Goal: Information Seeking & Learning: Learn about a topic

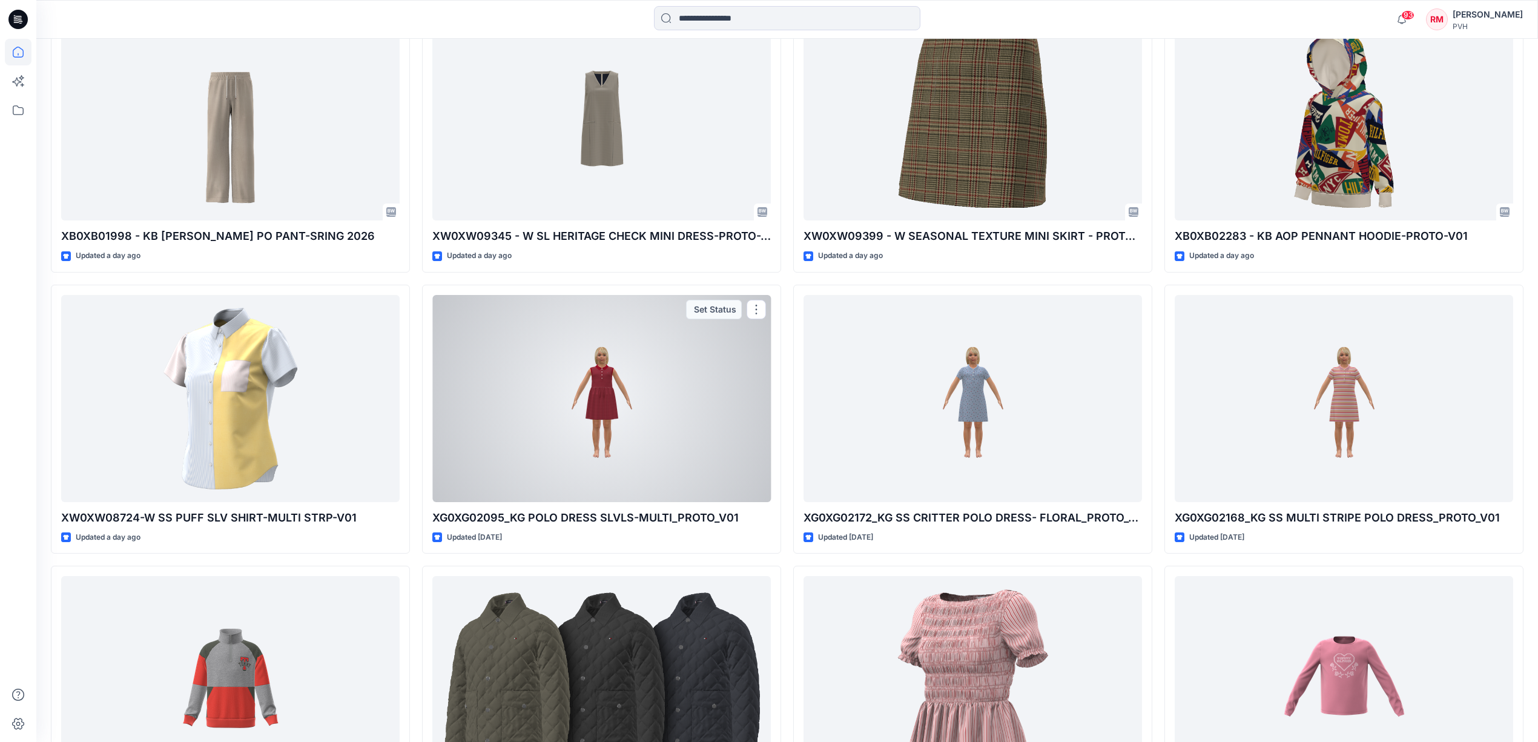
scroll to position [1182, 0]
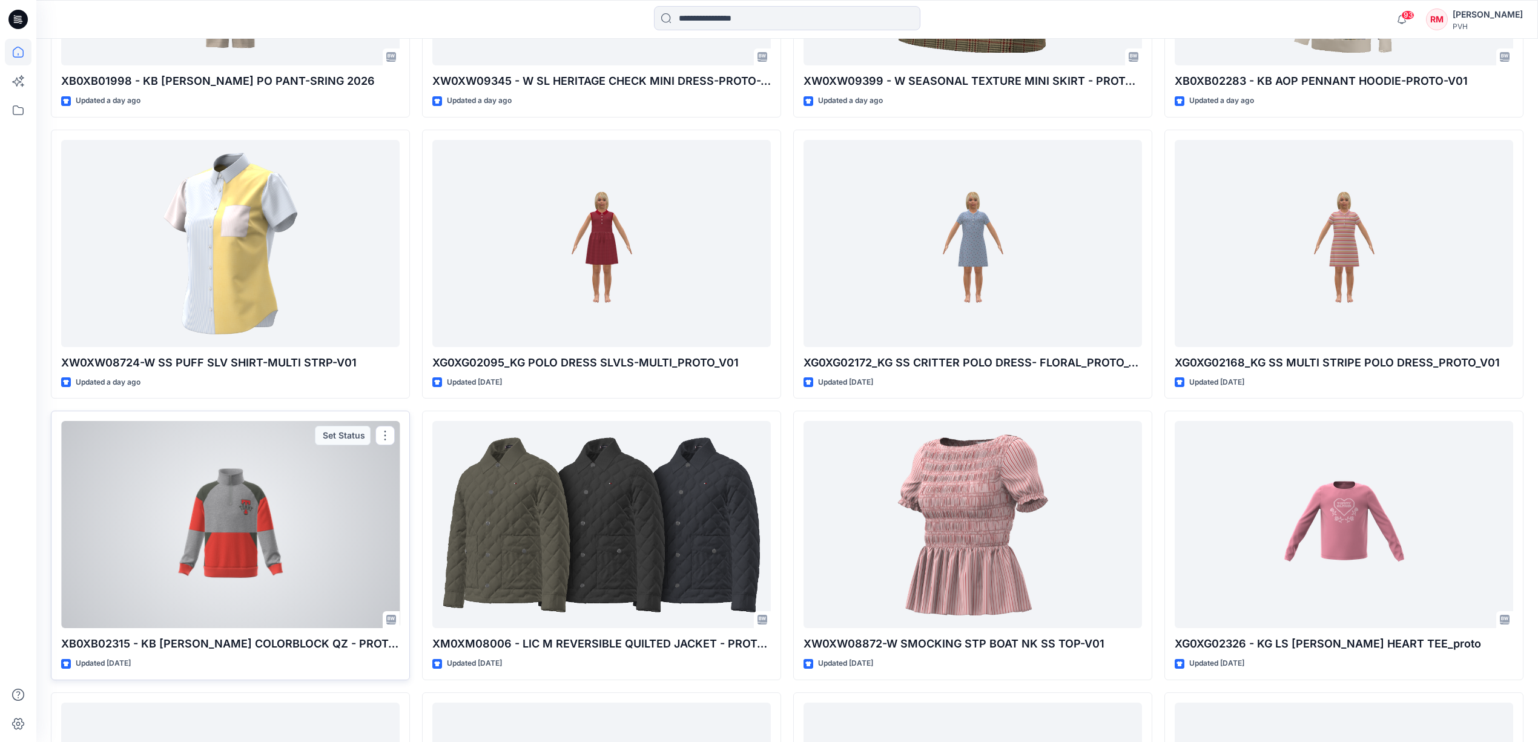
click at [217, 511] on div at bounding box center [230, 524] width 338 height 207
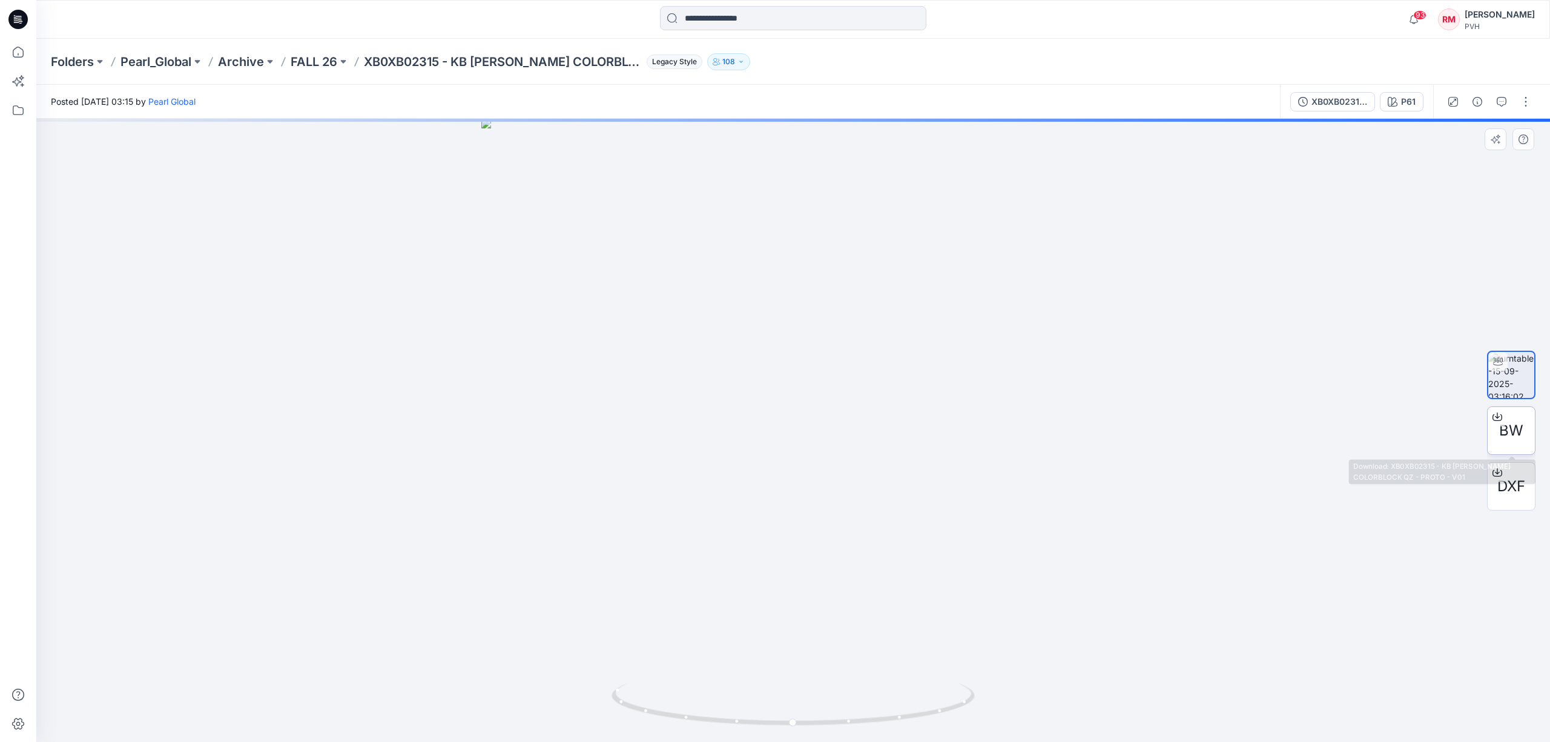
click at [1526, 438] on div "BW" at bounding box center [1511, 430] width 48 height 48
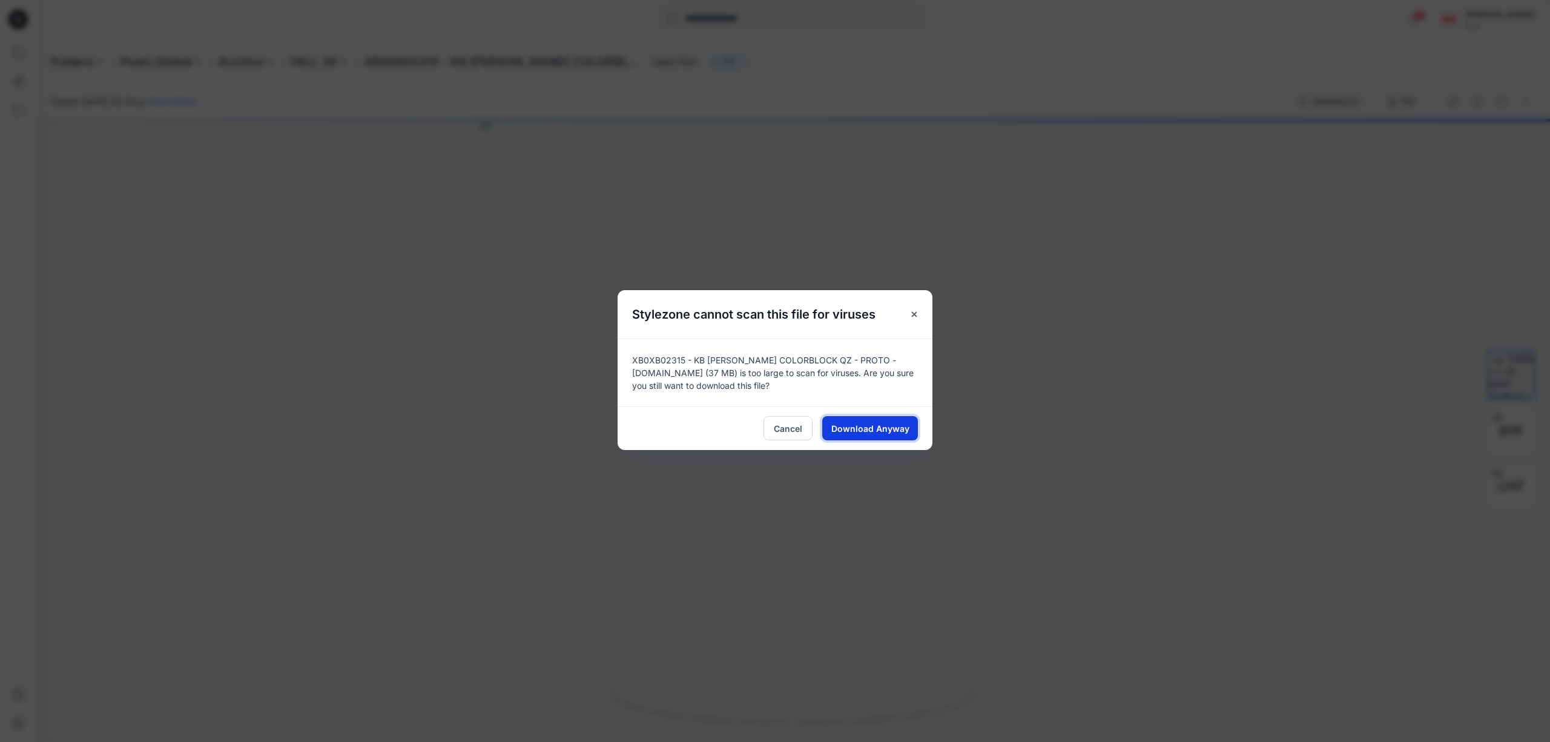
click at [864, 429] on span "Download Anyway" at bounding box center [870, 428] width 78 height 13
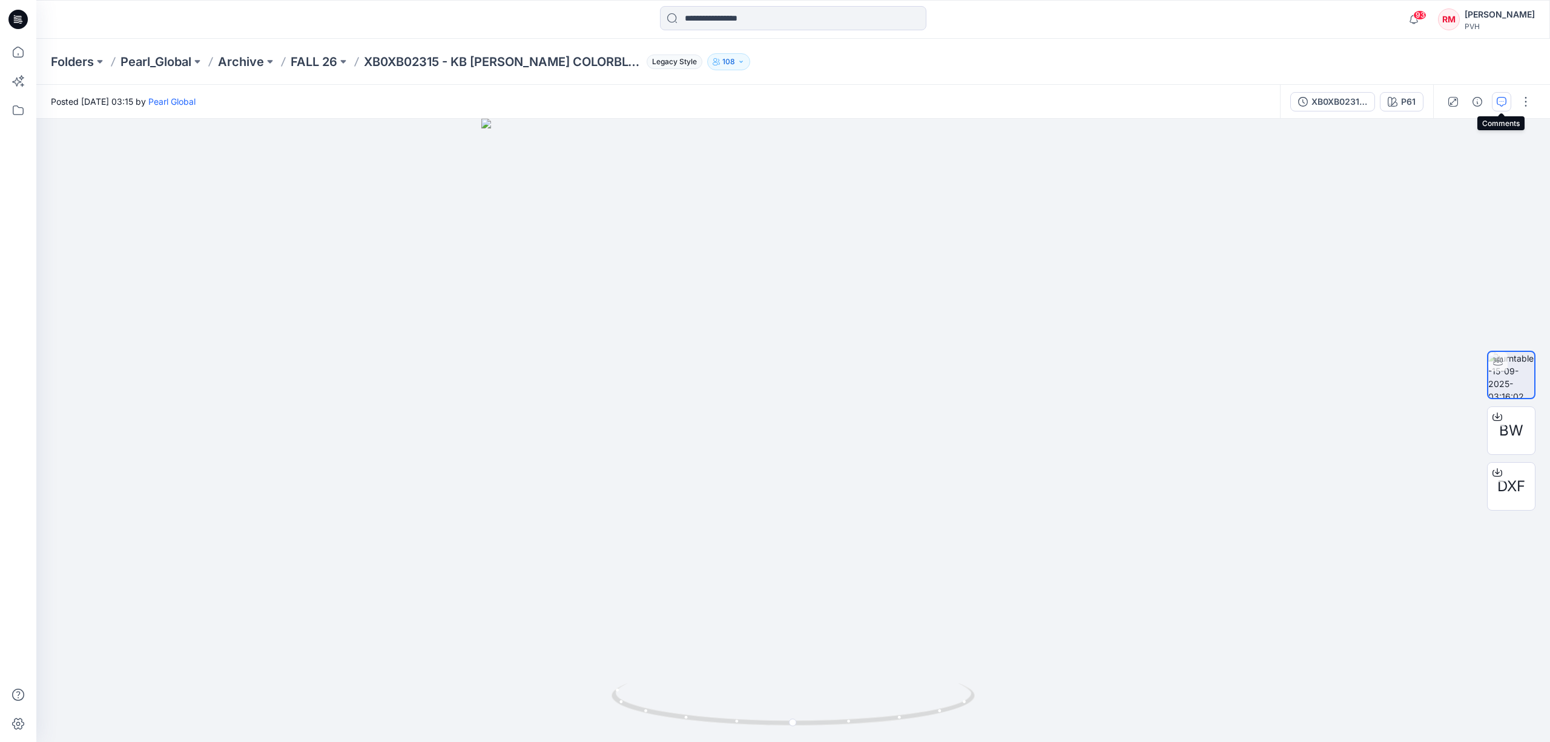
click at [1504, 107] on button "button" at bounding box center [1501, 101] width 19 height 19
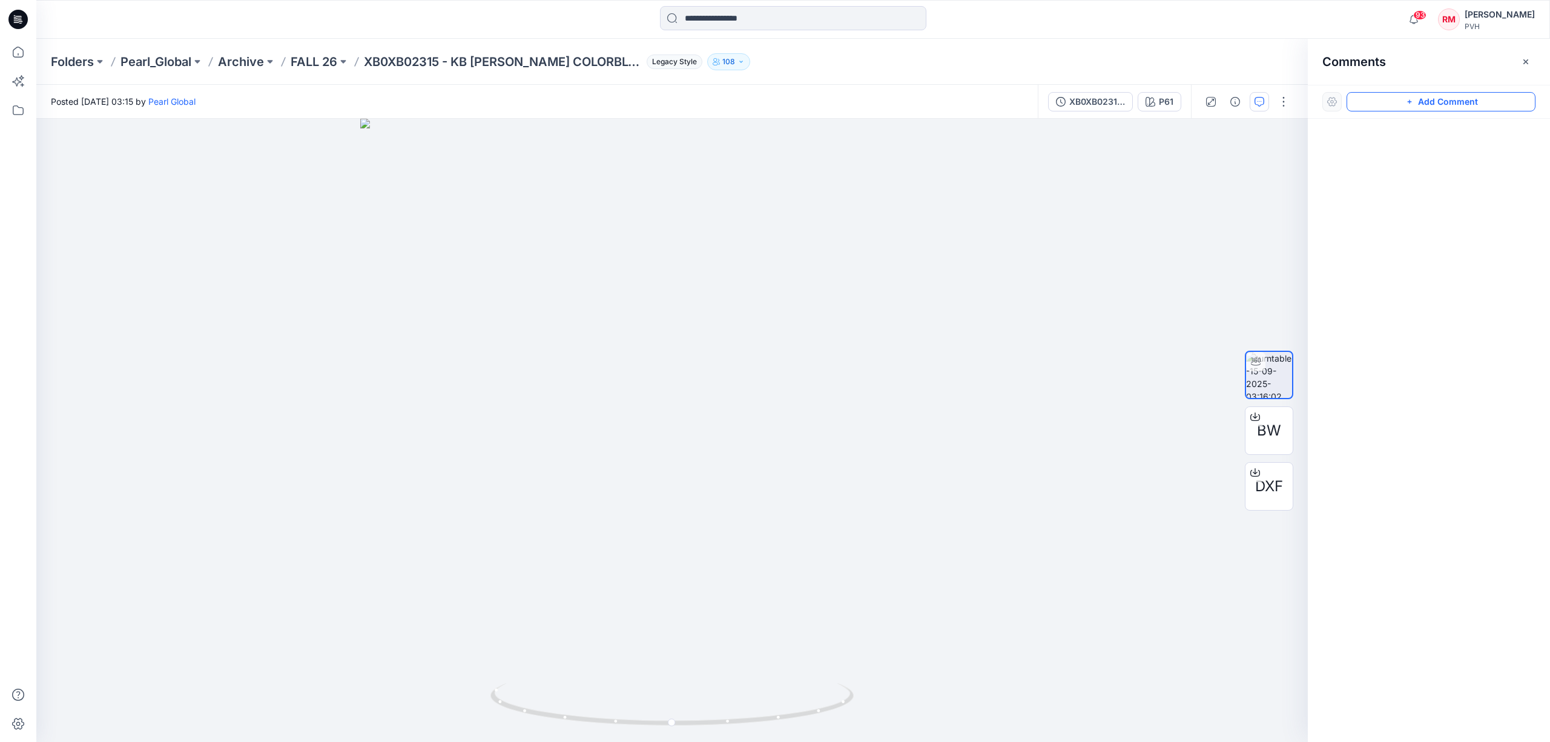
click at [1422, 104] on button "Add Comment" at bounding box center [1440, 101] width 189 height 19
click at [773, 594] on div "1" at bounding box center [671, 430] width 1271 height 623
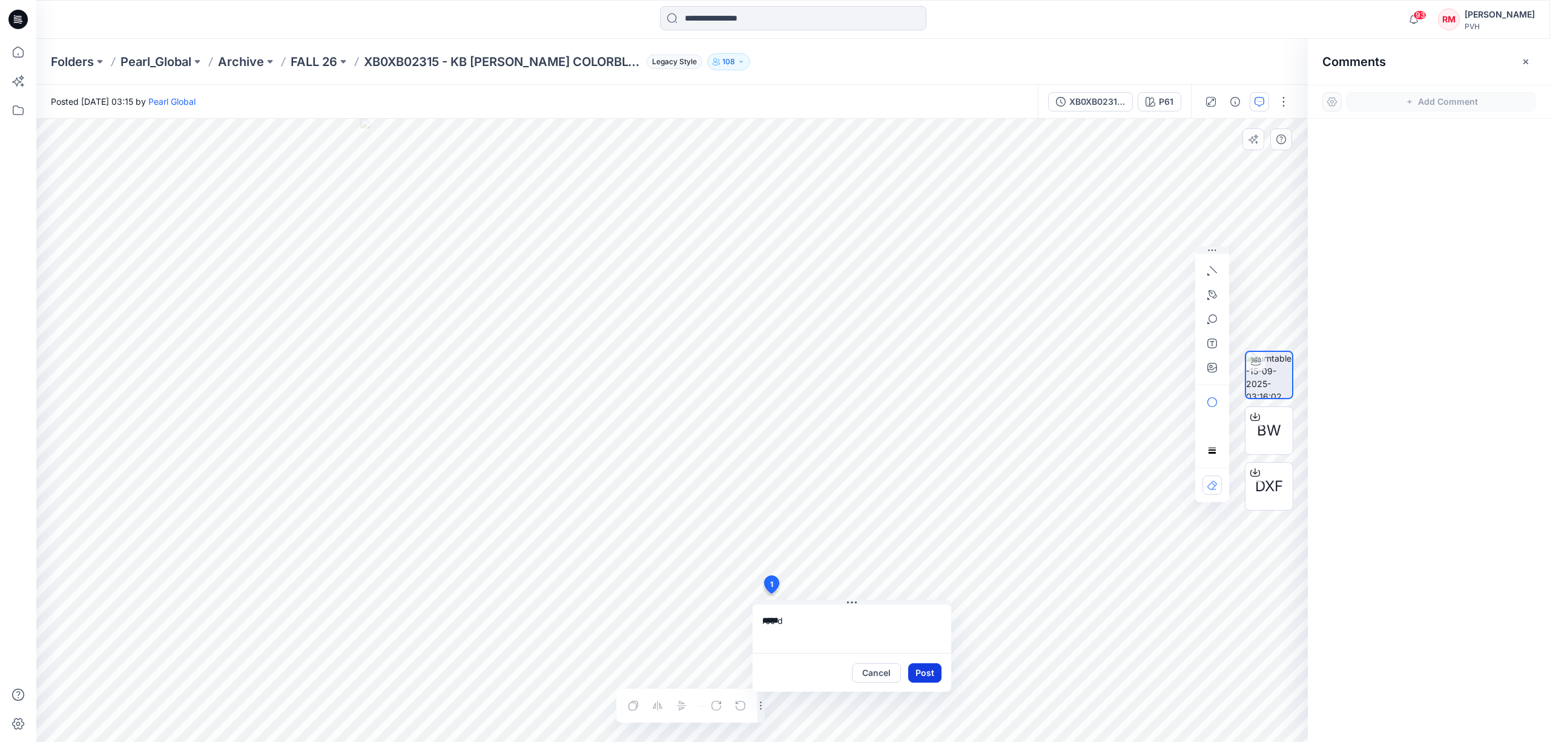
type textarea "*****"
click at [925, 674] on button "Post" at bounding box center [924, 672] width 33 height 19
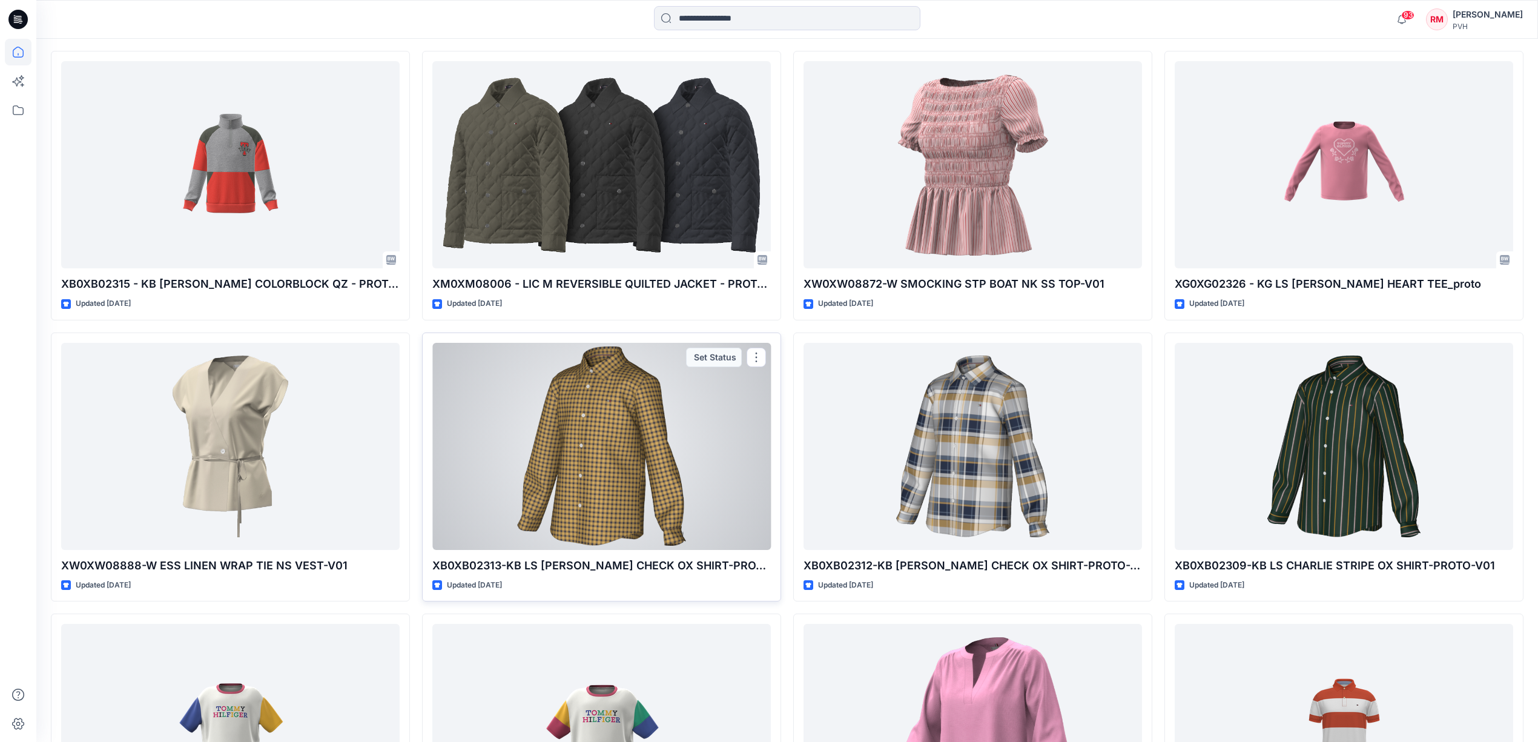
scroll to position [1703, 0]
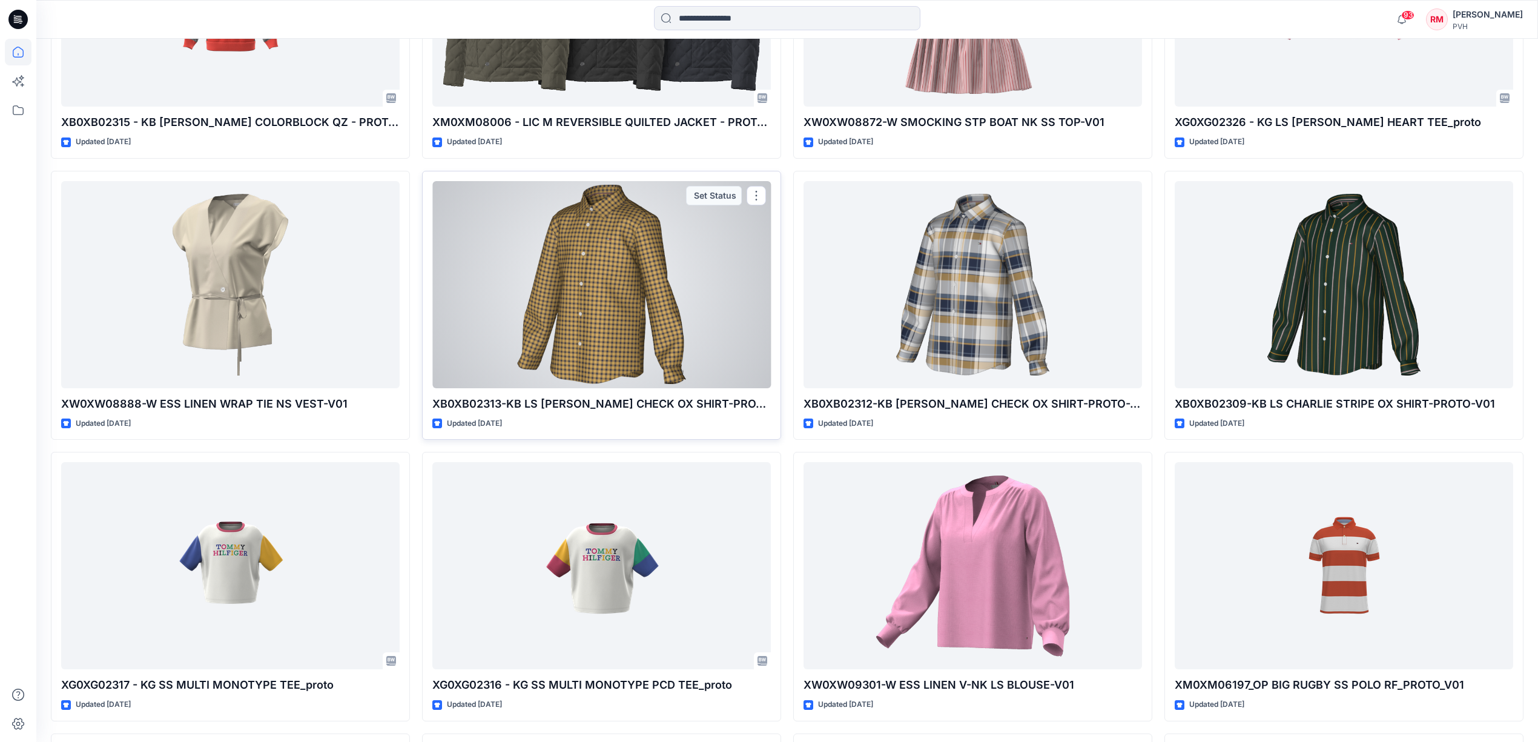
click at [722, 337] on div at bounding box center [601, 284] width 338 height 207
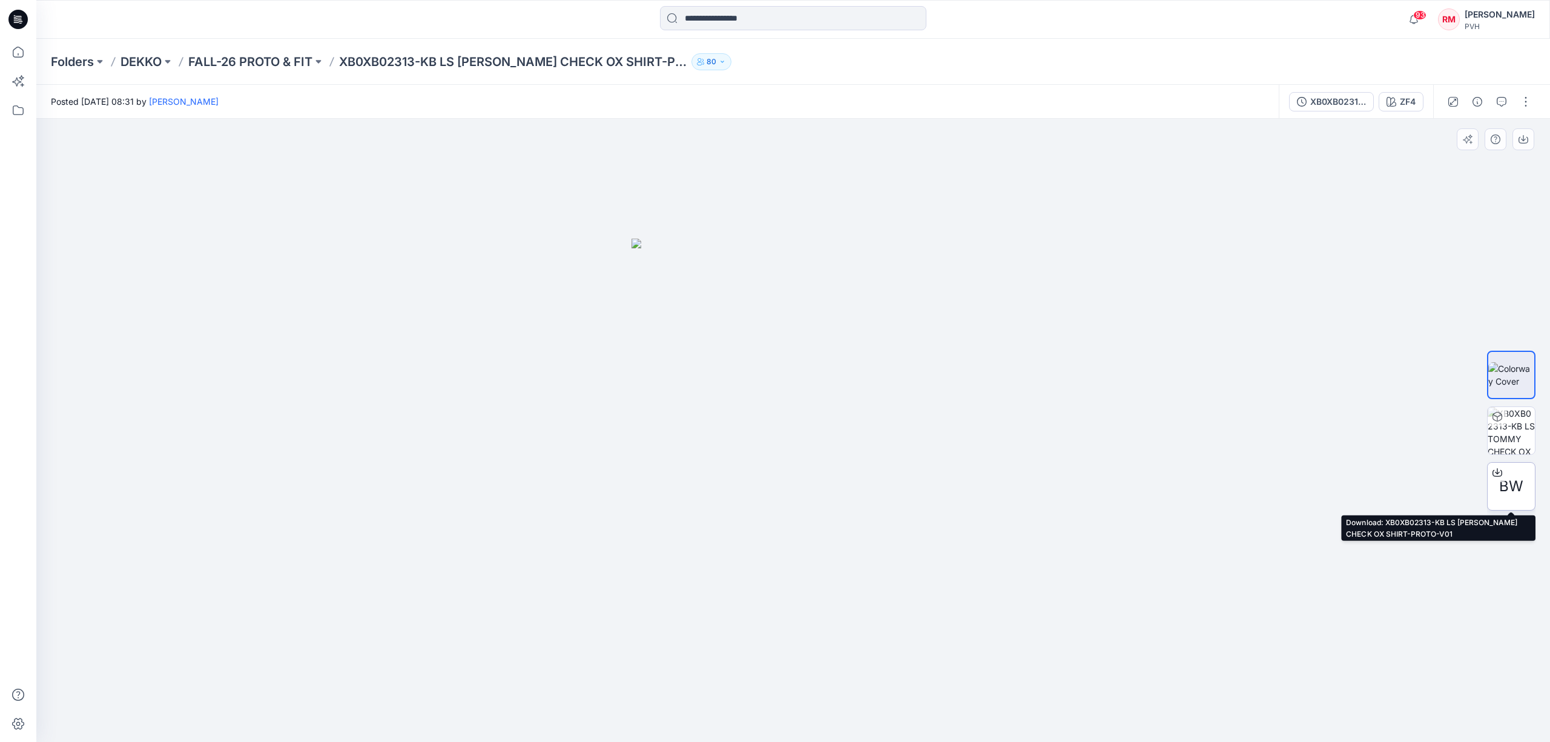
click at [1515, 483] on span "BW" at bounding box center [1511, 486] width 24 height 22
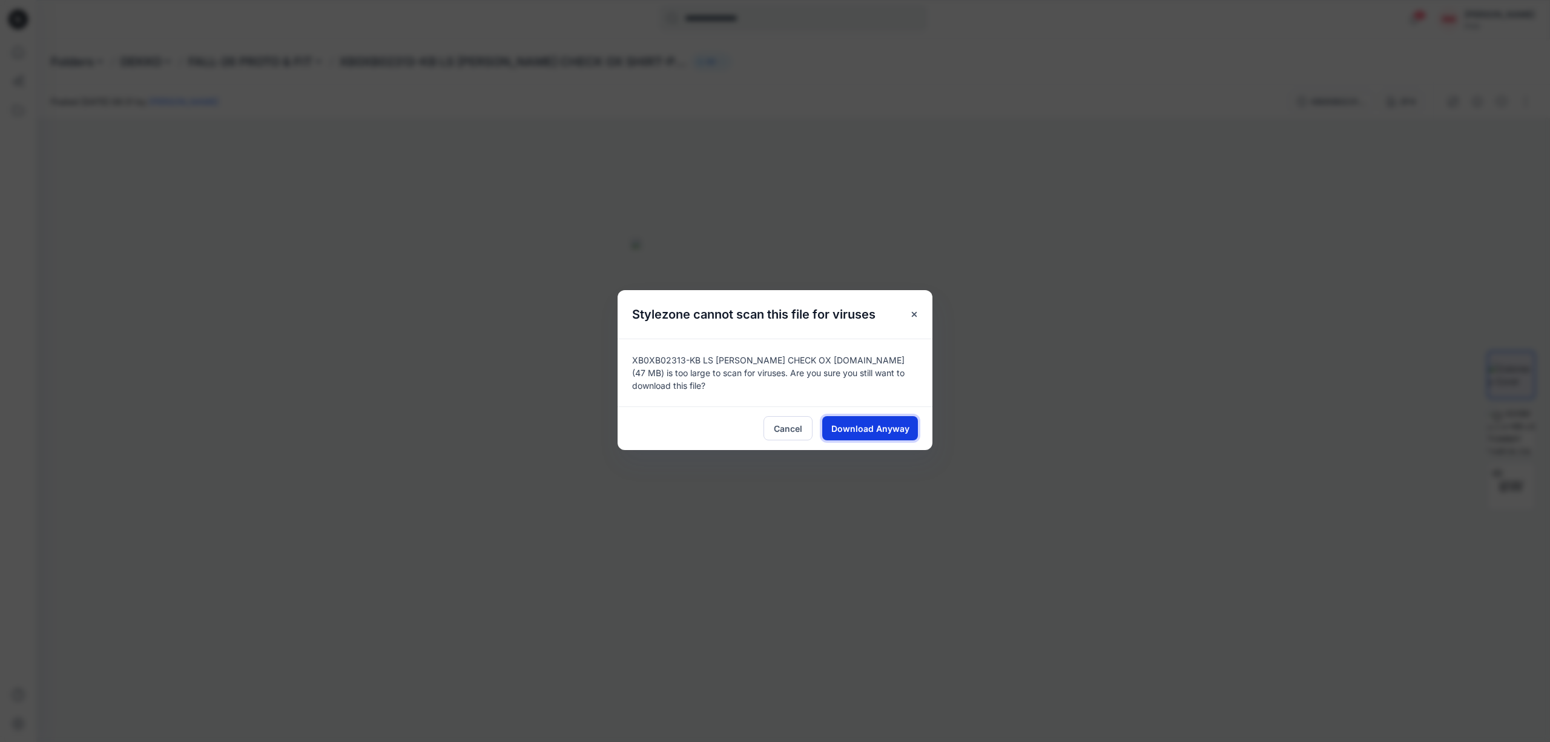
click at [911, 420] on button "Download Anyway" at bounding box center [870, 428] width 96 height 24
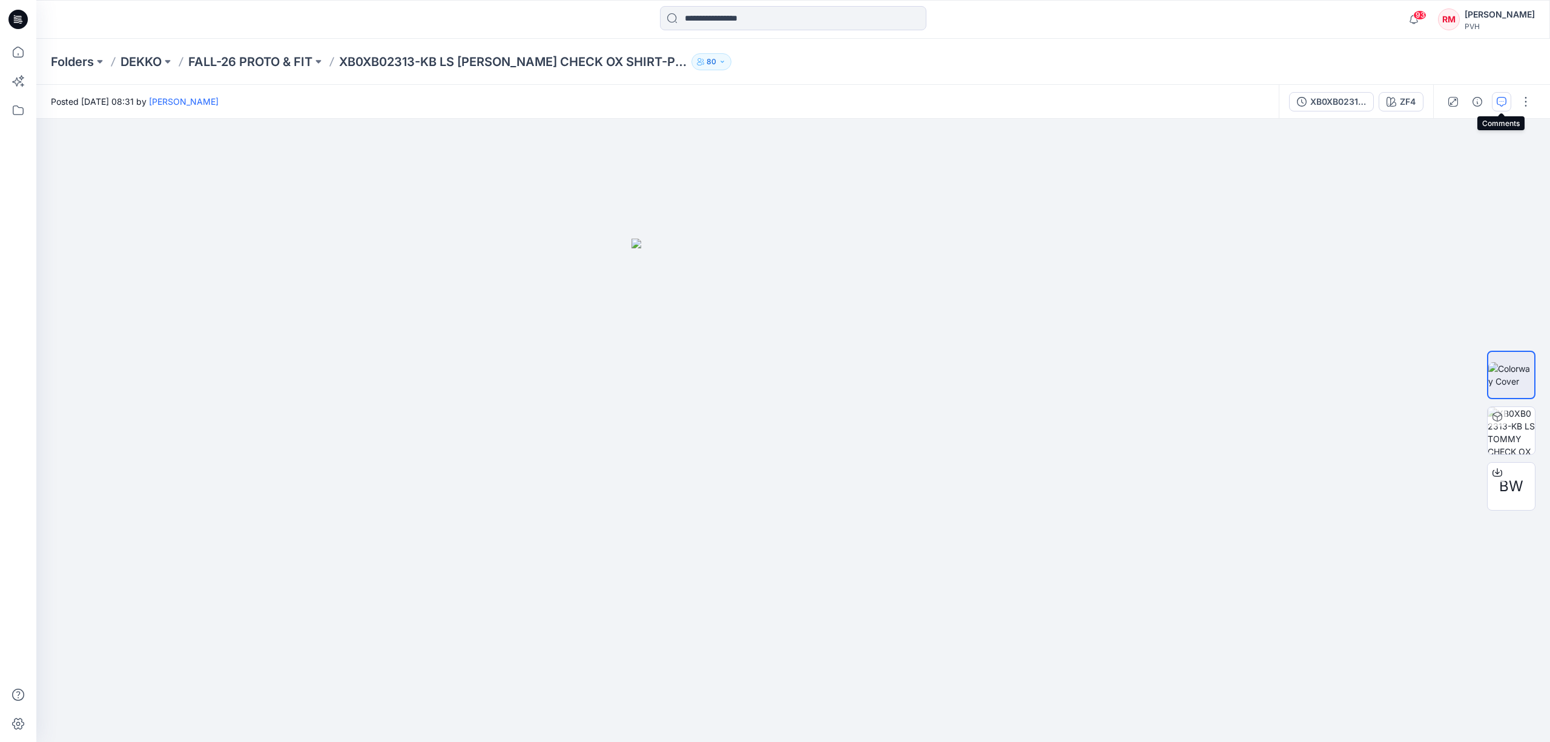
click at [1498, 102] on icon "button" at bounding box center [1502, 102] width 10 height 10
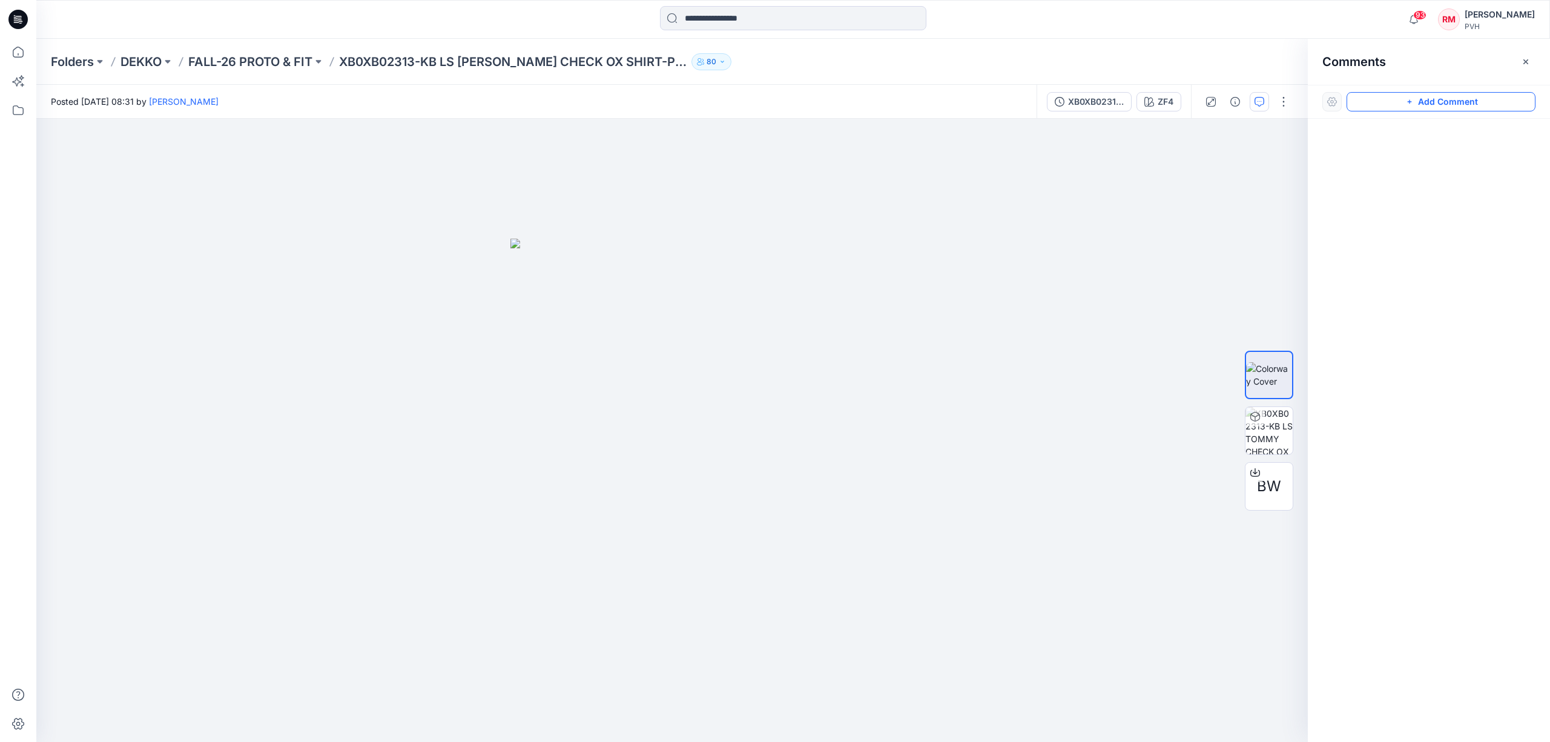
click at [1432, 103] on button "Add Comment" at bounding box center [1440, 101] width 189 height 19
click at [727, 558] on div "1" at bounding box center [671, 430] width 1271 height 623
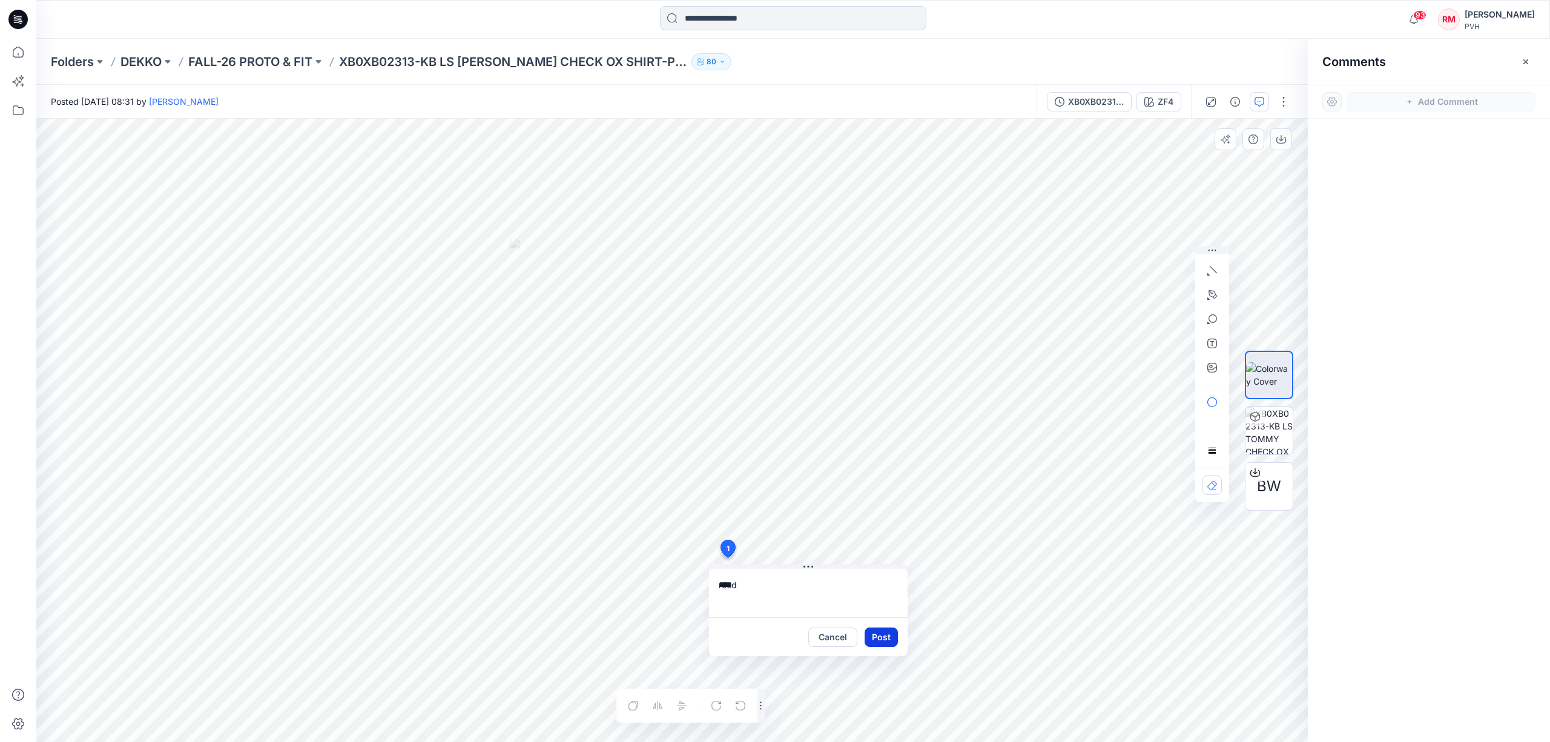
type textarea "****"
click at [889, 634] on button "Post" at bounding box center [880, 636] width 33 height 19
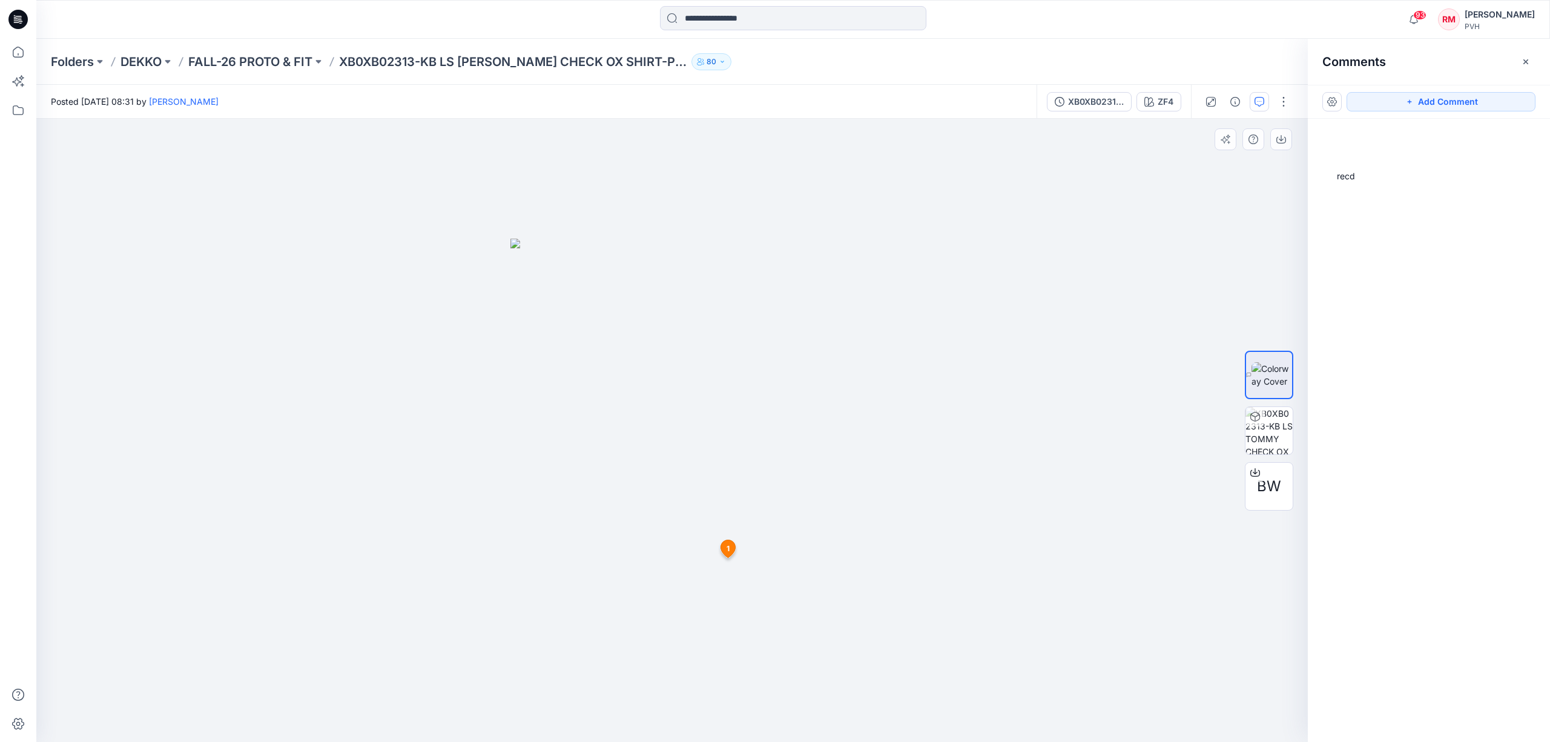
click at [940, 231] on div at bounding box center [671, 430] width 1271 height 623
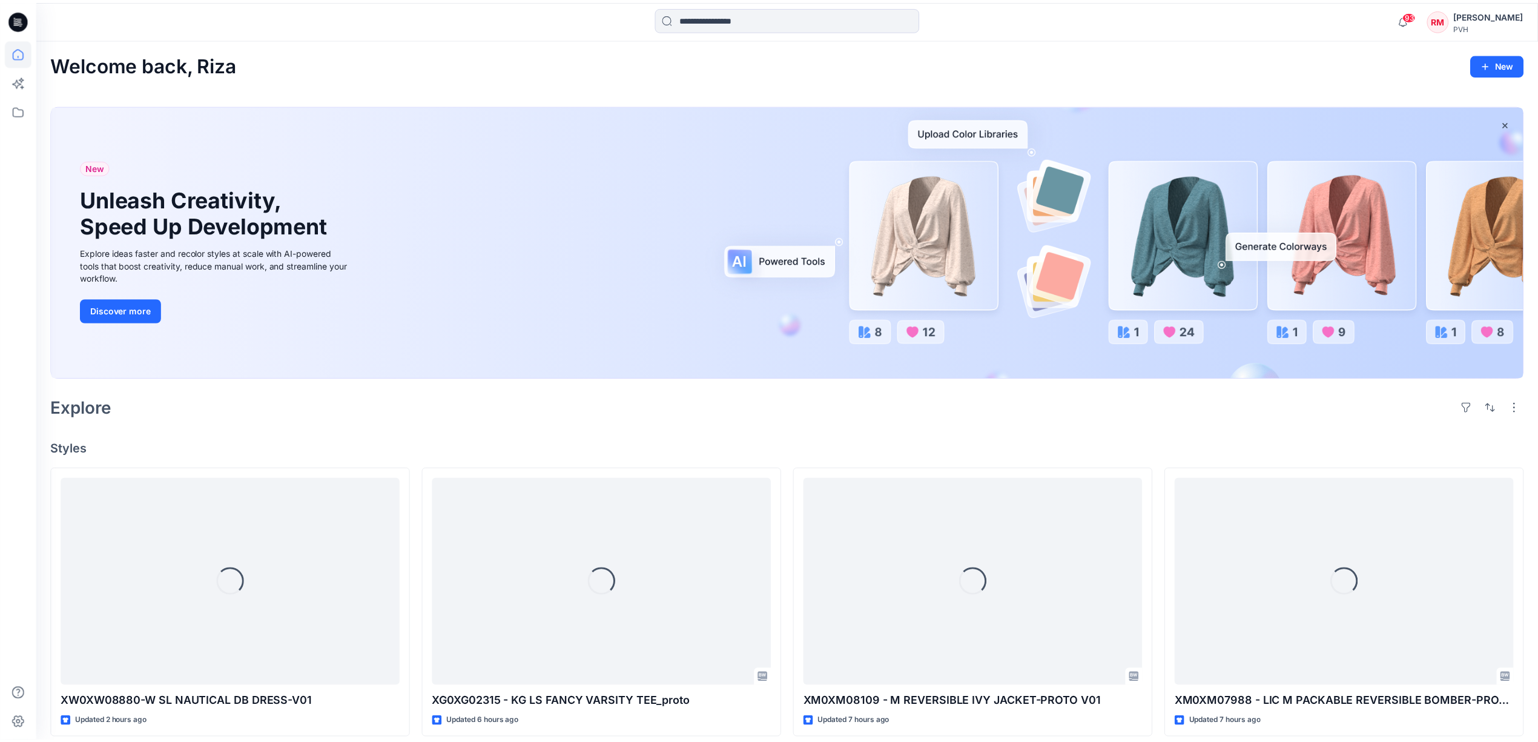
scroll to position [1703, 0]
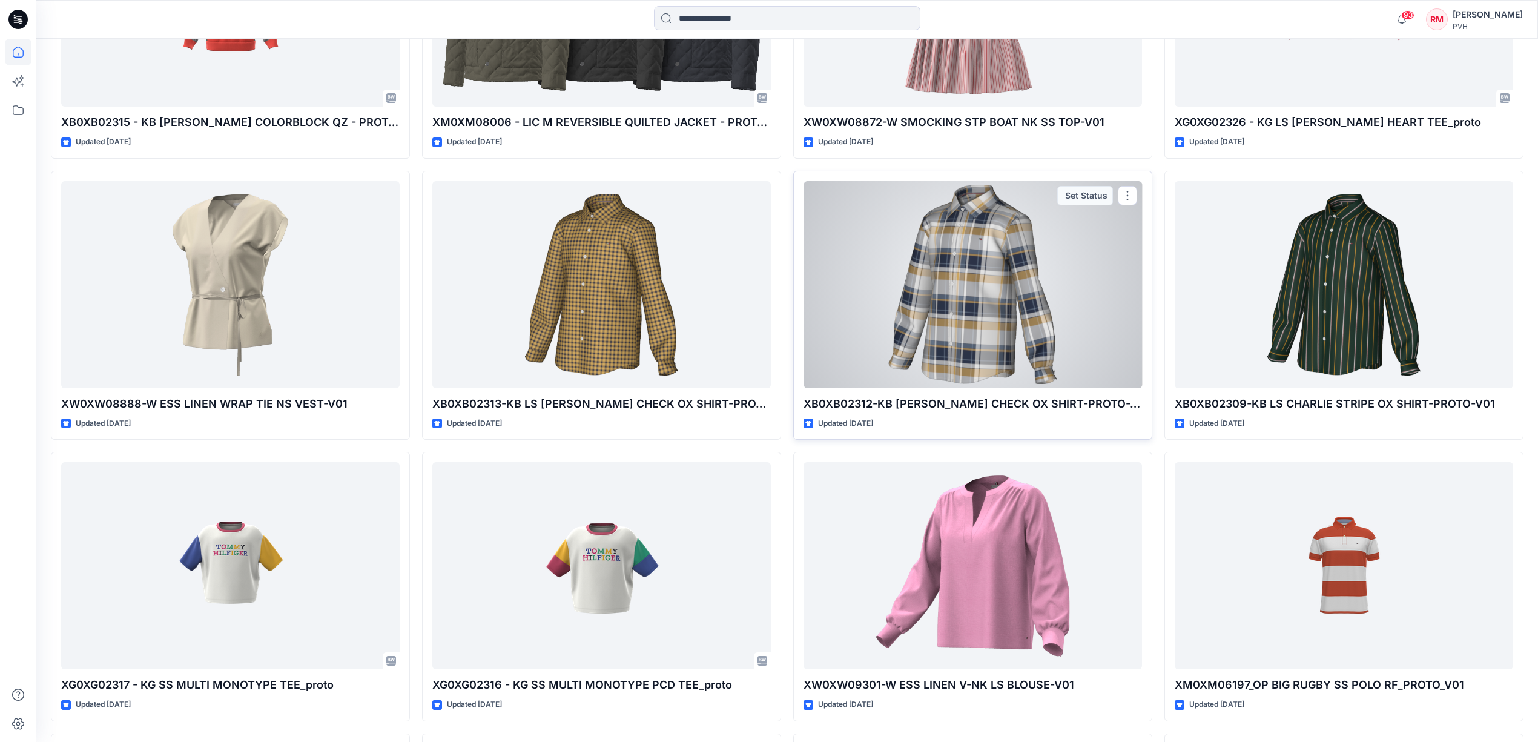
click at [943, 298] on div at bounding box center [972, 284] width 338 height 207
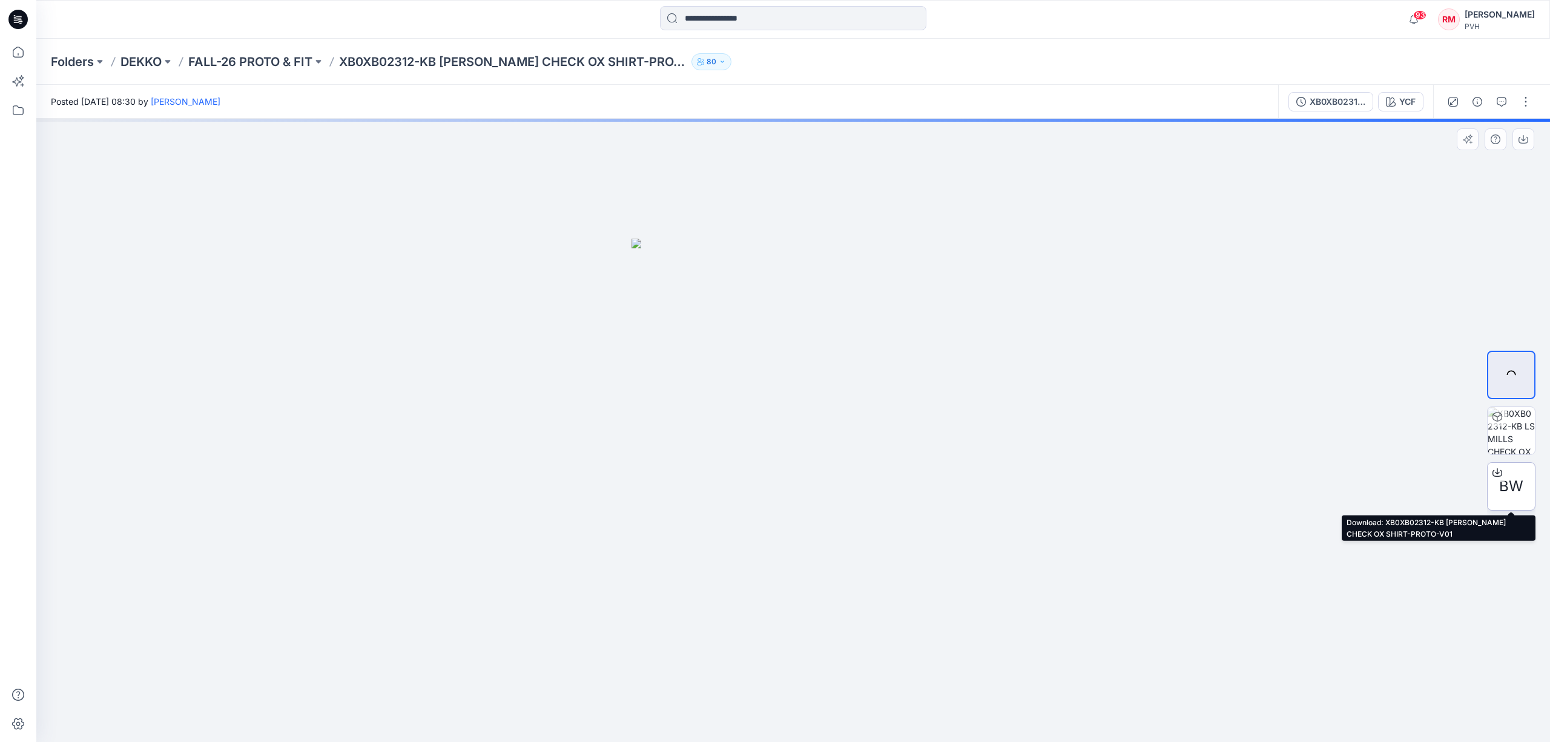
click at [1507, 486] on span "BW" at bounding box center [1511, 486] width 24 height 22
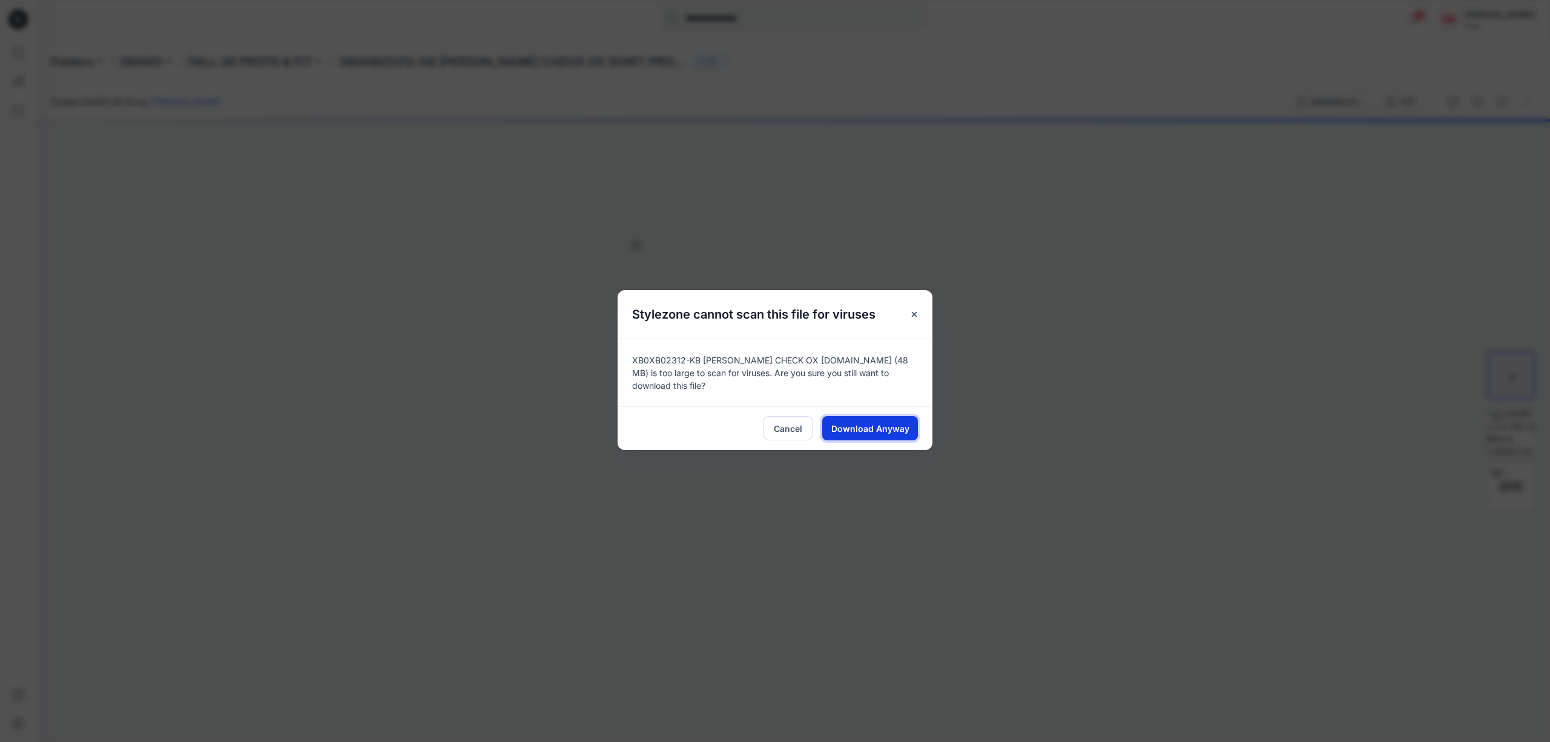
click at [904, 429] on span "Download Anyway" at bounding box center [870, 428] width 78 height 13
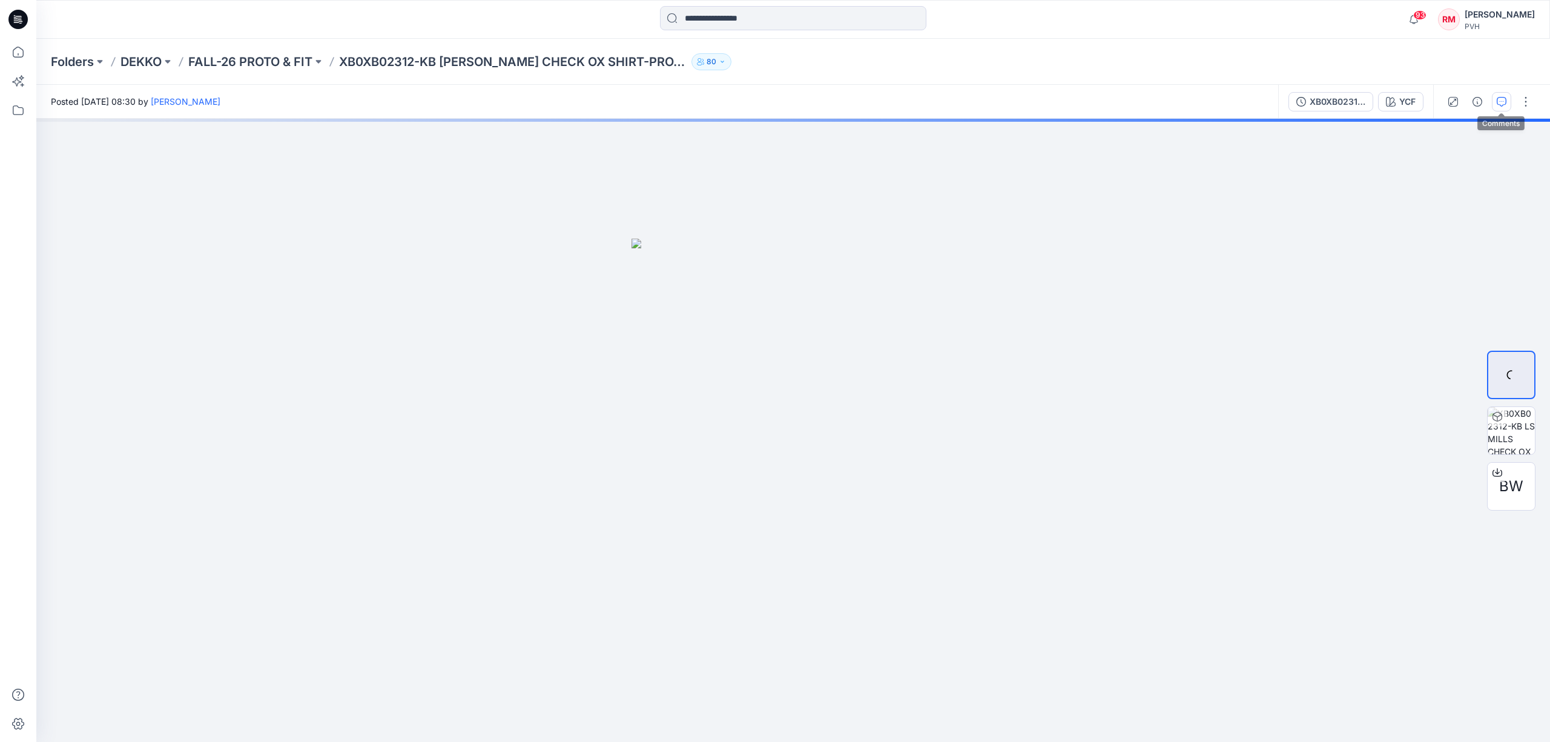
click at [1500, 100] on icon "button" at bounding box center [1502, 102] width 10 height 10
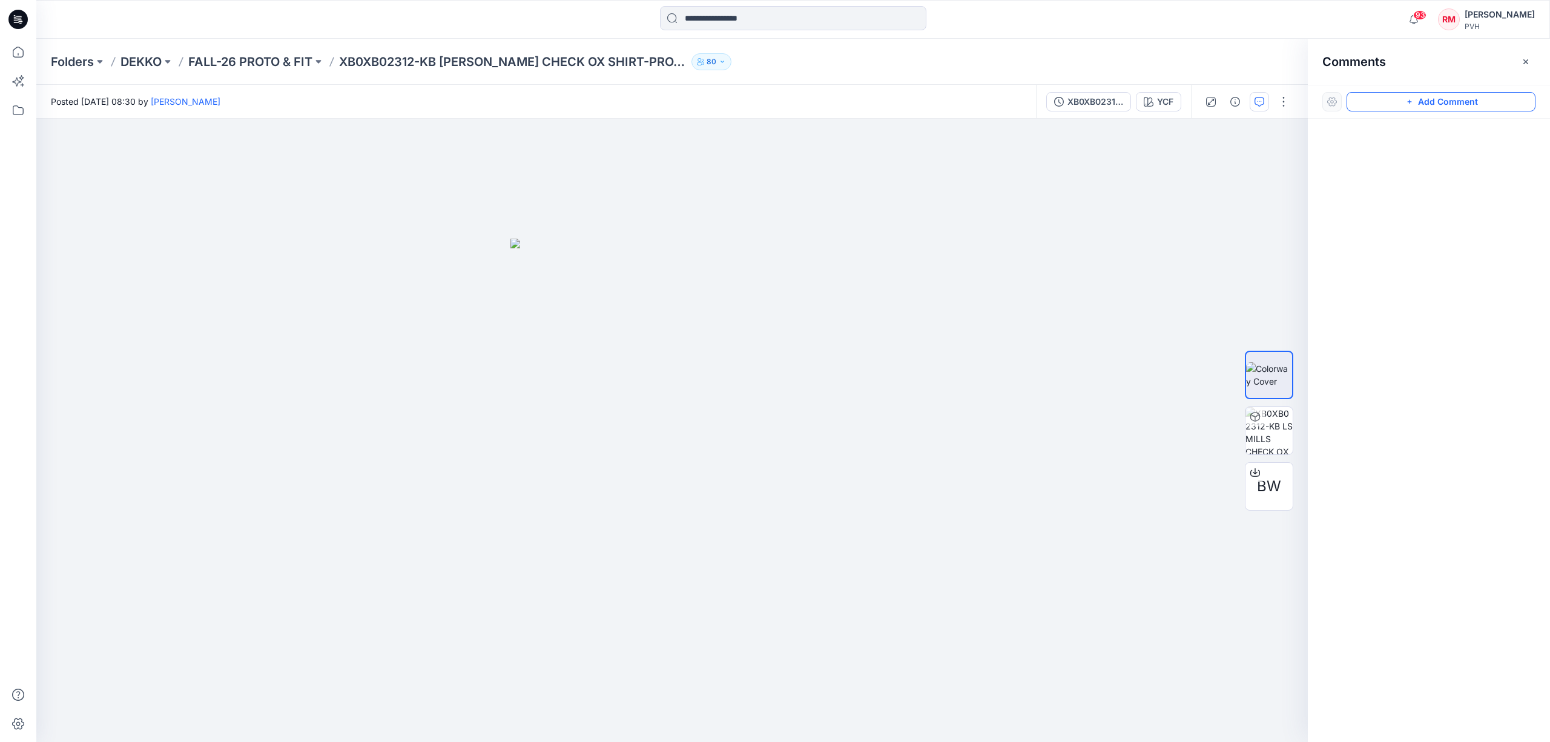
click at [1425, 93] on button "Add Comment" at bounding box center [1440, 101] width 189 height 19
click at [700, 575] on div "1" at bounding box center [671, 430] width 1271 height 623
type textarea "****"
click at [858, 655] on button "Post" at bounding box center [853, 653] width 33 height 19
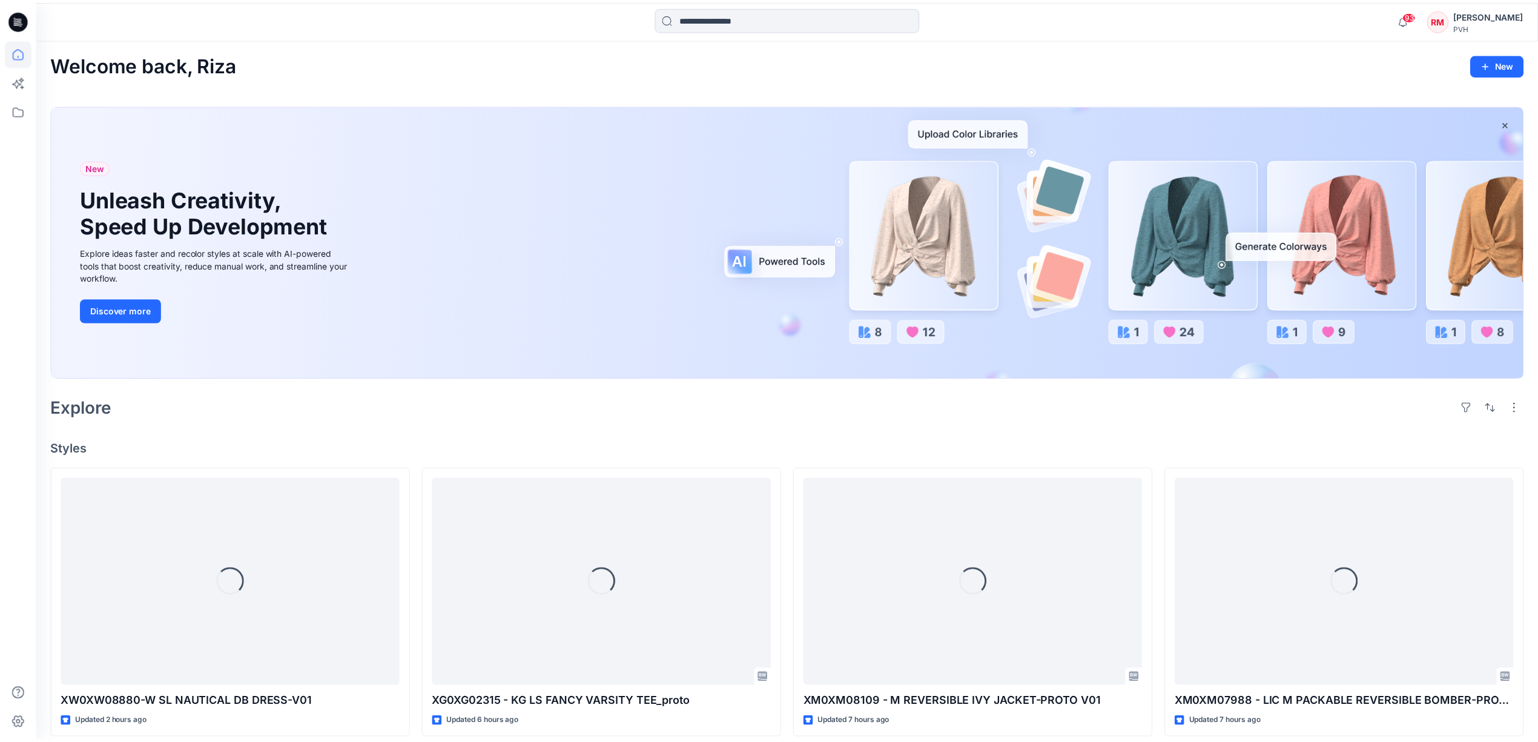
scroll to position [1703, 0]
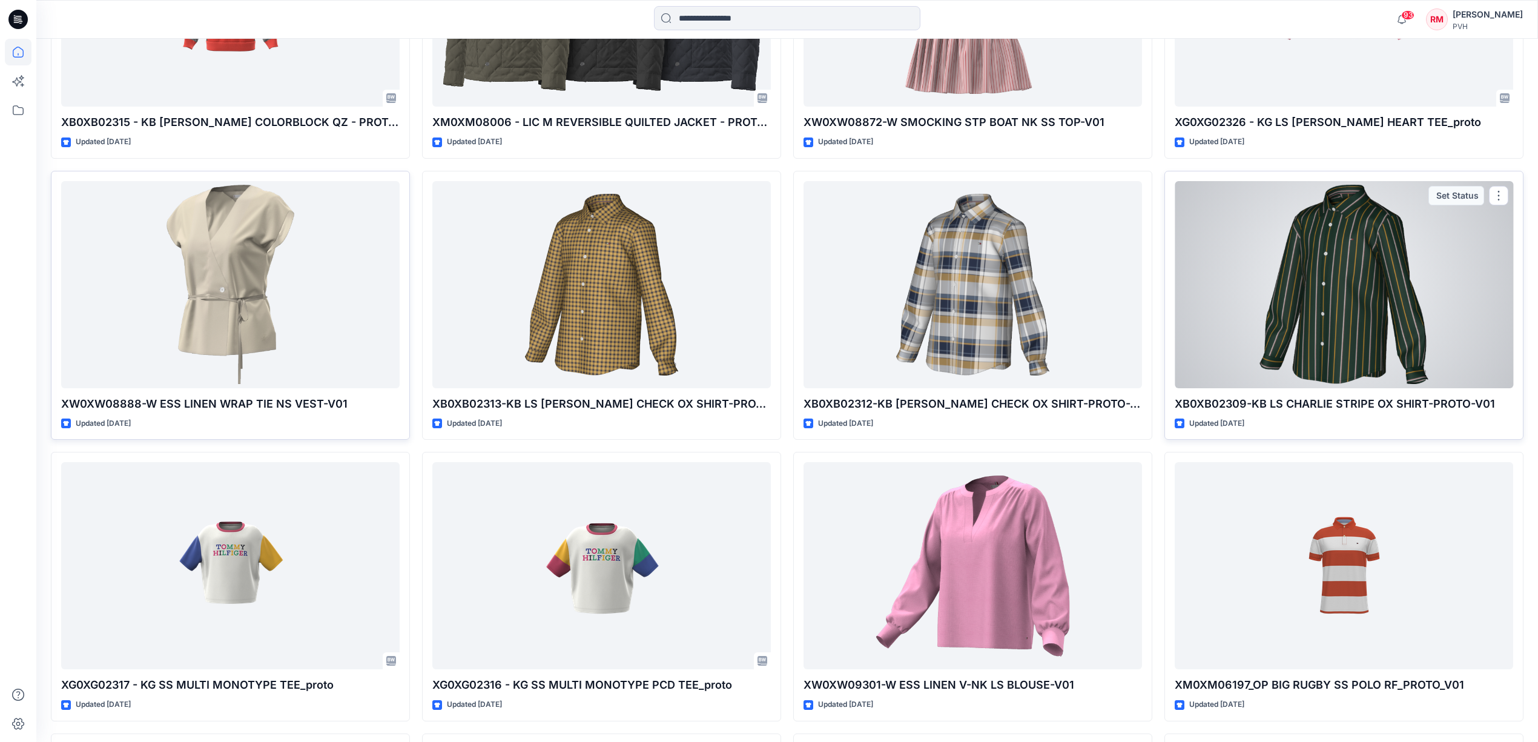
click at [1328, 298] on div at bounding box center [1343, 284] width 338 height 207
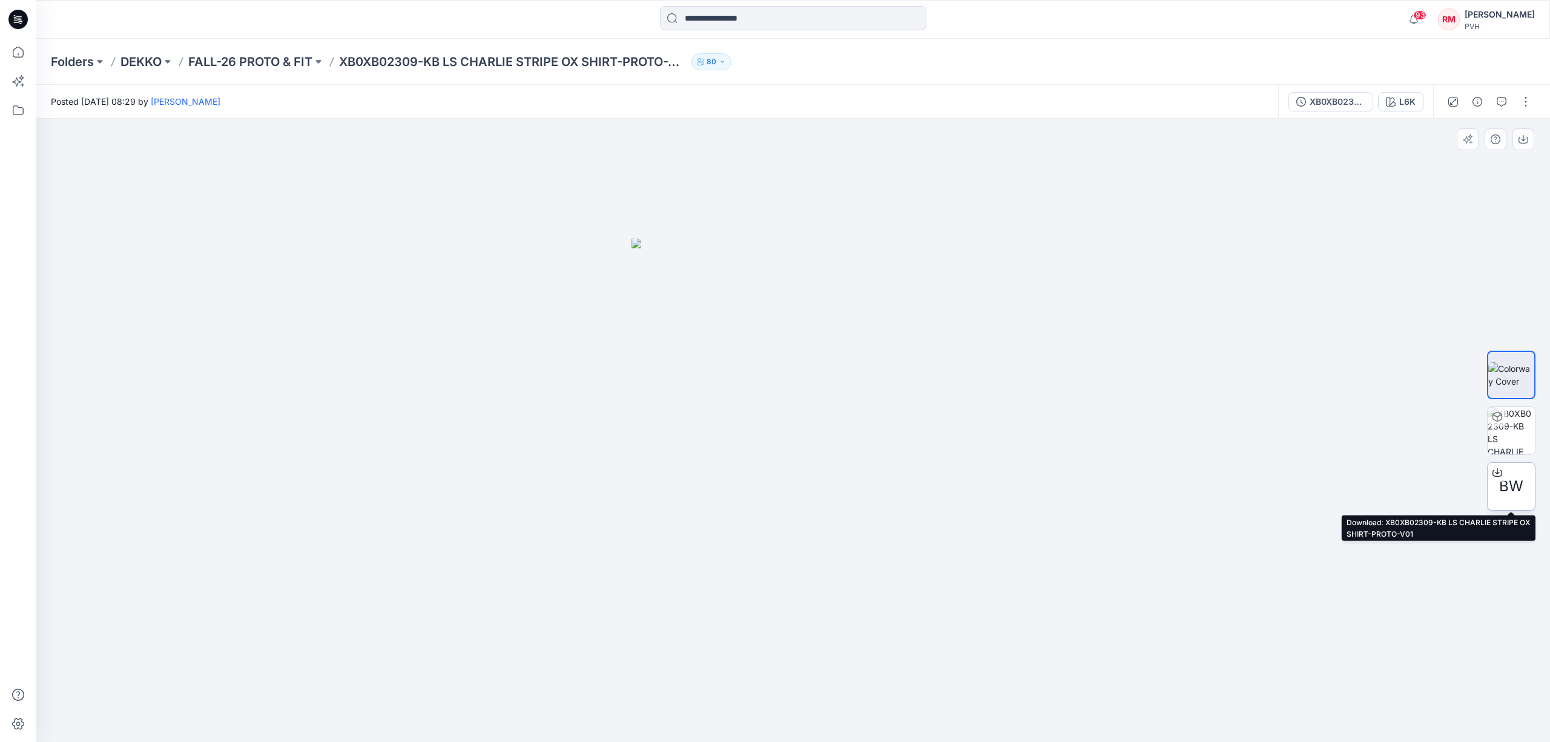
click at [1521, 486] on span "BW" at bounding box center [1511, 486] width 24 height 22
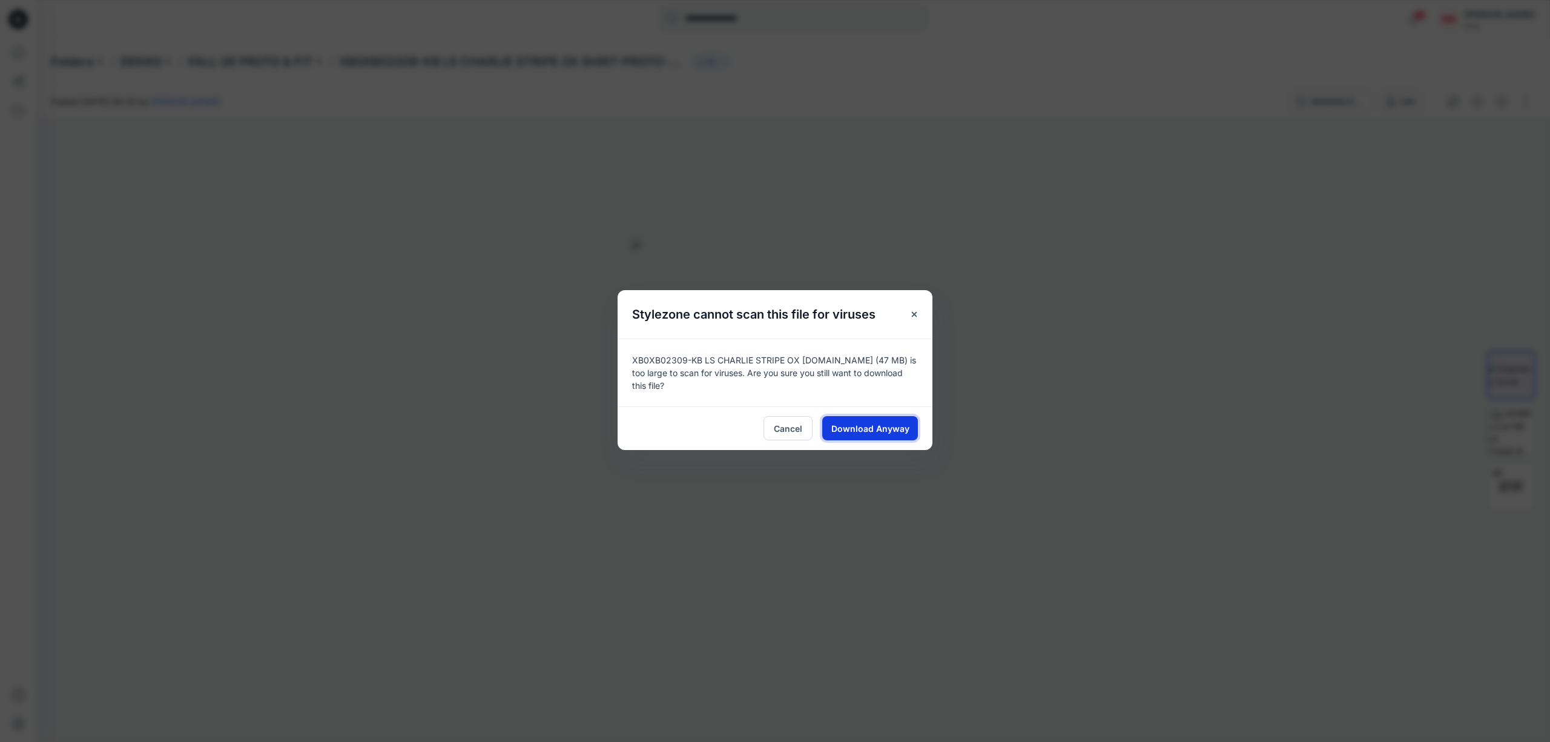
click at [863, 422] on span "Download Anyway" at bounding box center [870, 428] width 78 height 13
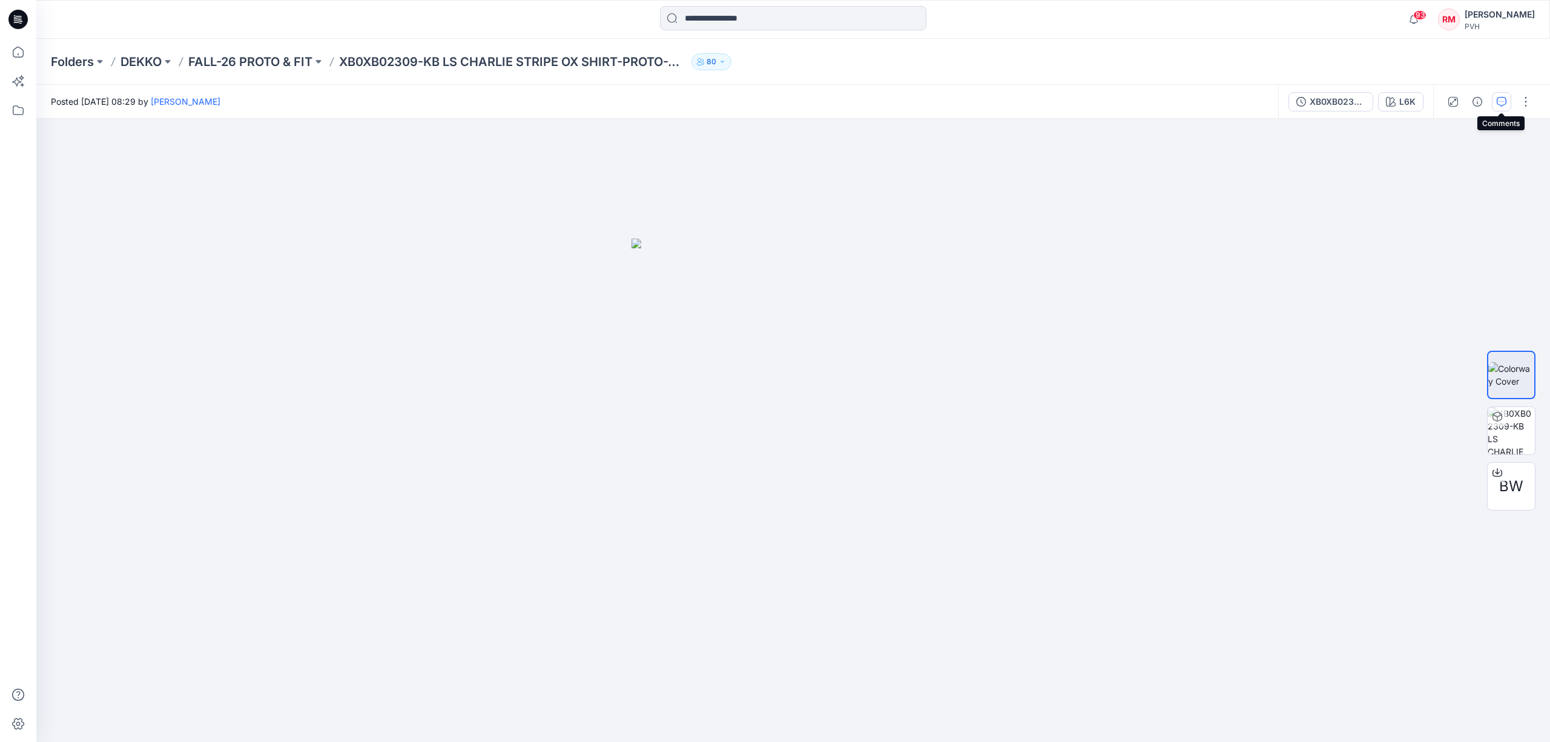
click at [1500, 100] on icon "button" at bounding box center [1502, 102] width 10 height 10
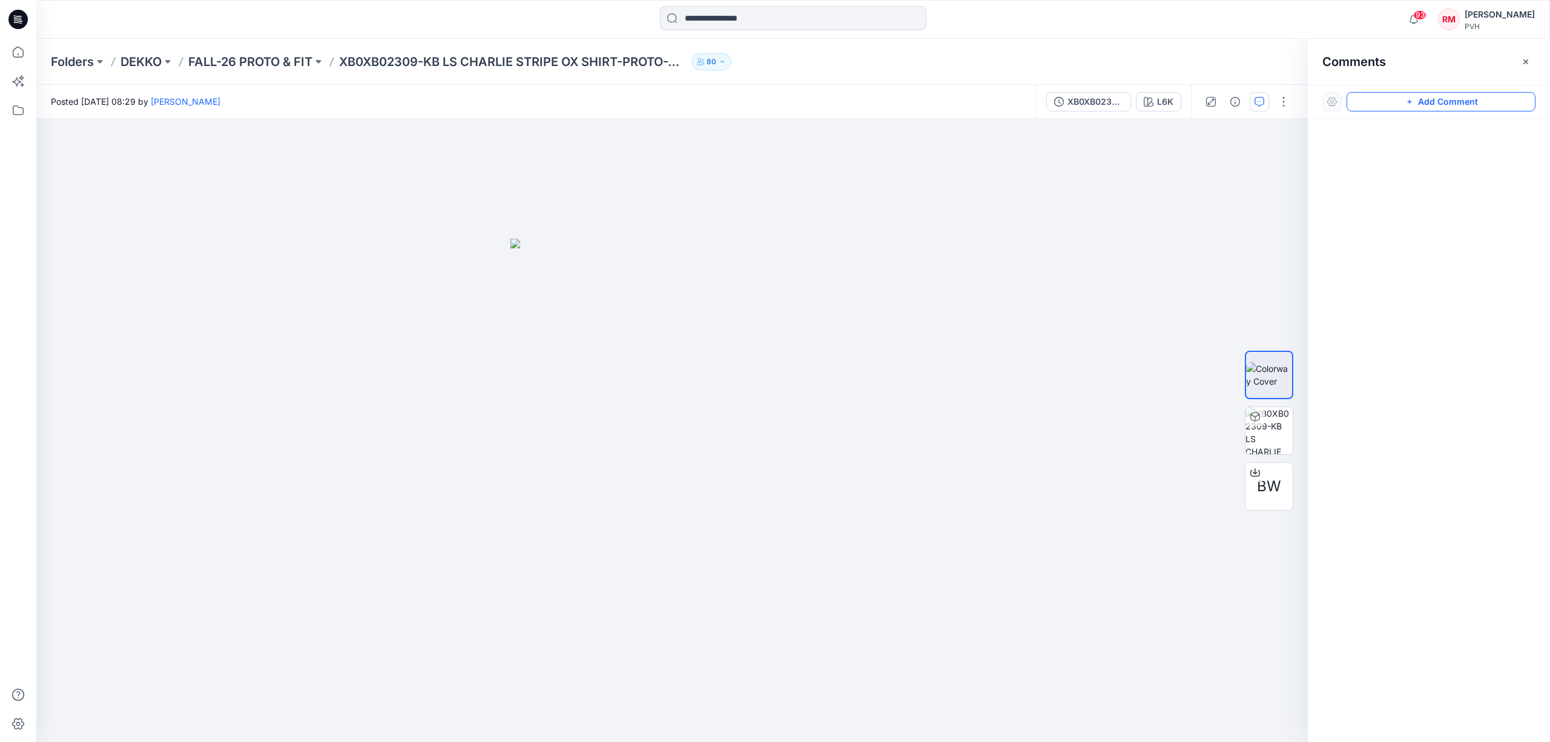
click at [1420, 97] on button "Add Comment" at bounding box center [1440, 101] width 189 height 19
click at [703, 584] on div "1" at bounding box center [671, 430] width 1271 height 623
type textarea "*****"
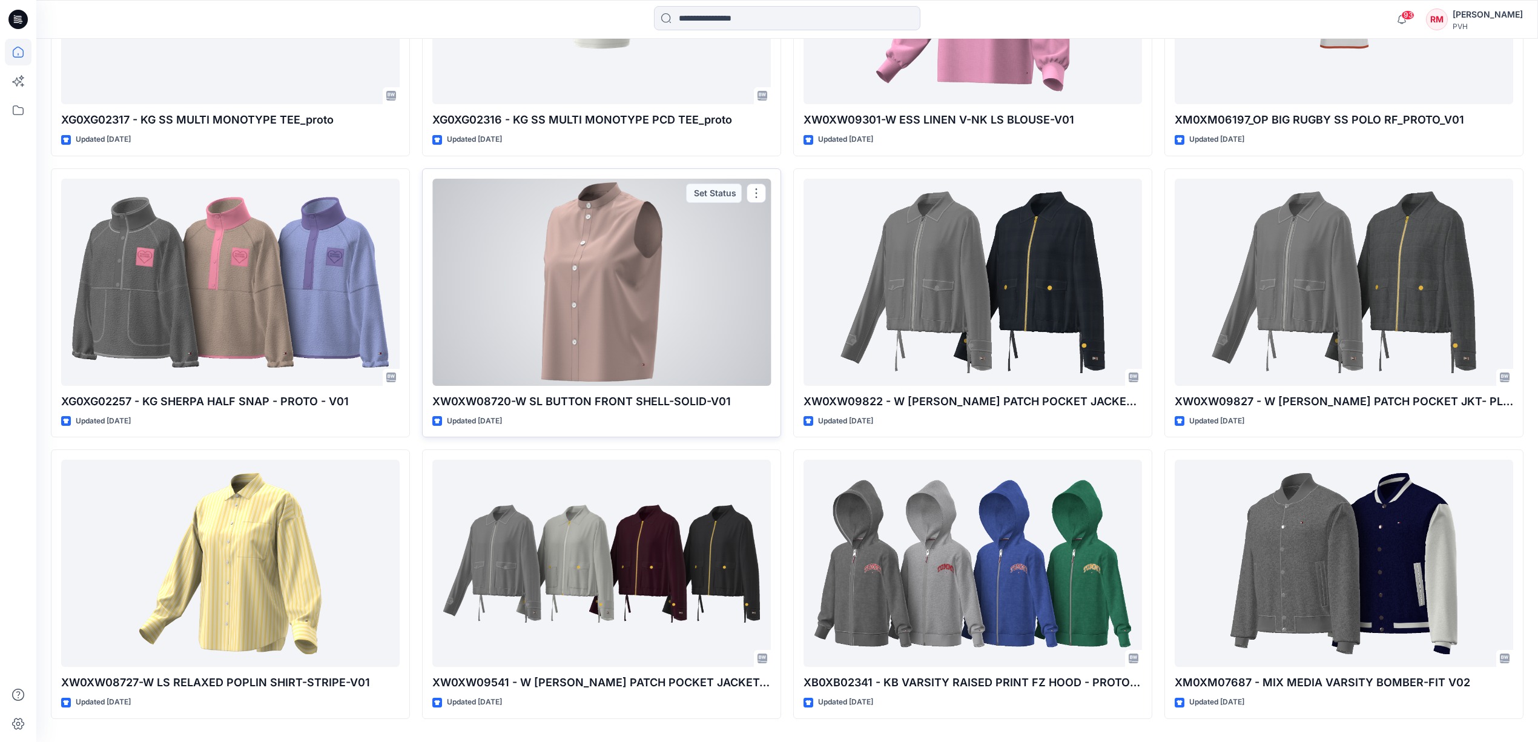
scroll to position [2304, 0]
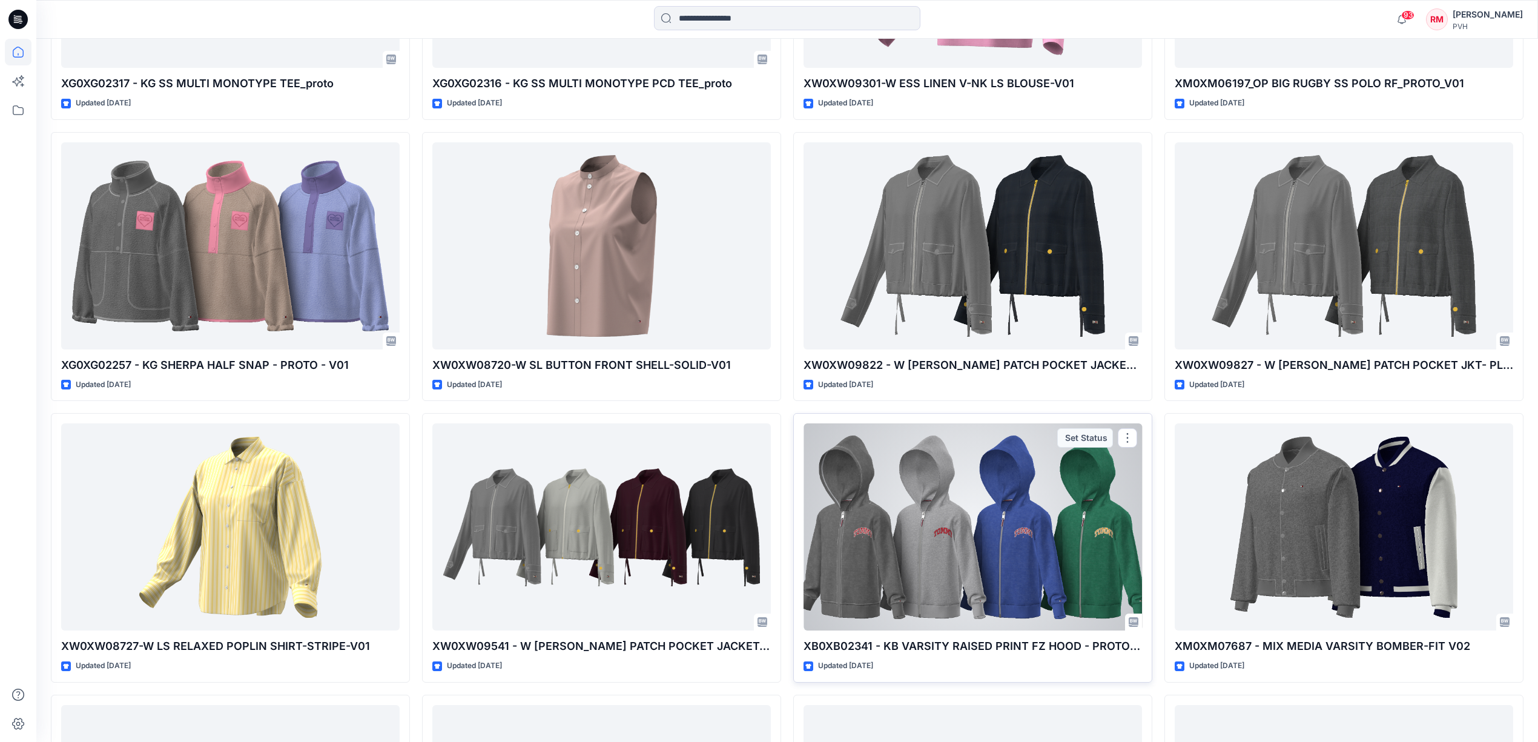
click at [948, 575] on div at bounding box center [972, 526] width 338 height 207
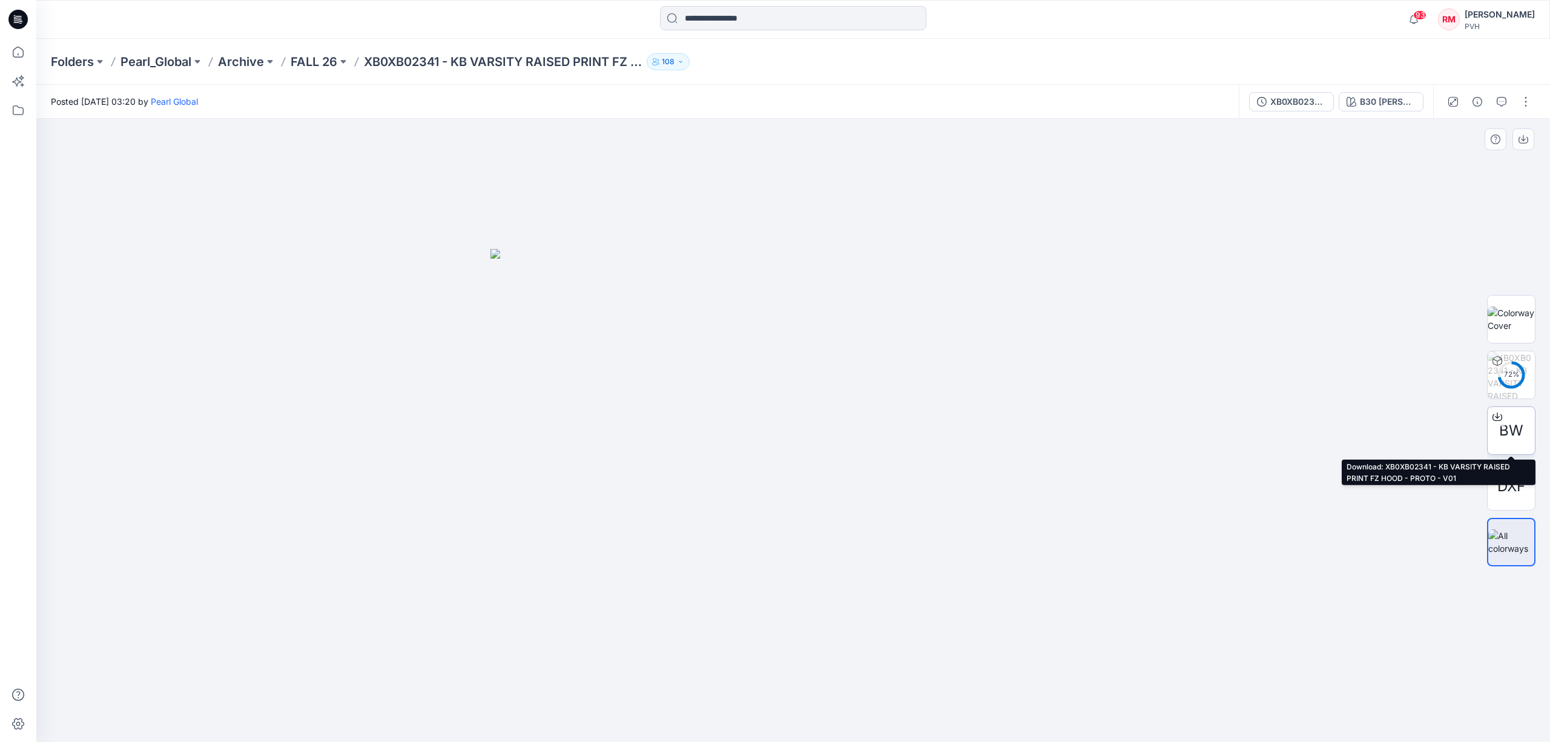
click at [1504, 431] on span "BW" at bounding box center [1511, 431] width 24 height 22
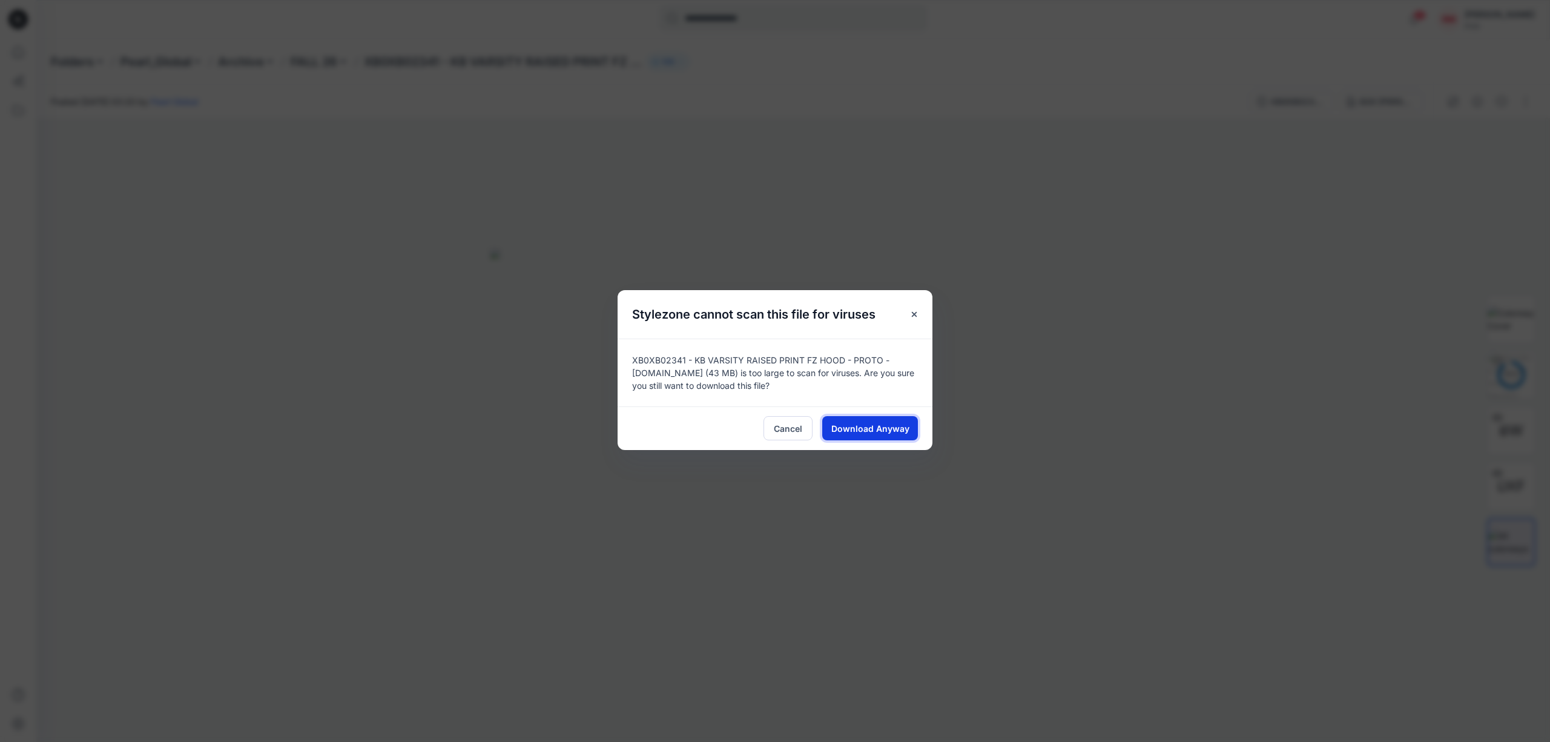
click at [869, 424] on span "Download Anyway" at bounding box center [870, 428] width 78 height 13
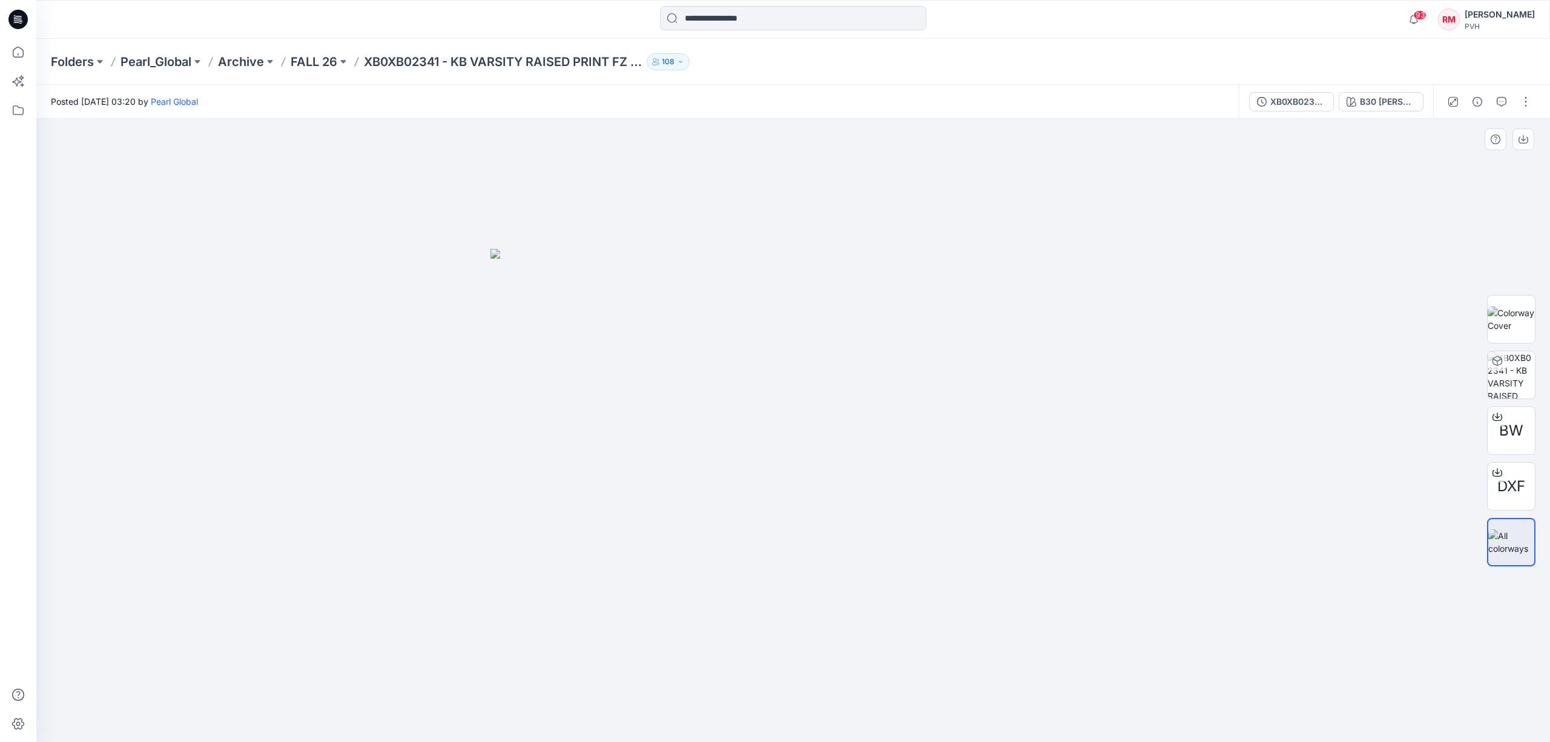
click at [552, 153] on div at bounding box center [792, 430] width 1513 height 623
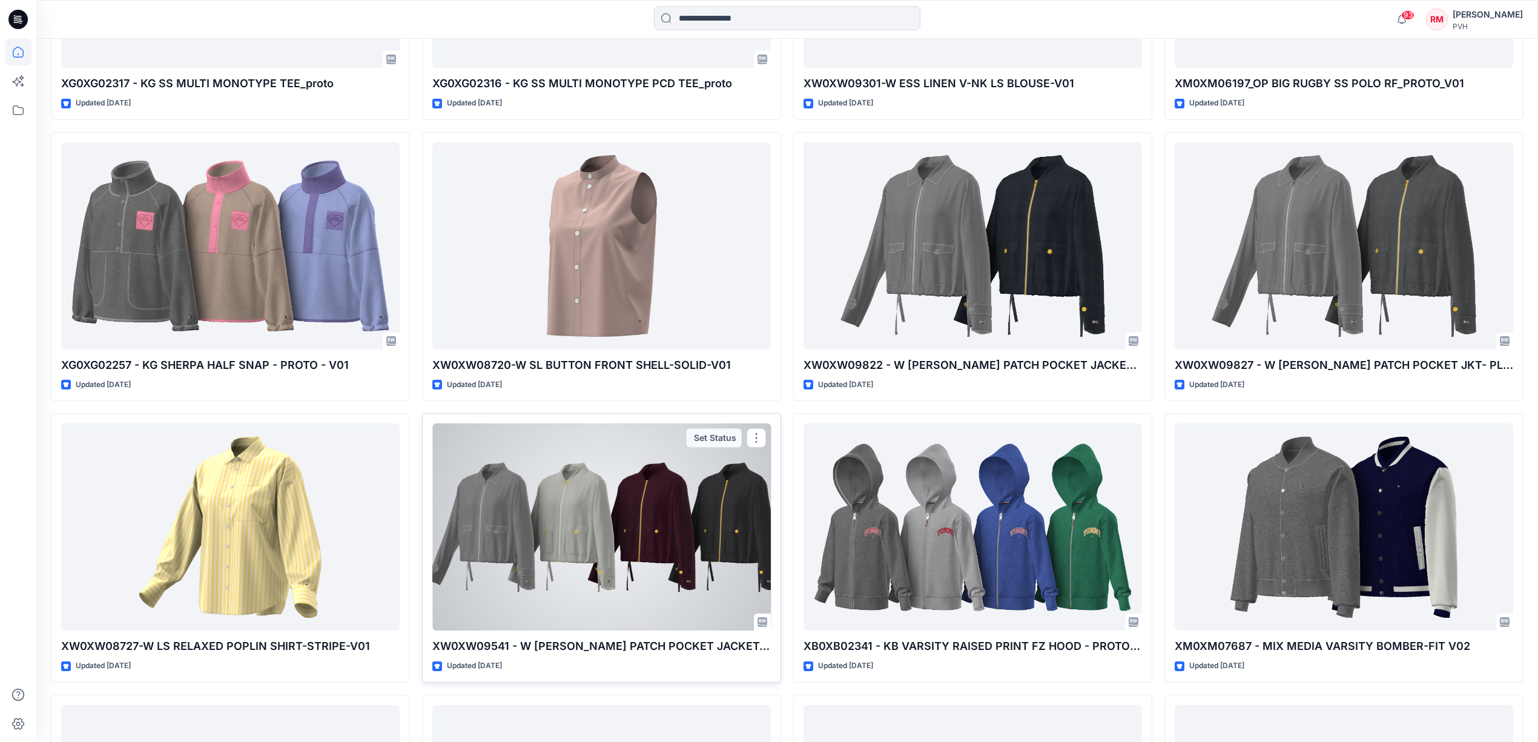
scroll to position [2788, 0]
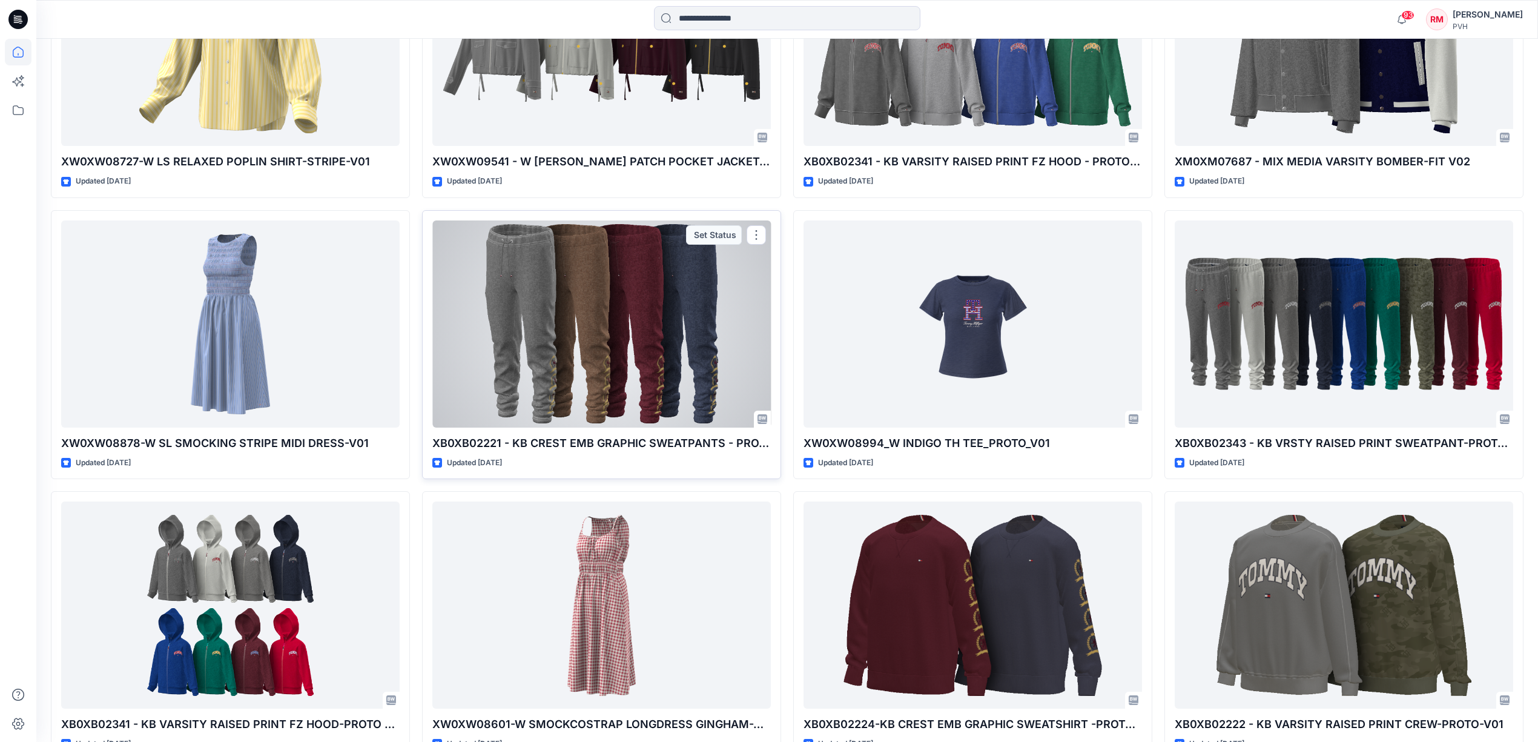
click at [641, 380] on div at bounding box center [601, 323] width 338 height 207
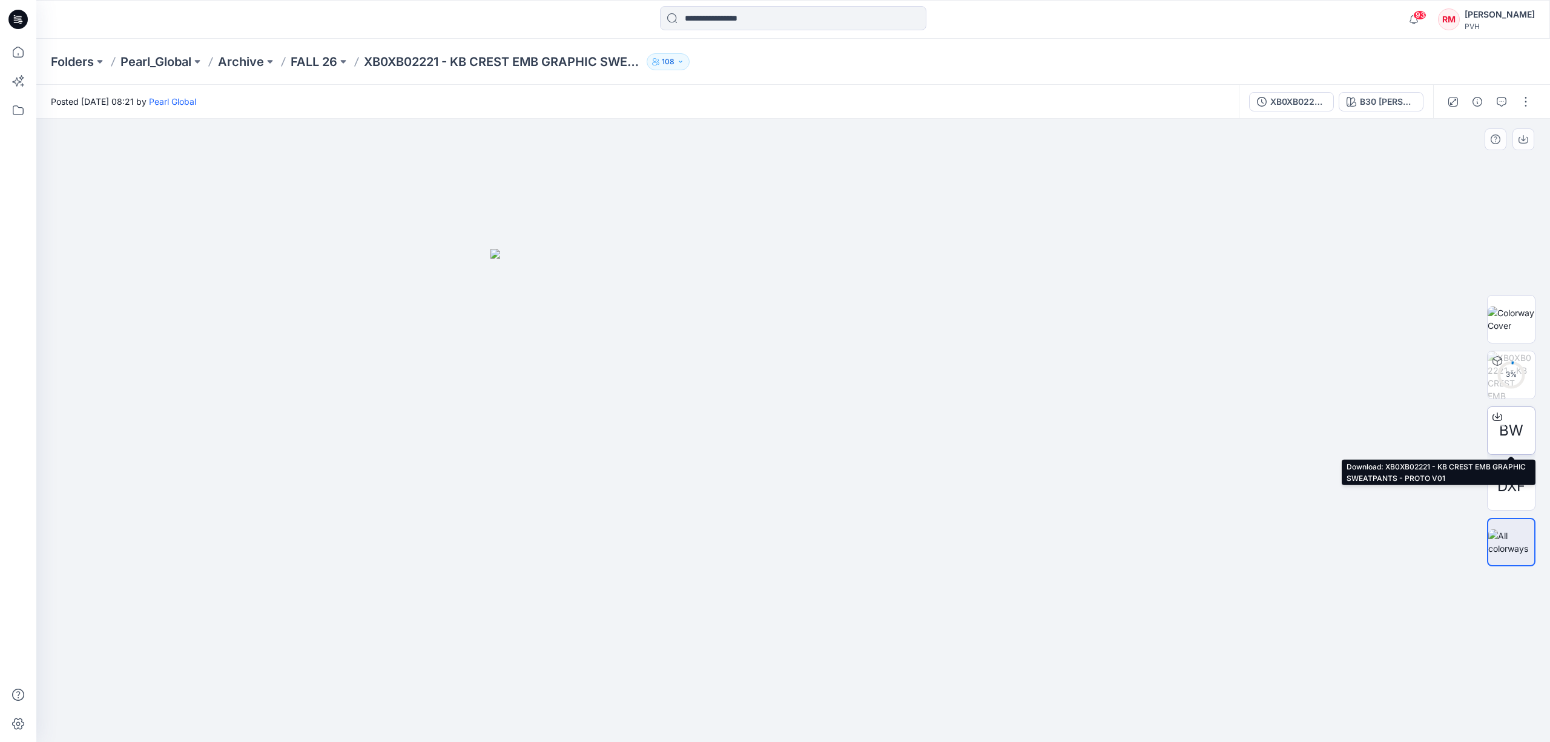
click at [1512, 426] on span "BW" at bounding box center [1511, 431] width 24 height 22
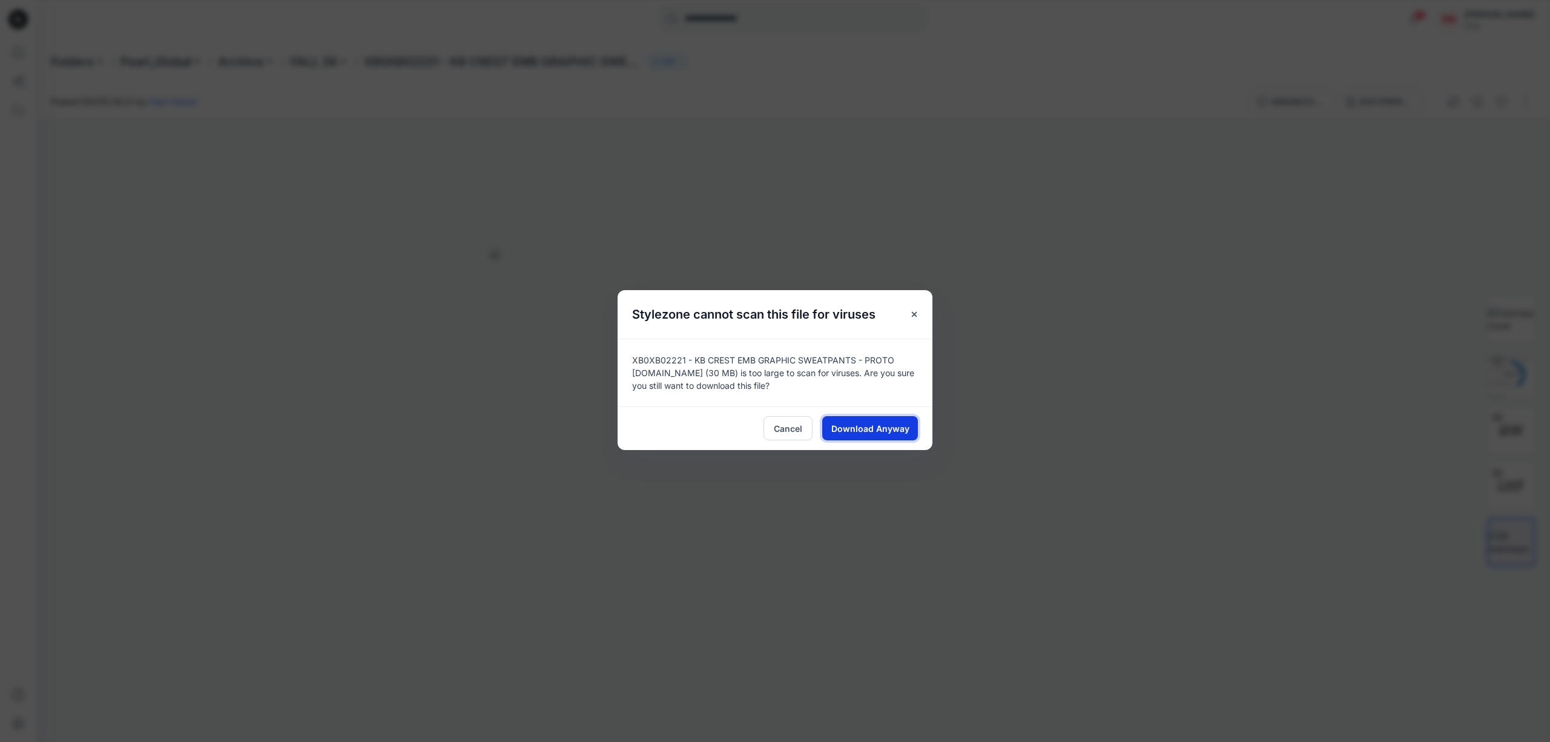
click at [906, 432] on span "Download Anyway" at bounding box center [870, 428] width 78 height 13
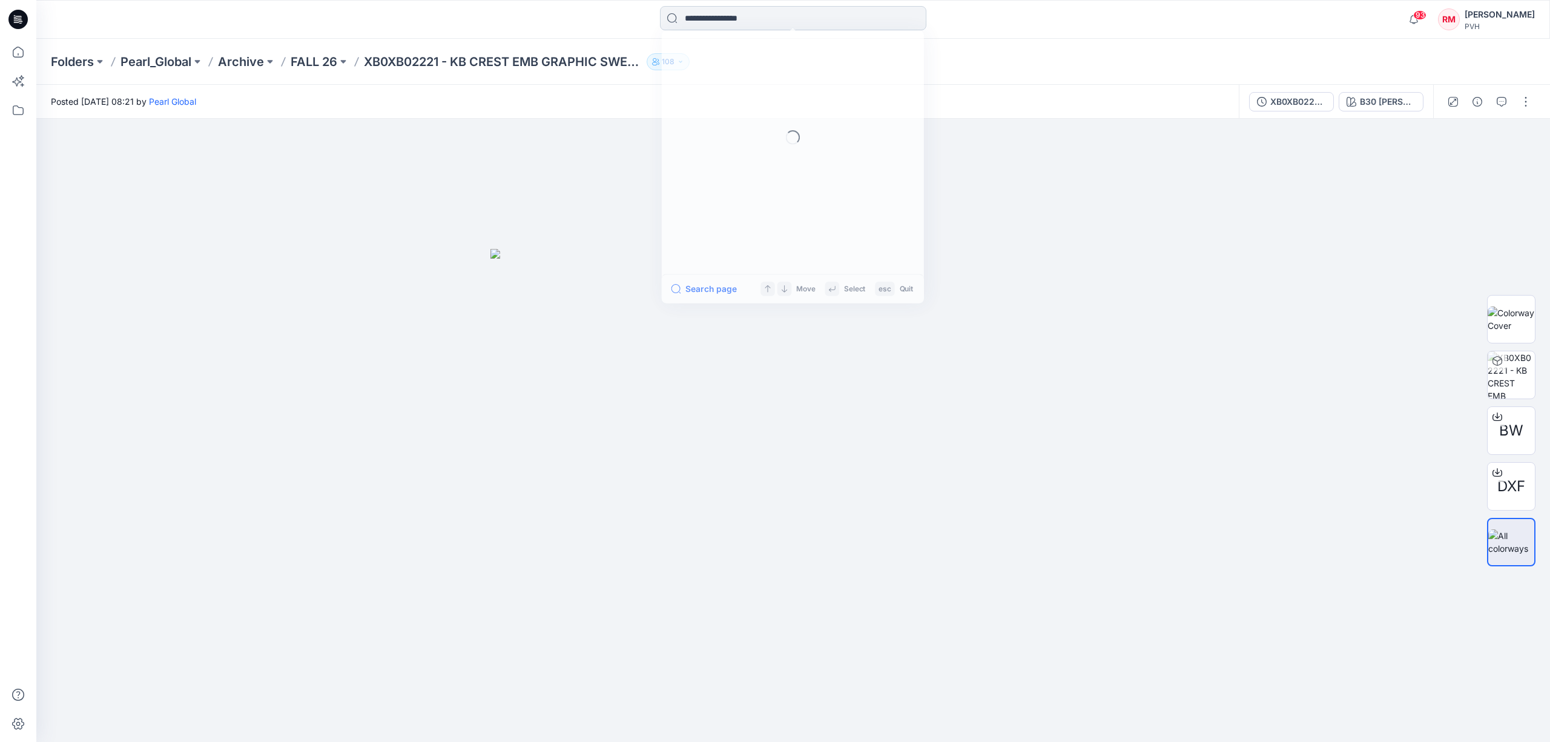
click at [731, 24] on input at bounding box center [793, 18] width 266 height 24
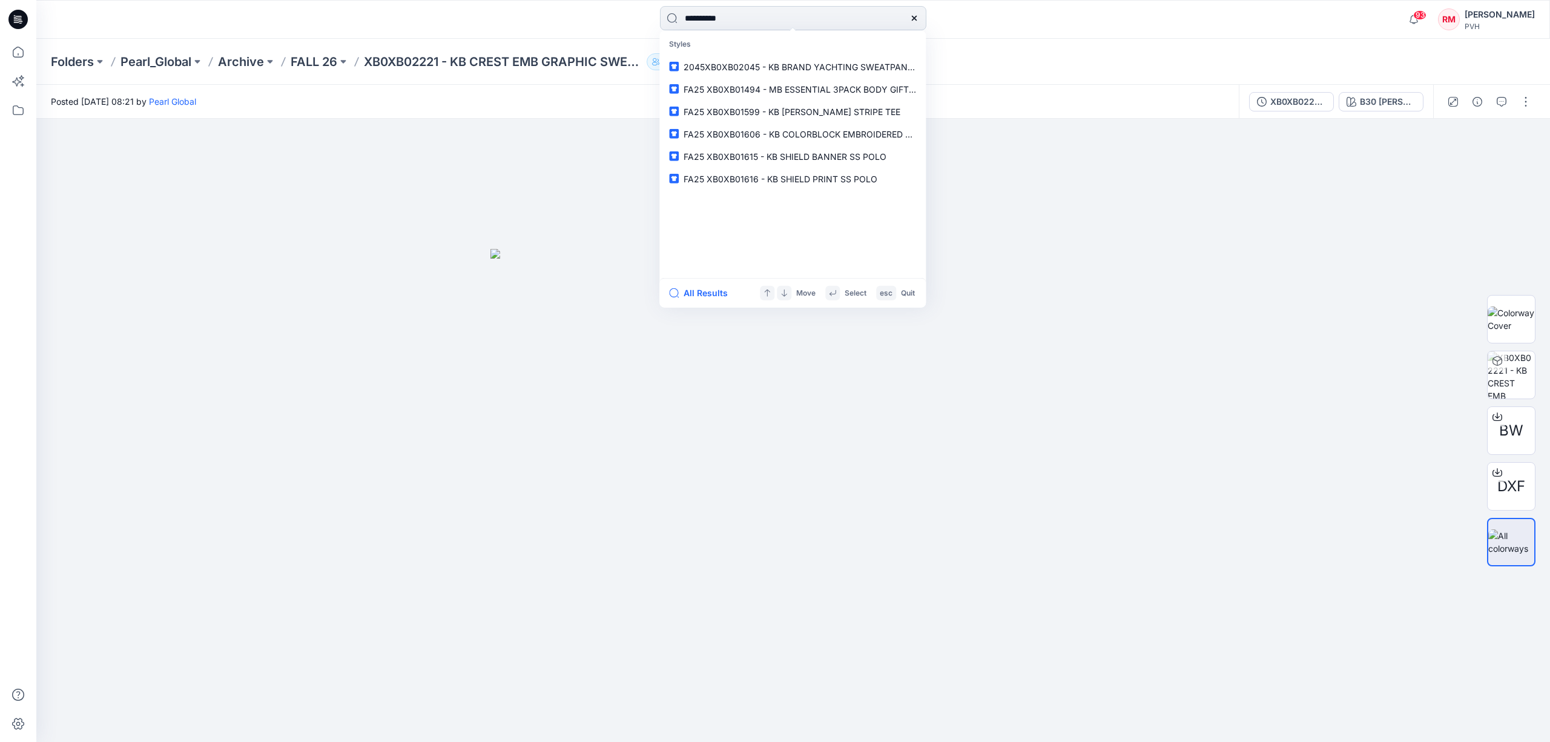
type input "**********"
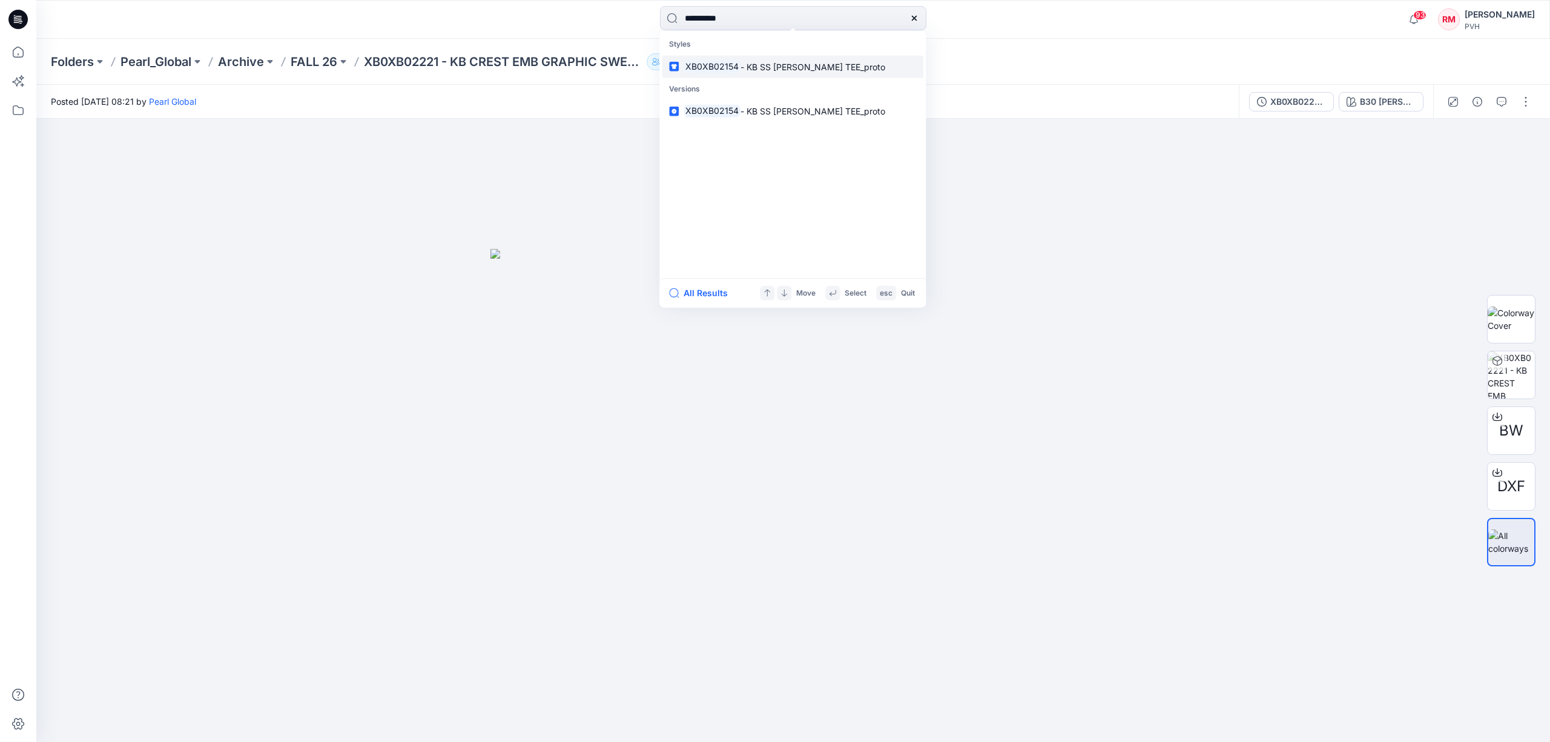
click at [812, 71] on p "XB0XB02154 - KB SS [PERSON_NAME] TEE_proto" at bounding box center [784, 66] width 202 height 13
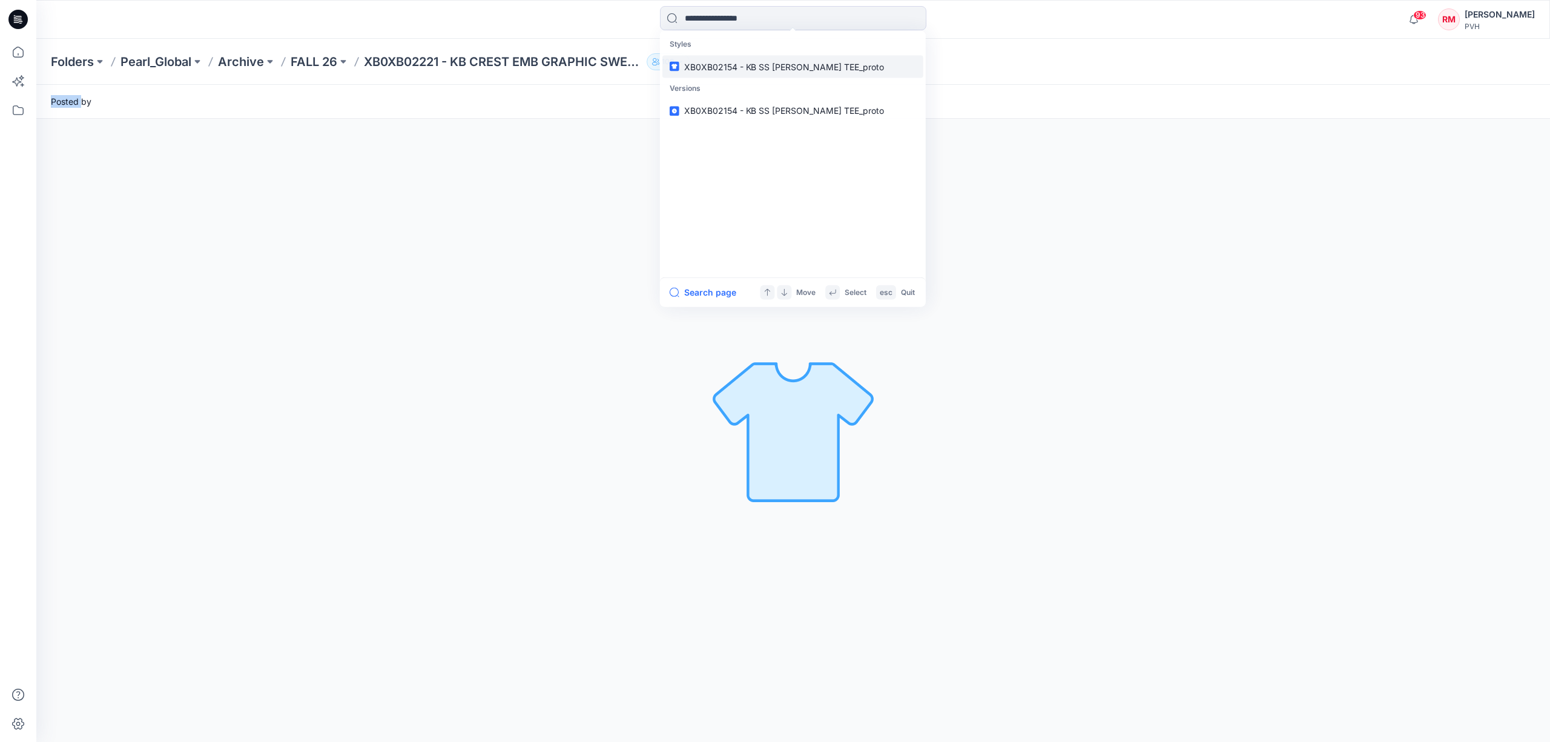
click at [812, 71] on div "Folders Pearl_Global Archive FALL 26 XB0XB02221 - KB CREST EMB GRAPHIC SWEATPAN…" at bounding box center [792, 62] width 1513 height 46
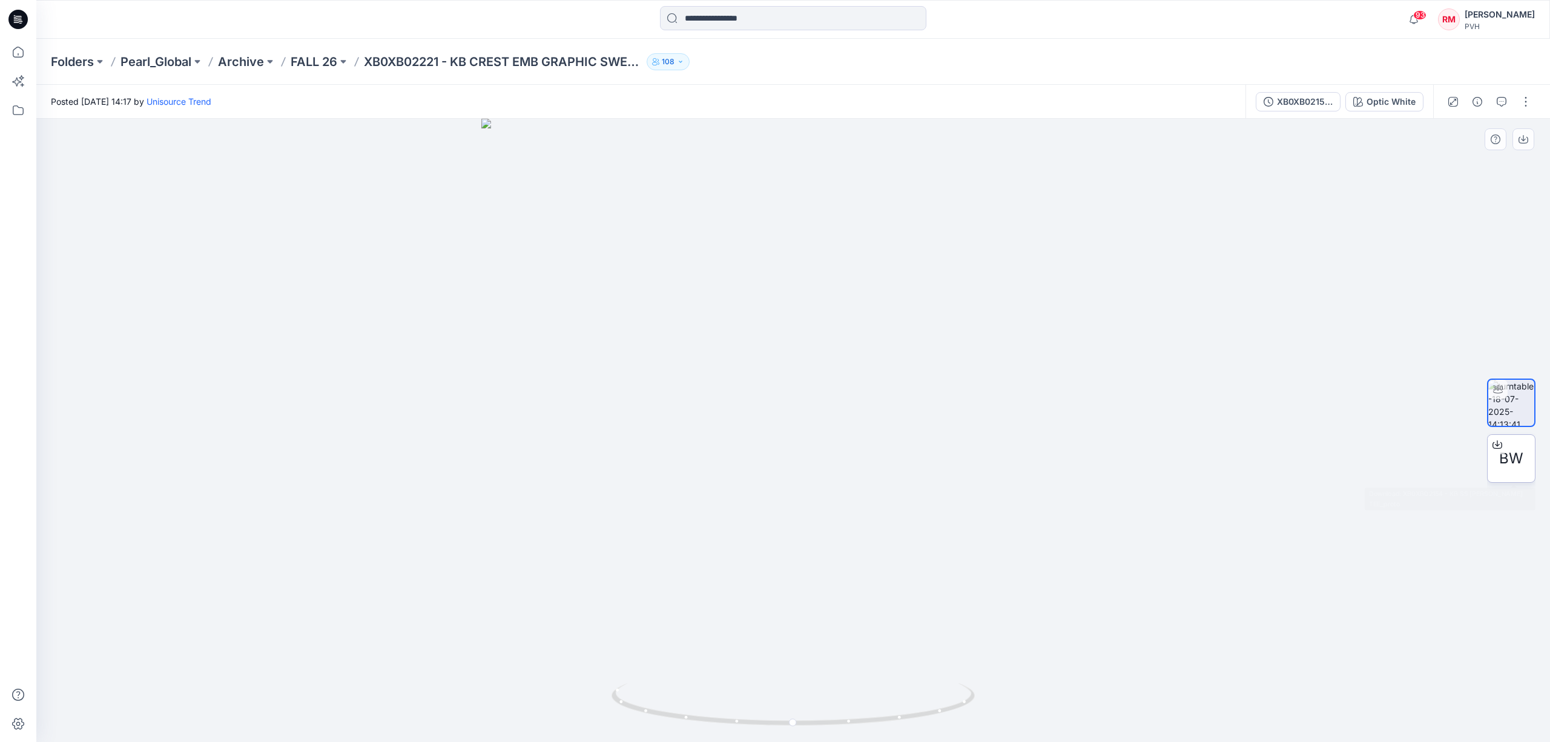
click at [1517, 461] on span "BW" at bounding box center [1511, 458] width 24 height 22
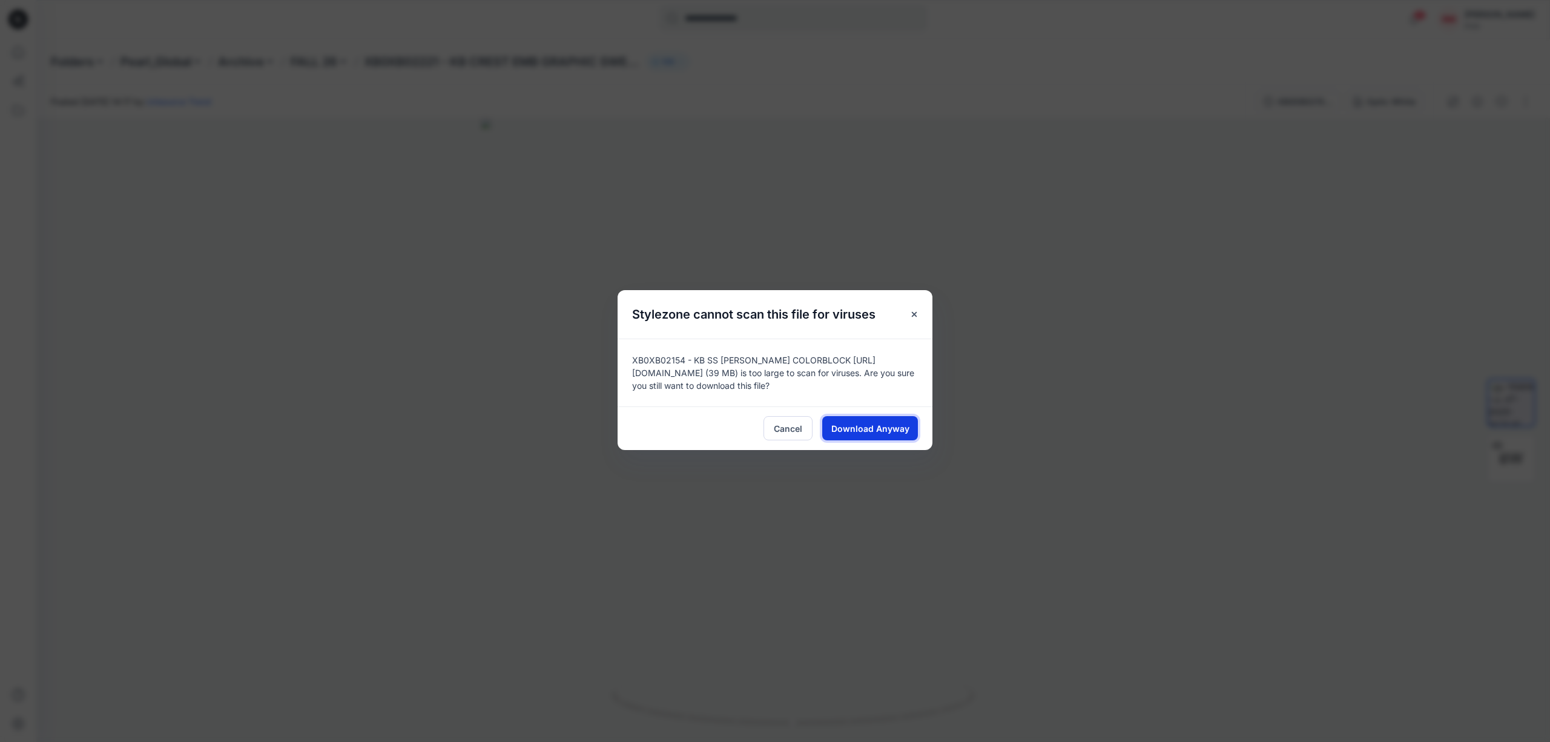
click at [880, 426] on span "Download Anyway" at bounding box center [870, 428] width 78 height 13
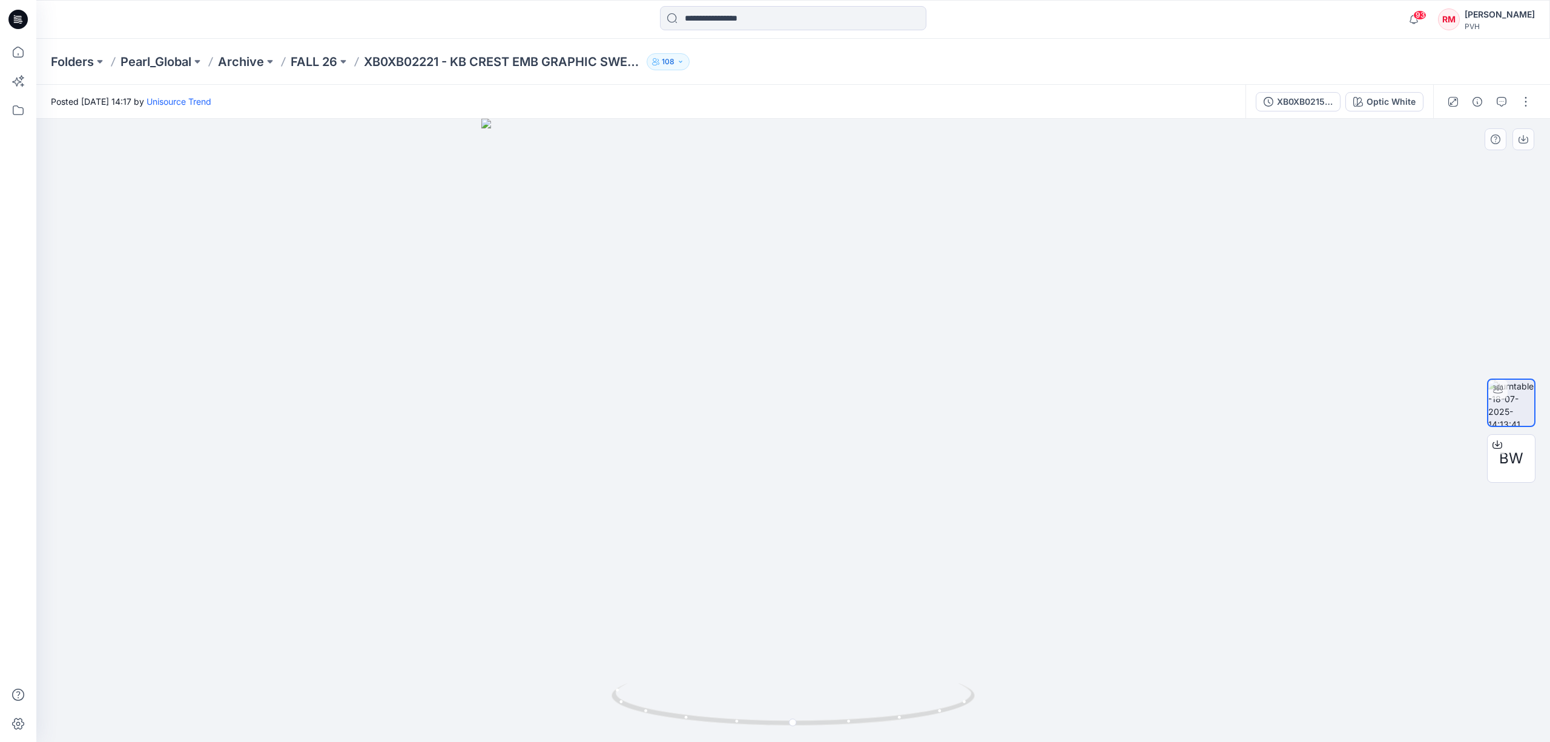
click at [1410, 343] on div at bounding box center [792, 430] width 1513 height 623
click at [780, 15] on input at bounding box center [793, 18] width 266 height 24
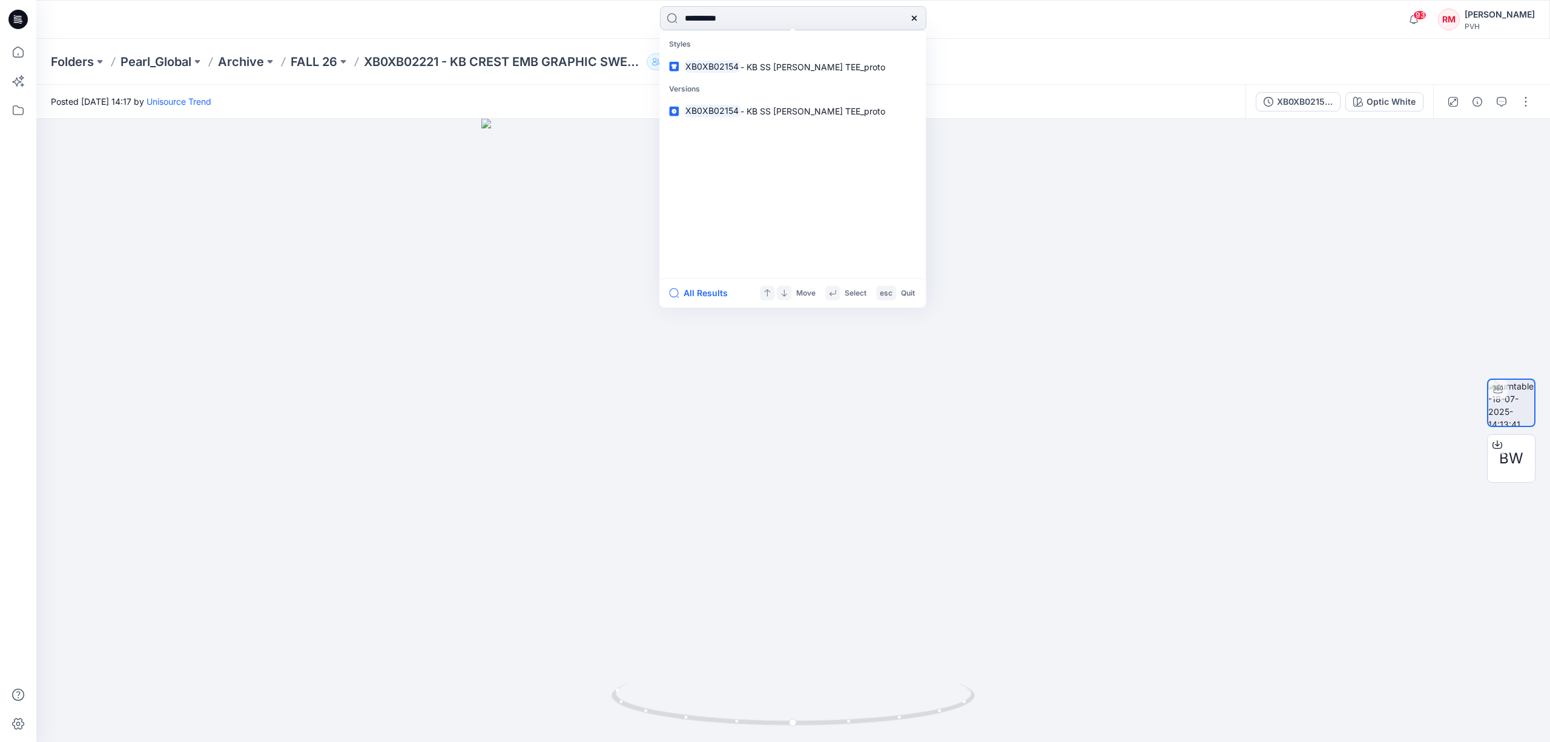
type input "**********"
click at [840, 74] on link "XB0XB02154 - KB SS [PERSON_NAME] TEE_proto" at bounding box center [793, 66] width 262 height 22
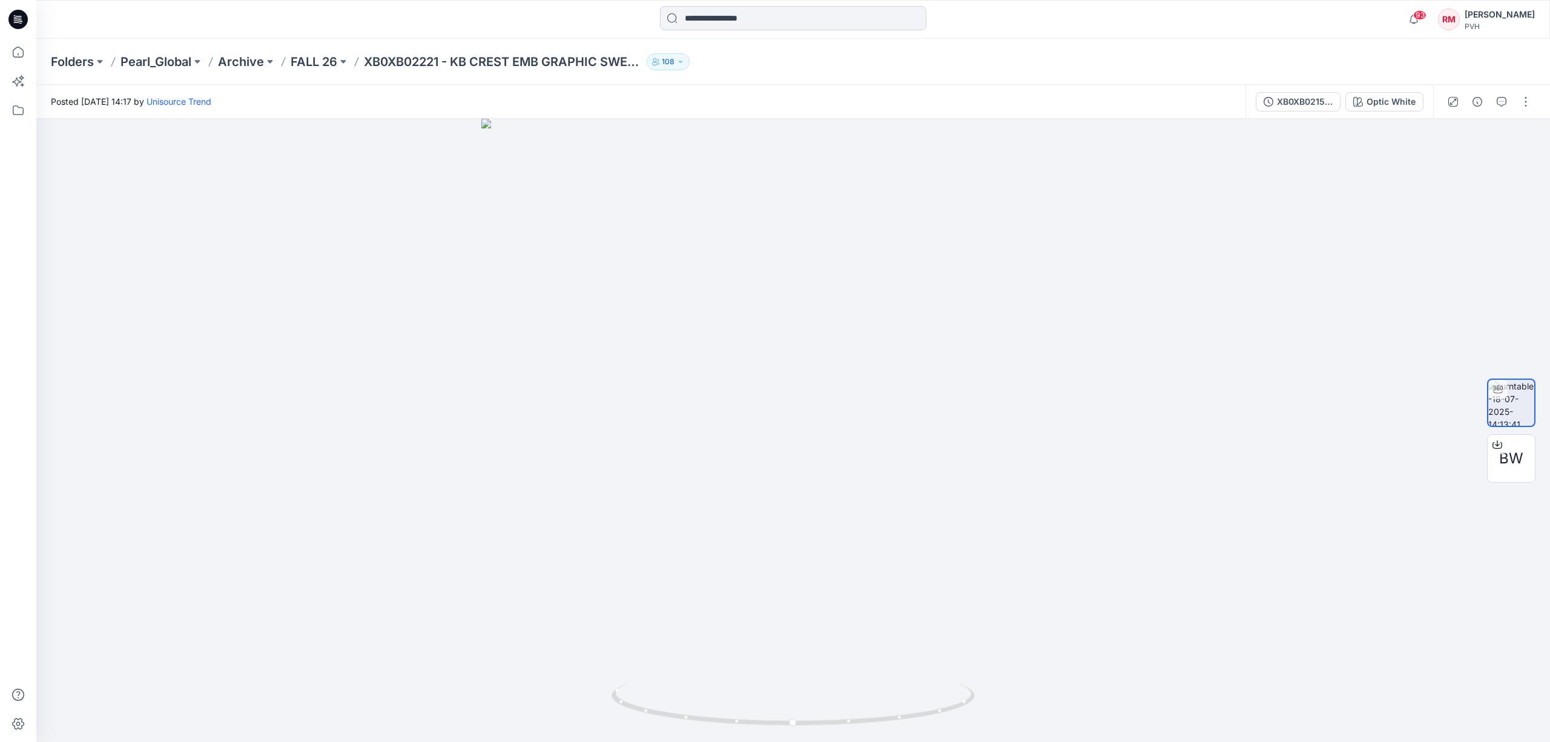
click at [779, 22] on input at bounding box center [793, 18] width 266 height 24
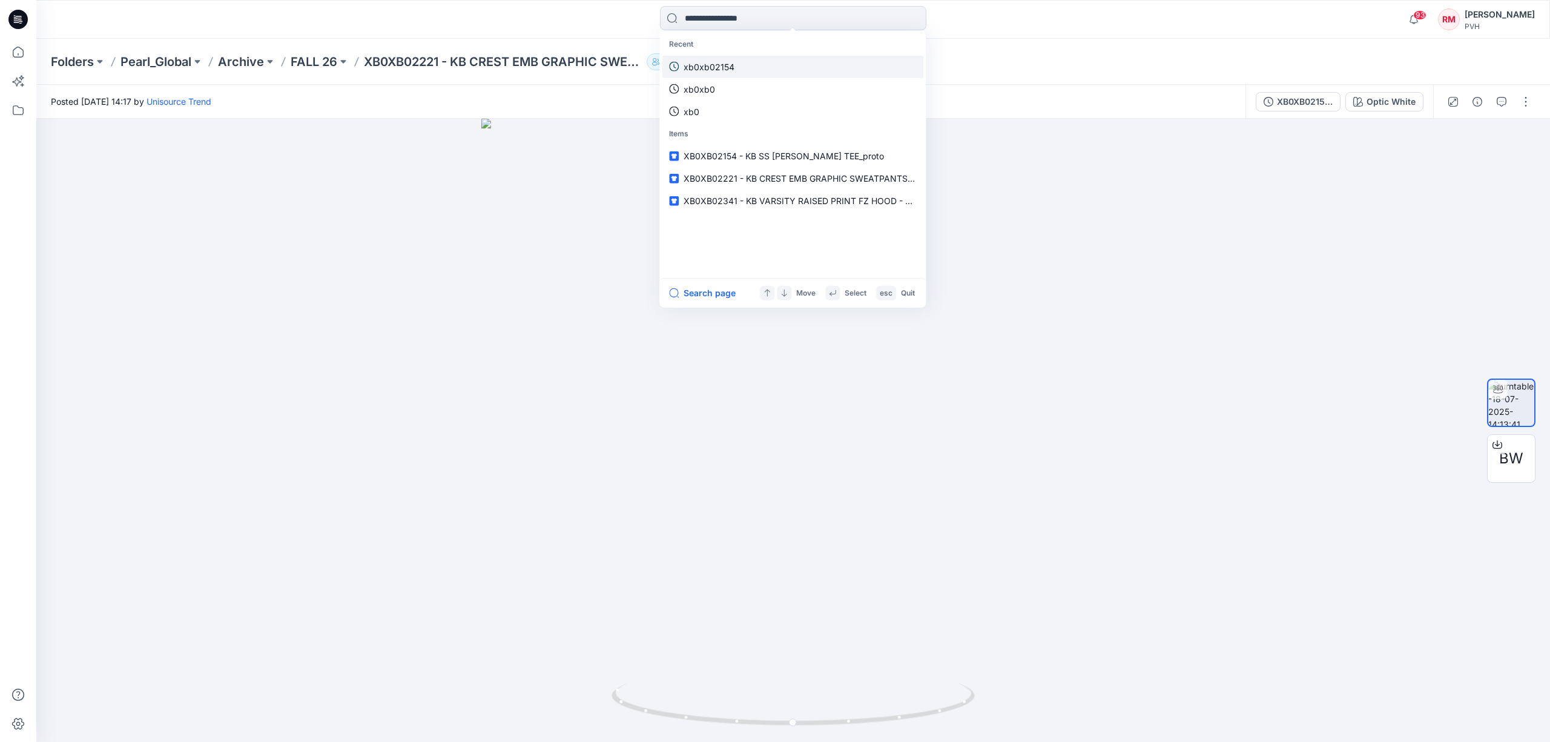
click at [717, 66] on p "xb0xb02154" at bounding box center [708, 66] width 51 height 13
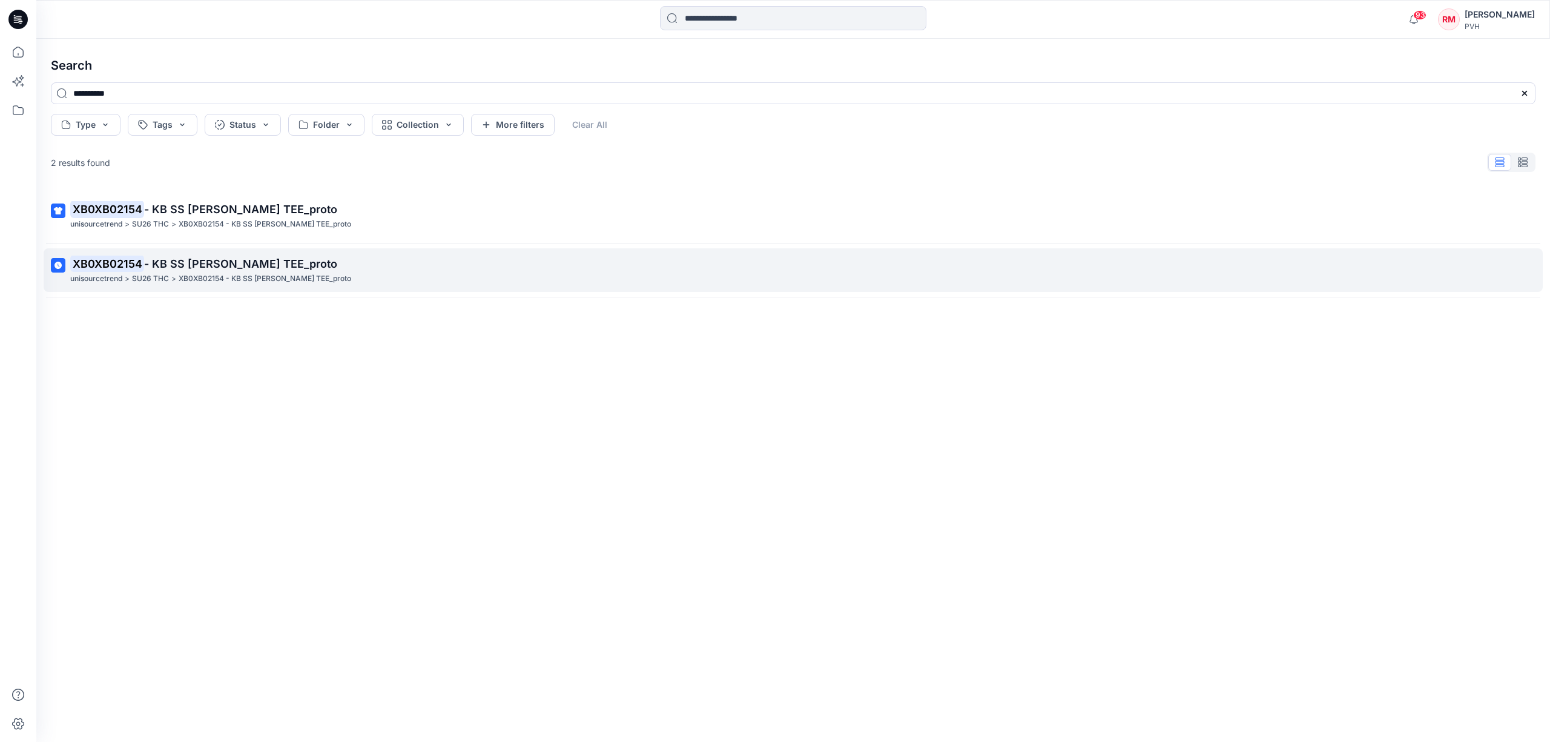
click at [320, 265] on span "- KB SS [PERSON_NAME] TEE_proto" at bounding box center [240, 263] width 193 height 13
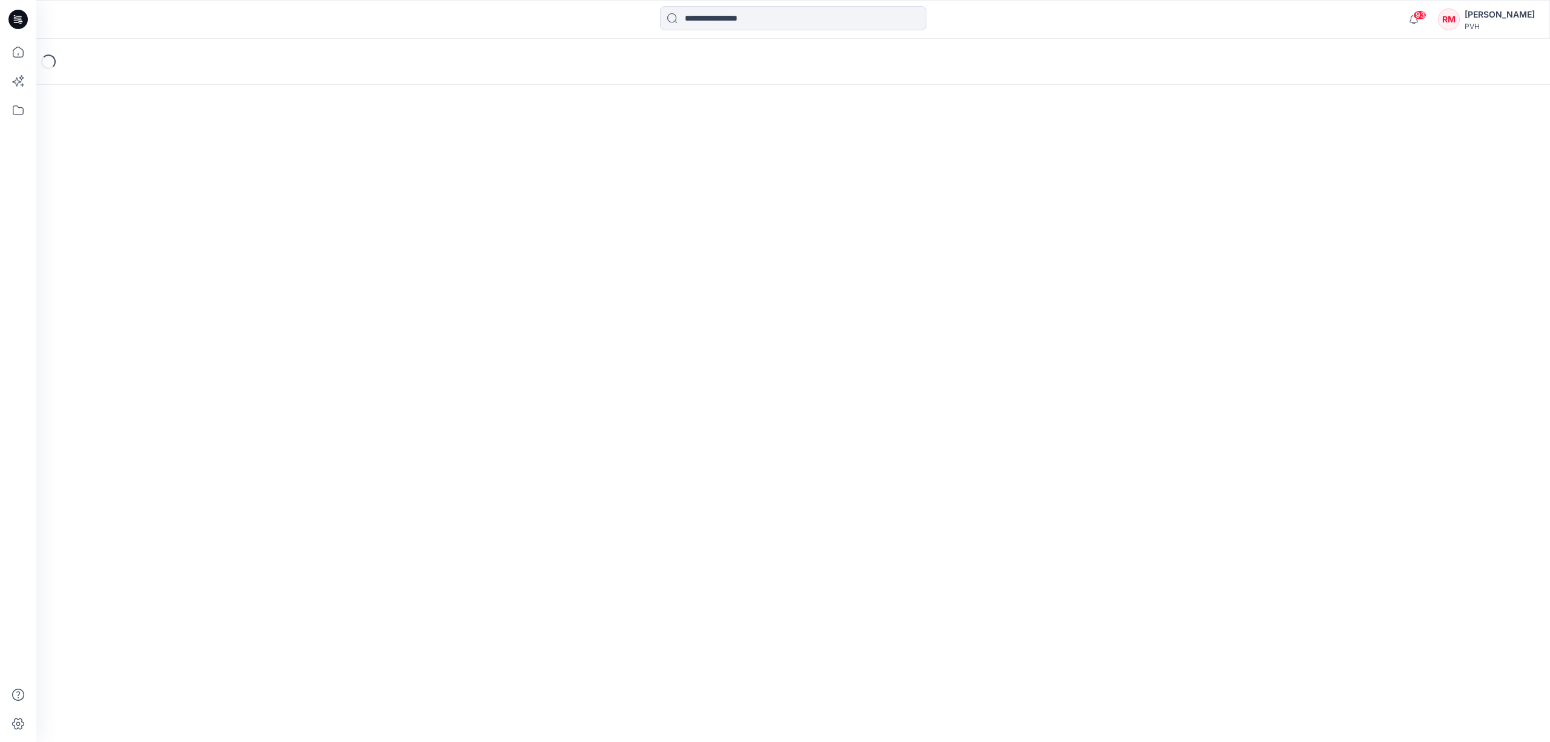
click at [320, 265] on div "Loading..." at bounding box center [792, 390] width 1513 height 703
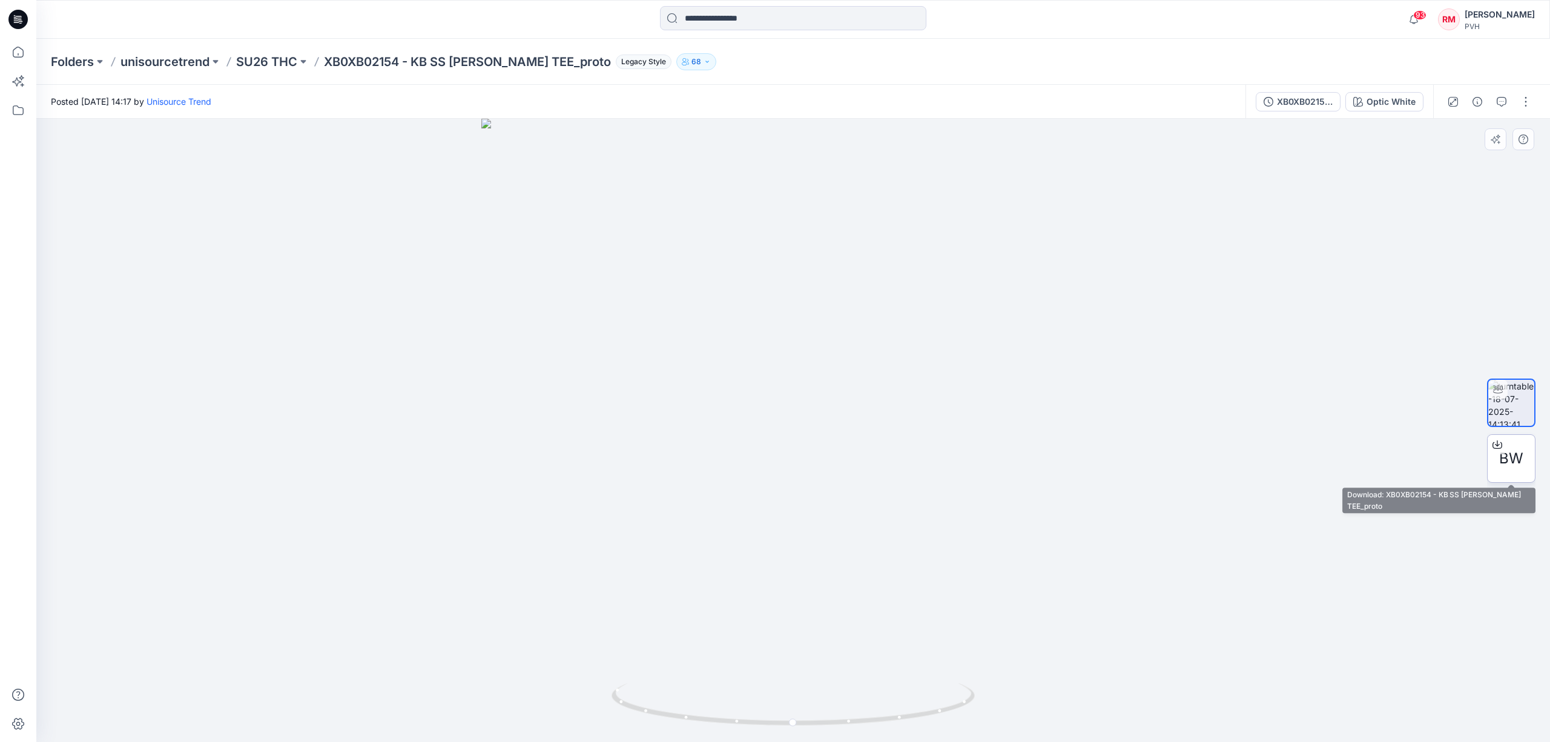
click at [1515, 459] on span "BW" at bounding box center [1511, 458] width 24 height 22
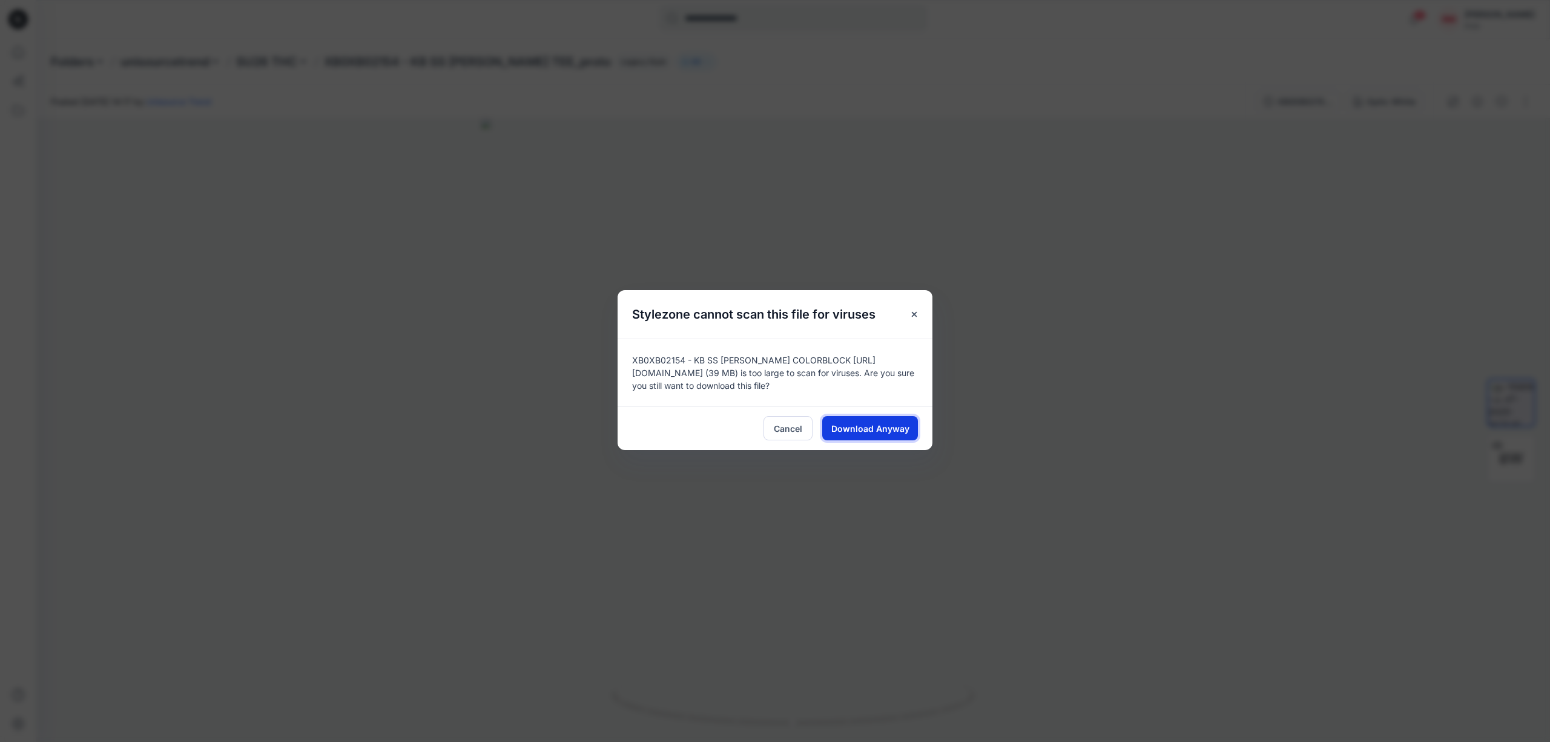
click at [879, 424] on span "Download Anyway" at bounding box center [870, 428] width 78 height 13
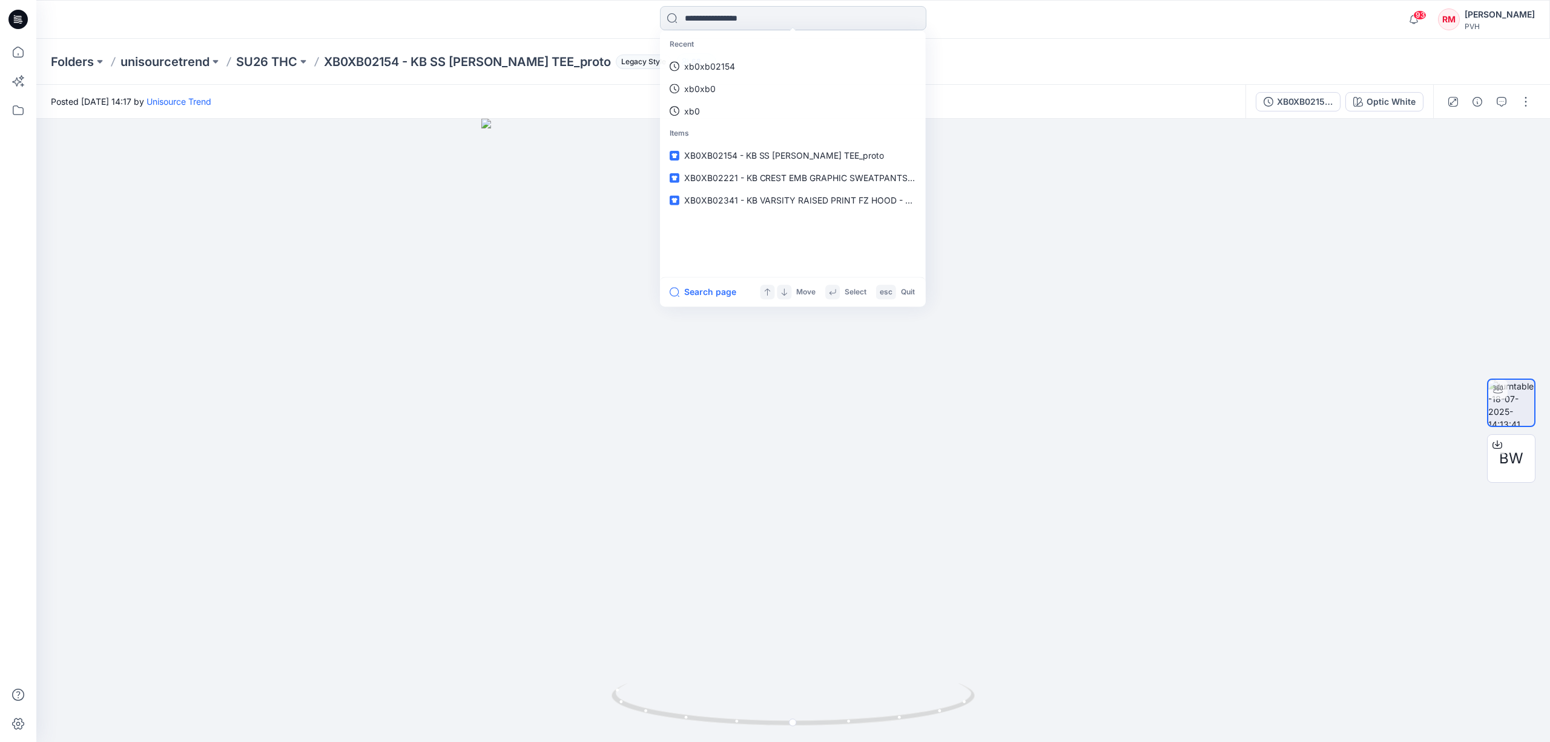
click at [776, 17] on input at bounding box center [793, 18] width 266 height 24
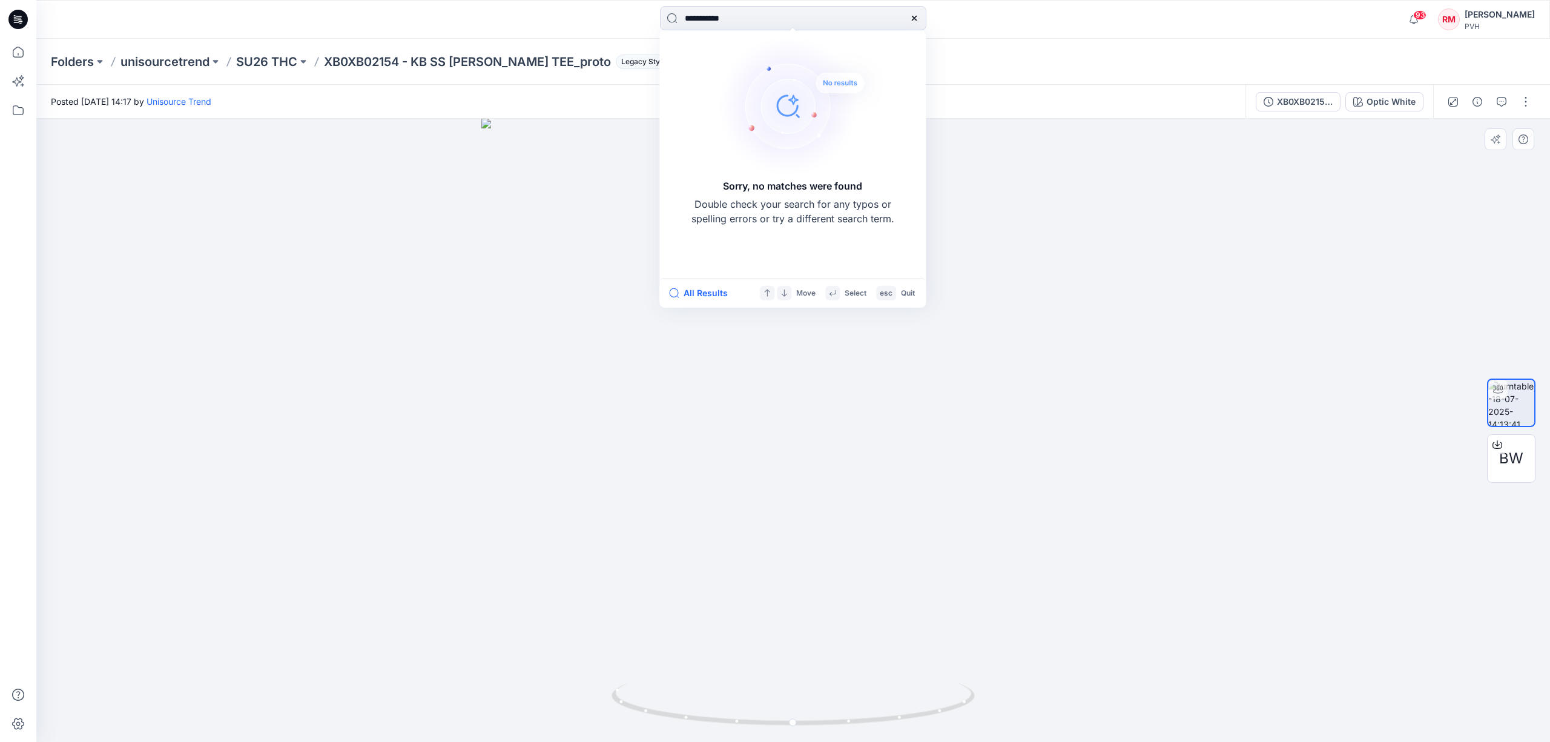
click at [1141, 262] on div at bounding box center [792, 430] width 1513 height 623
drag, startPoint x: 776, startPoint y: 21, endPoint x: 676, endPoint y: 16, distance: 100.6
click at [676, 16] on input "**********" at bounding box center [793, 18] width 266 height 24
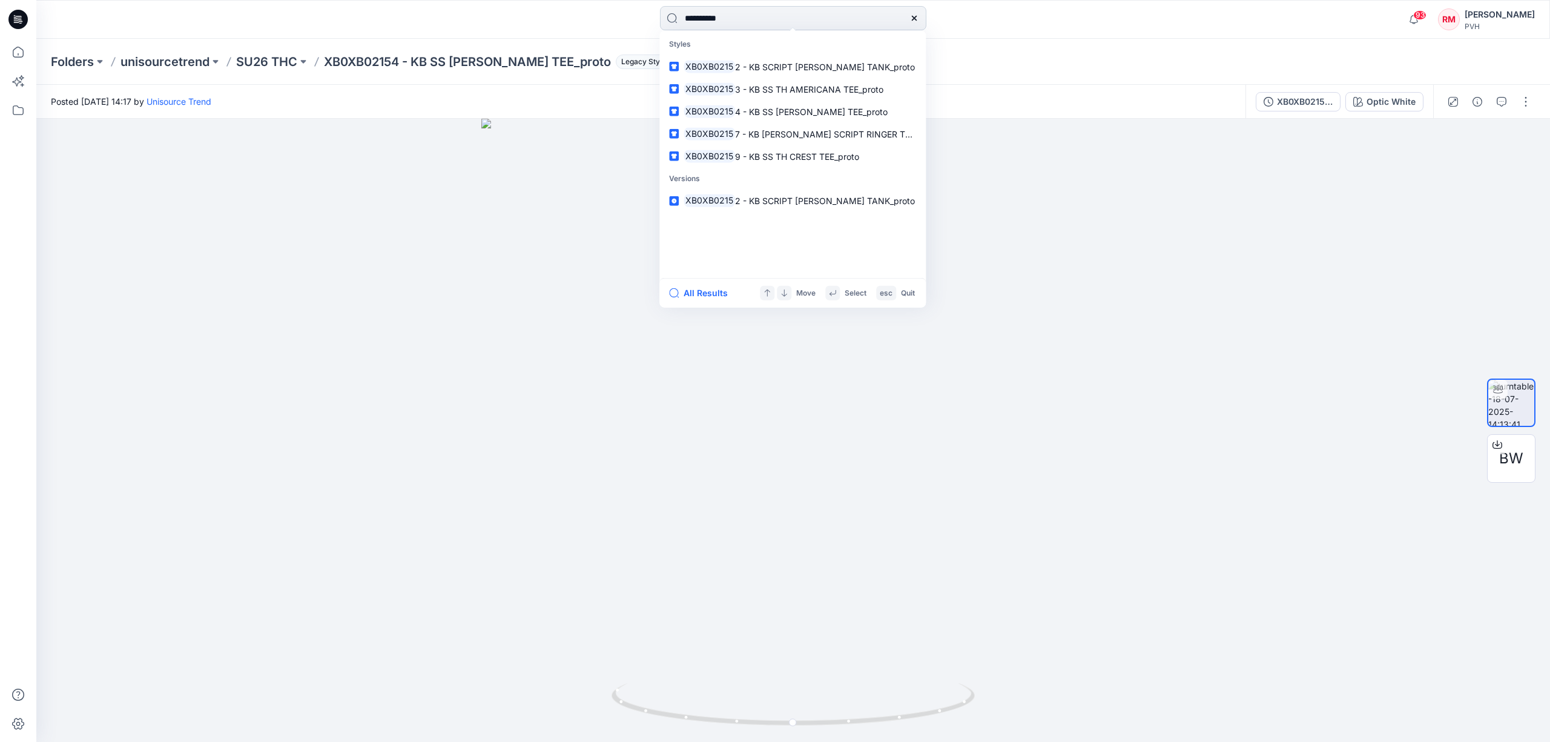
type input "**********"
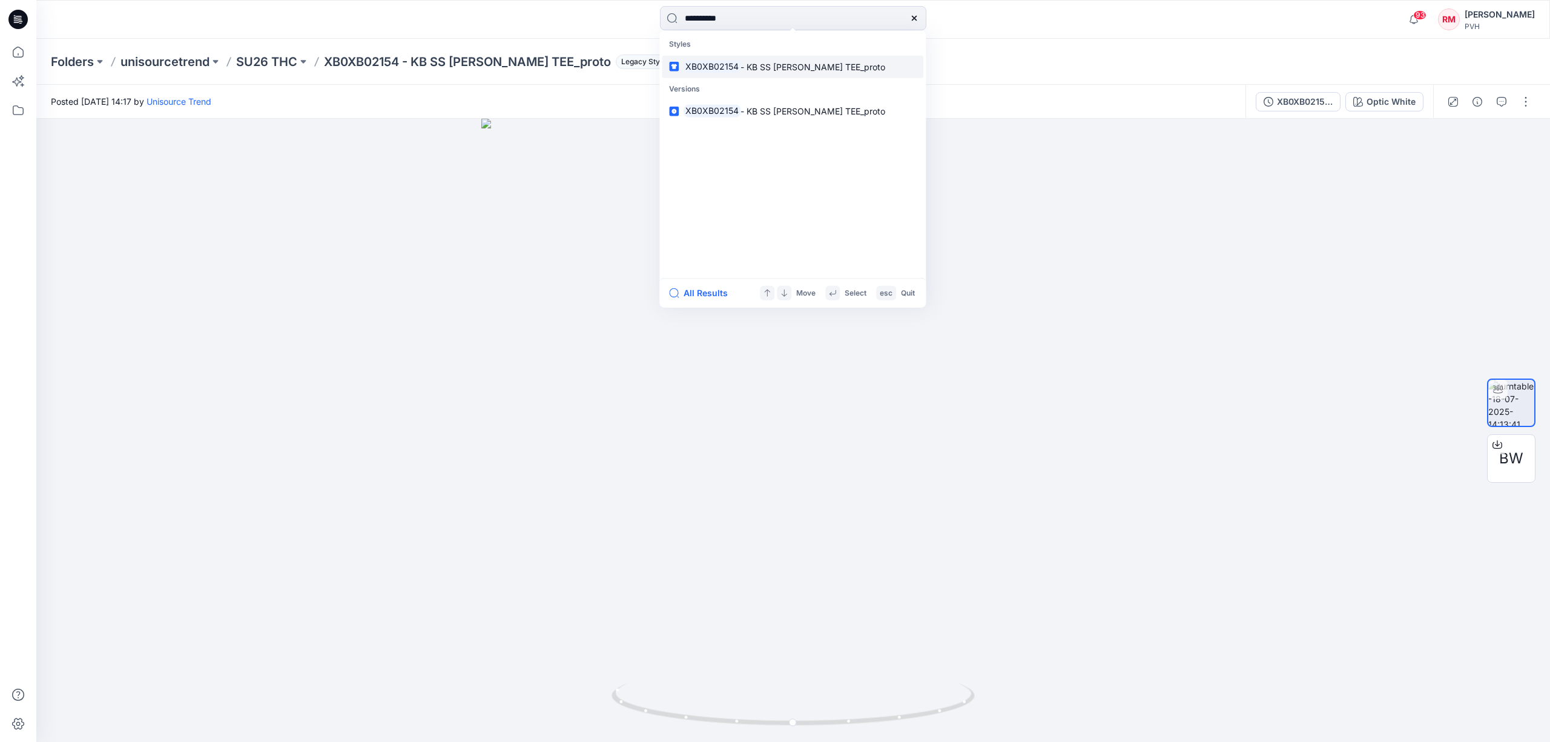
click at [744, 60] on p "XB0XB02154 - KB SS [PERSON_NAME] TEE_proto" at bounding box center [784, 66] width 202 height 13
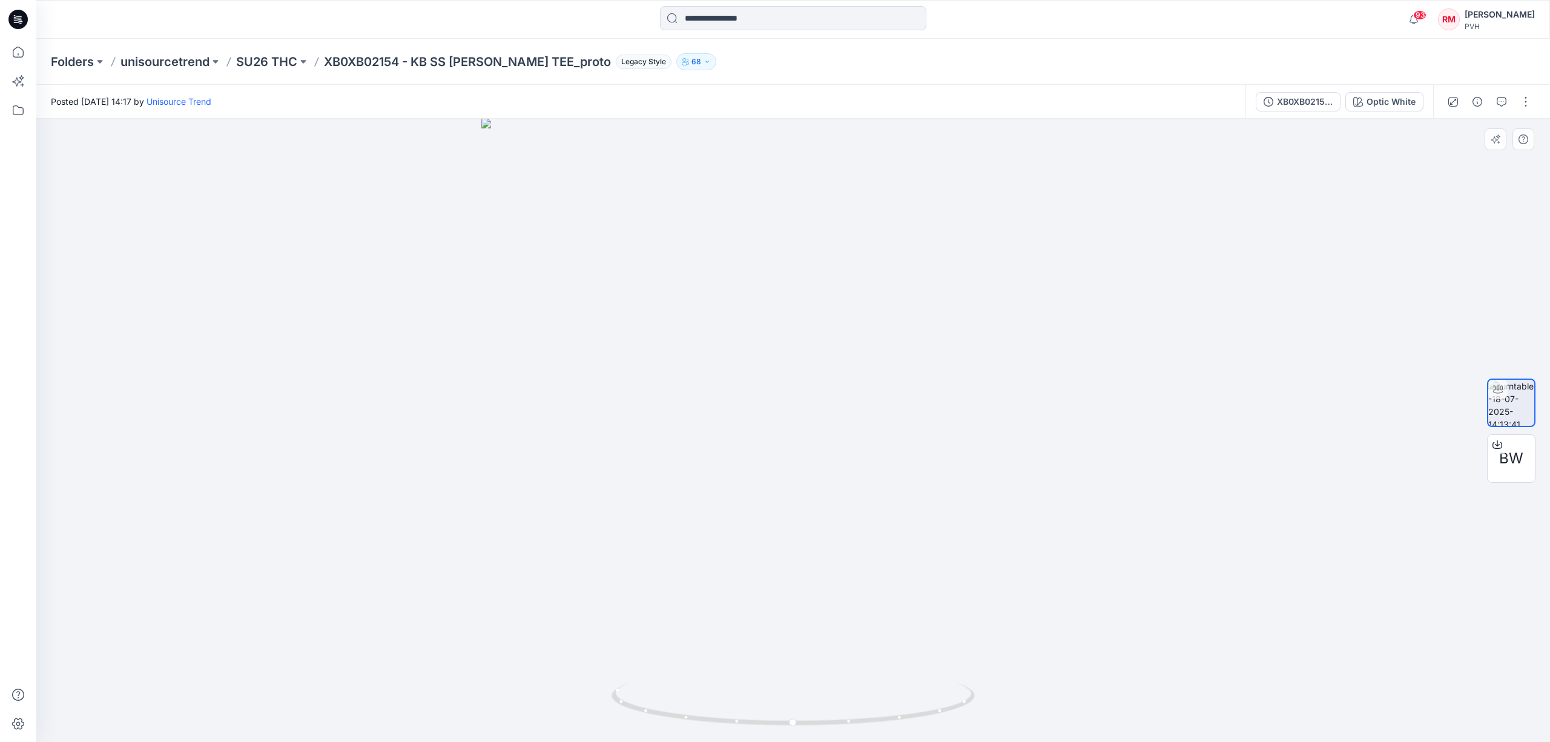
click at [1190, 405] on div at bounding box center [792, 430] width 1513 height 623
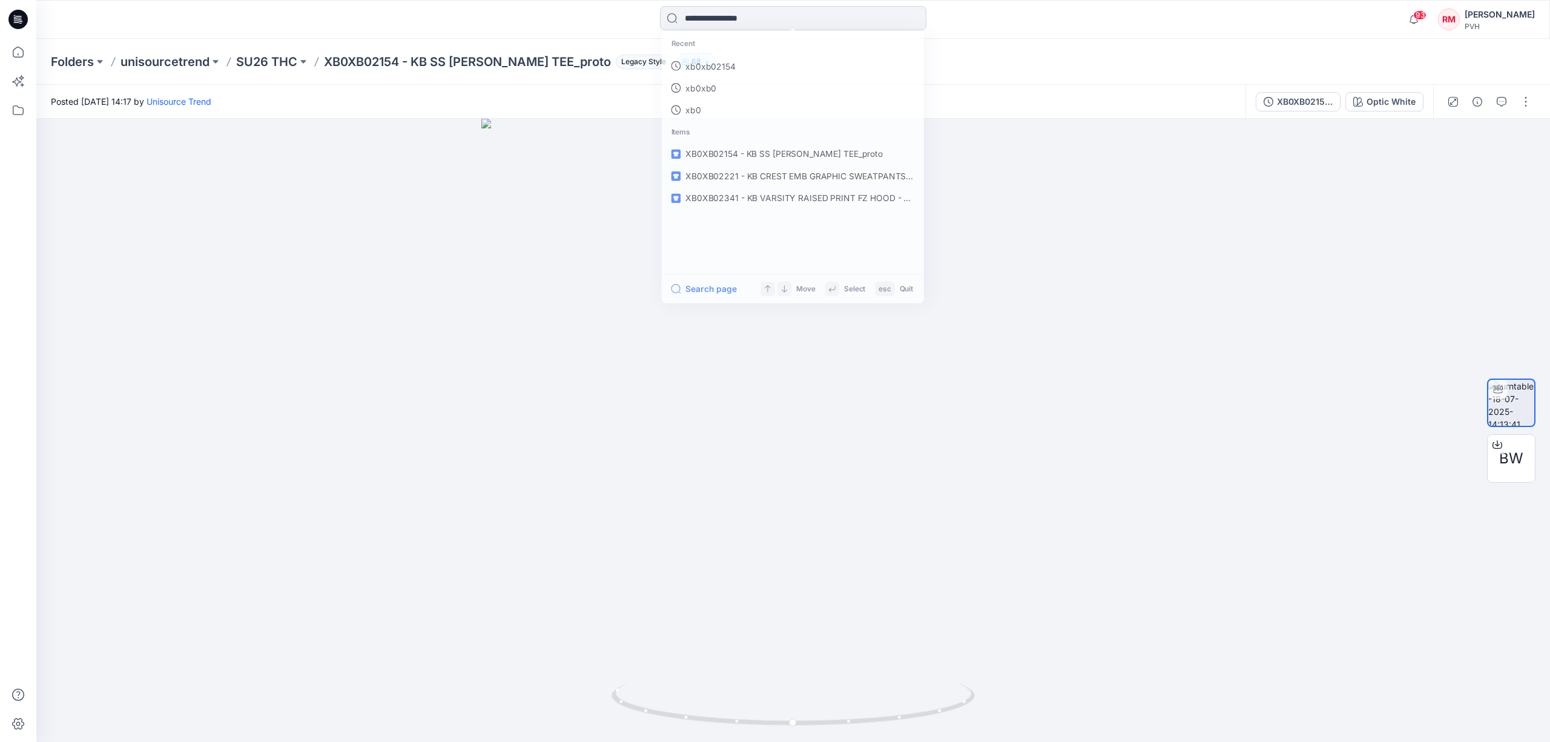
click at [742, 19] on input at bounding box center [793, 18] width 266 height 24
click at [706, 66] on p "xb0xb02154" at bounding box center [708, 66] width 51 height 13
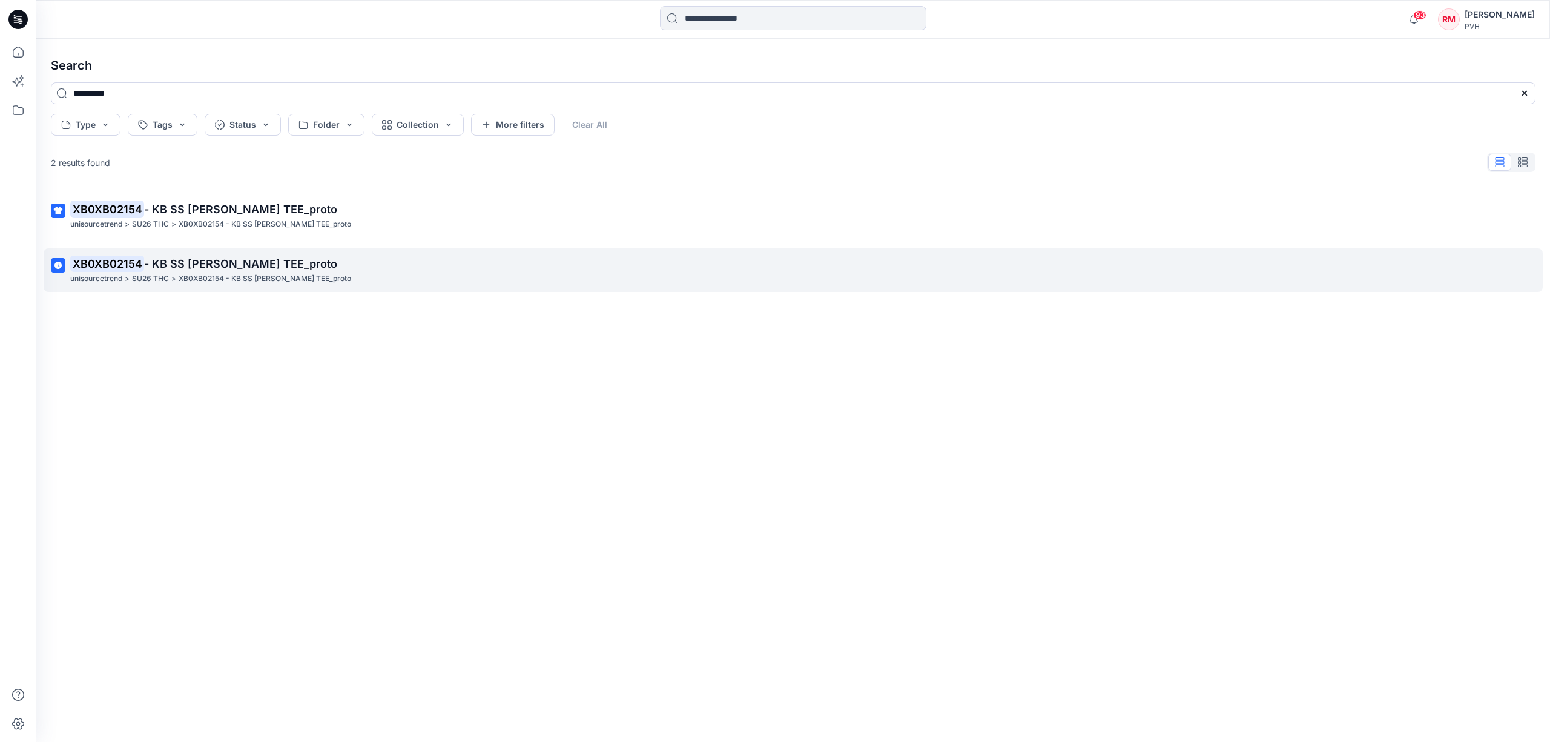
click at [264, 272] on p "XB0XB02154 - KB SS [PERSON_NAME] TEE_proto" at bounding box center [265, 278] width 173 height 13
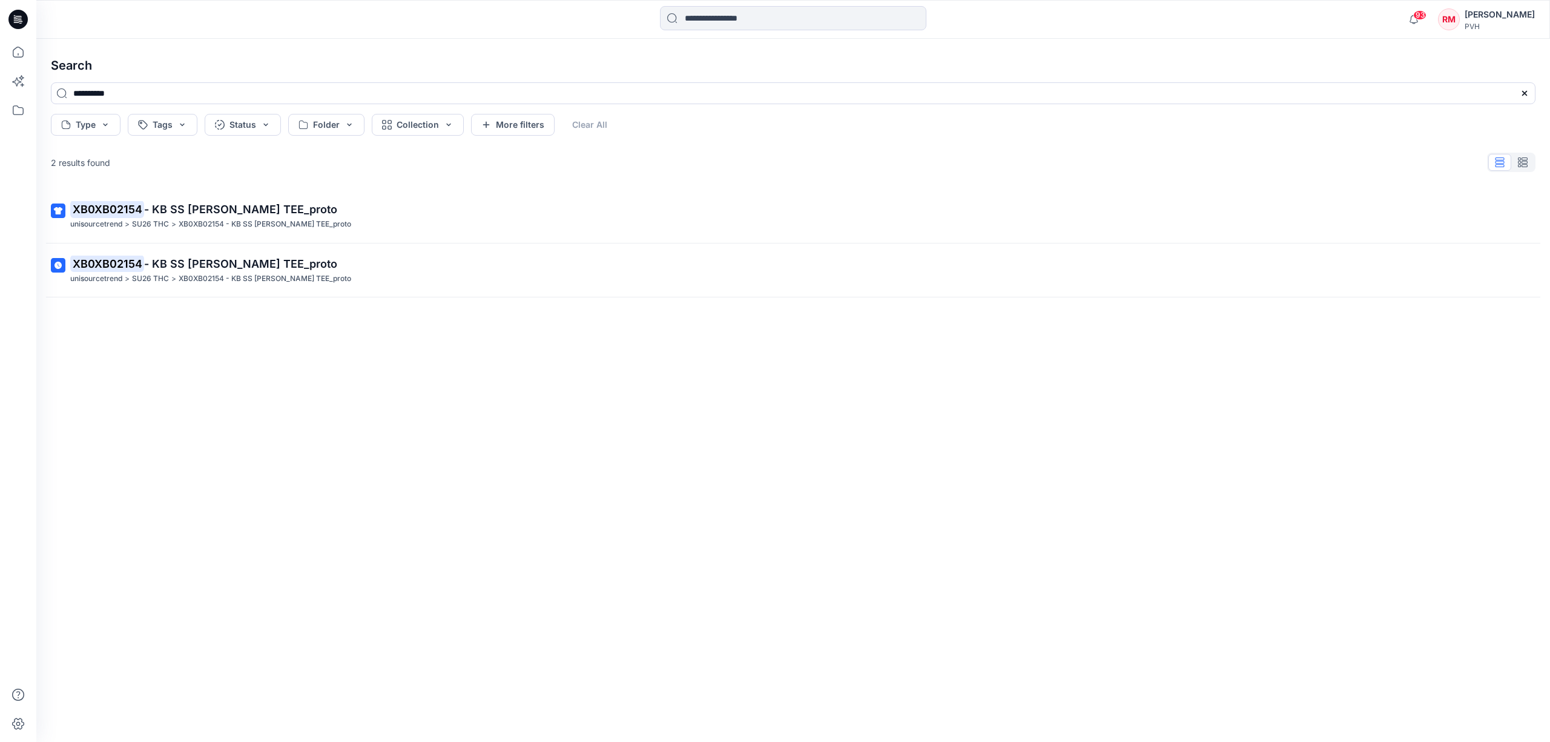
click at [263, 272] on div "**********" at bounding box center [792, 390] width 1513 height 703
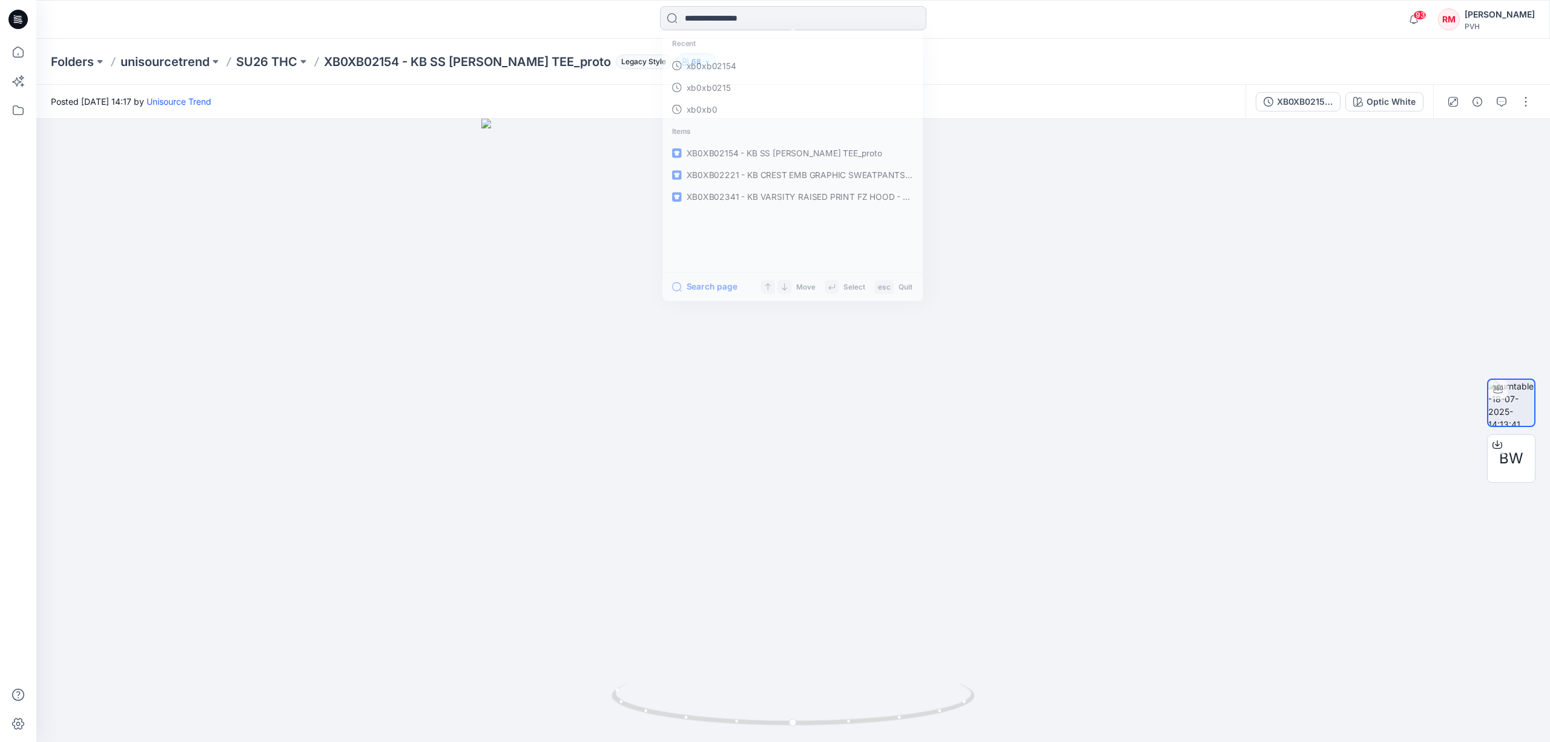
click at [717, 23] on input at bounding box center [793, 18] width 266 height 24
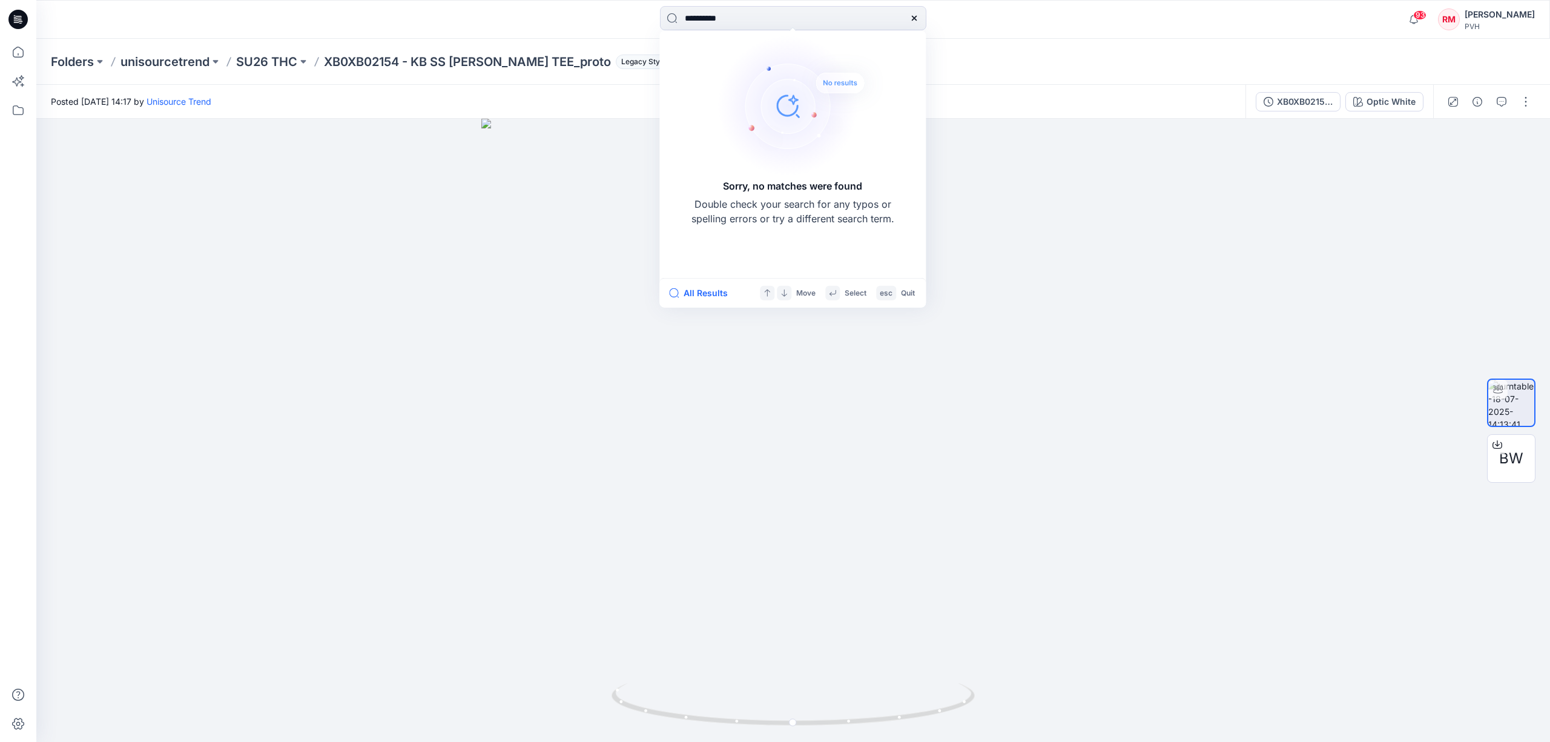
drag, startPoint x: 744, startPoint y: 20, endPoint x: 630, endPoint y: 4, distance: 115.0
click at [630, 4] on div "**********" at bounding box center [792, 19] width 1513 height 39
click at [747, 11] on input "**********" at bounding box center [793, 18] width 266 height 24
drag, startPoint x: 742, startPoint y: 13, endPoint x: 622, endPoint y: 22, distance: 120.2
click at [622, 22] on div "**********" at bounding box center [793, 19] width 757 height 27
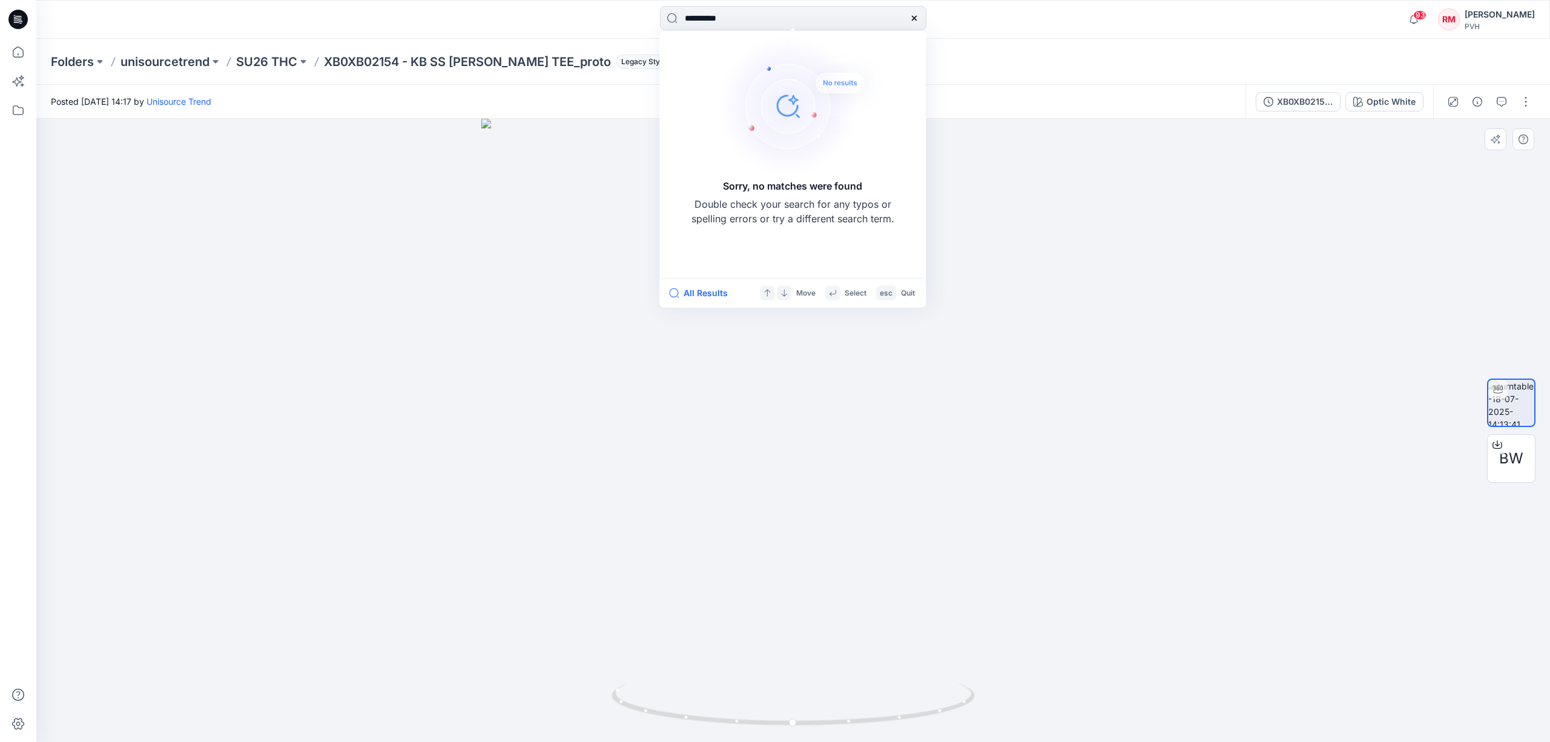
click at [1125, 262] on div at bounding box center [792, 430] width 1513 height 623
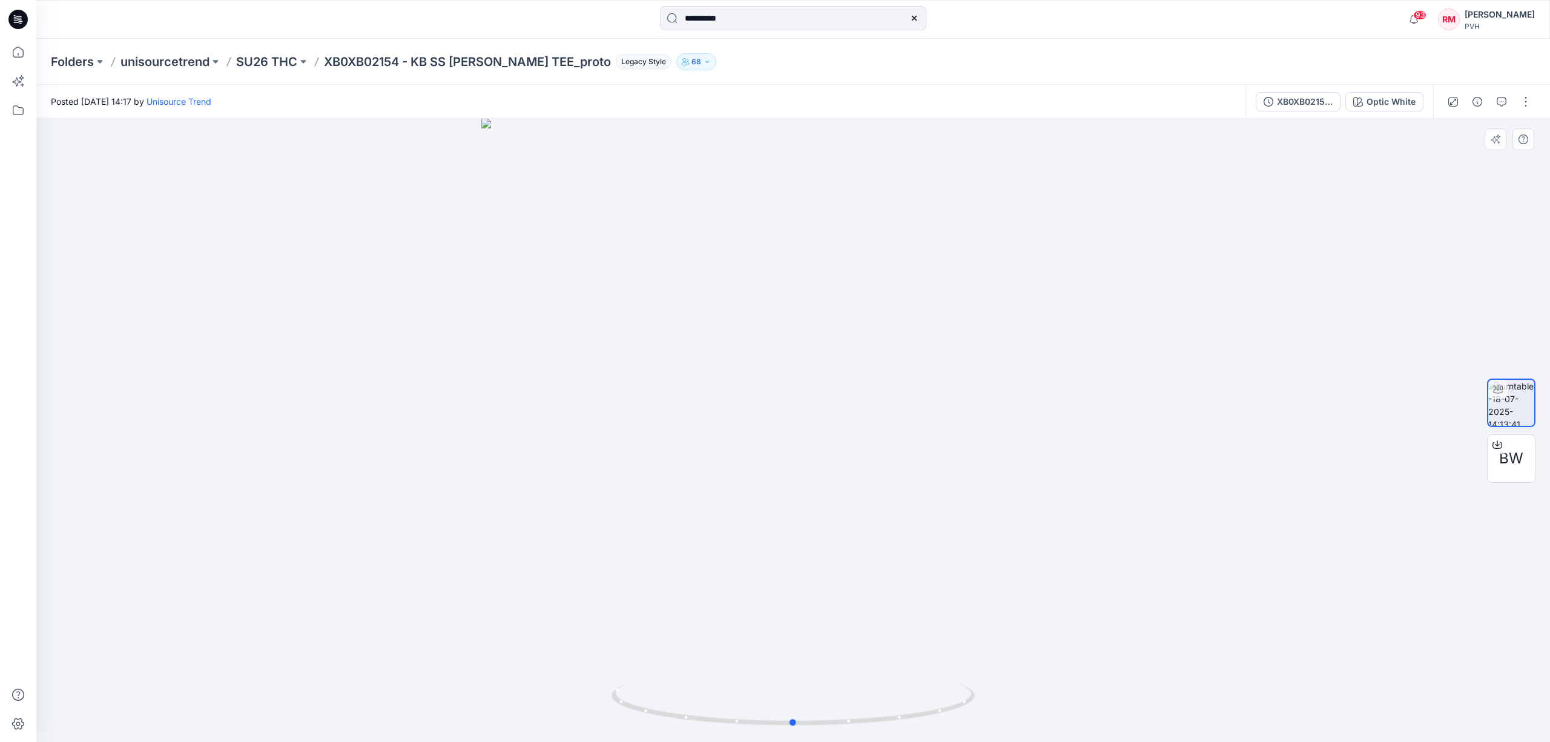
click at [1133, 238] on div at bounding box center [792, 430] width 1513 height 623
click at [756, 21] on input "**********" at bounding box center [793, 18] width 266 height 24
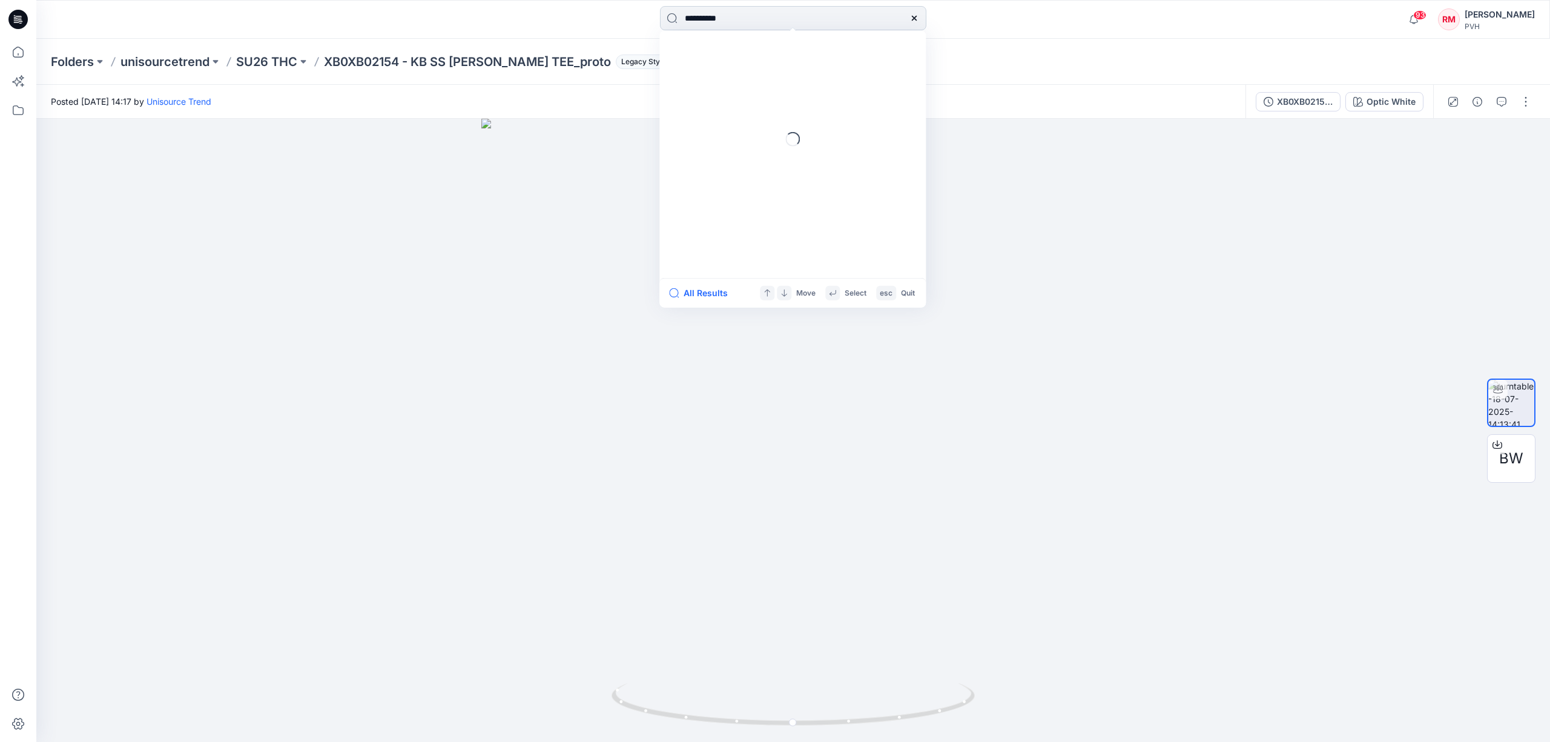
type input "**********"
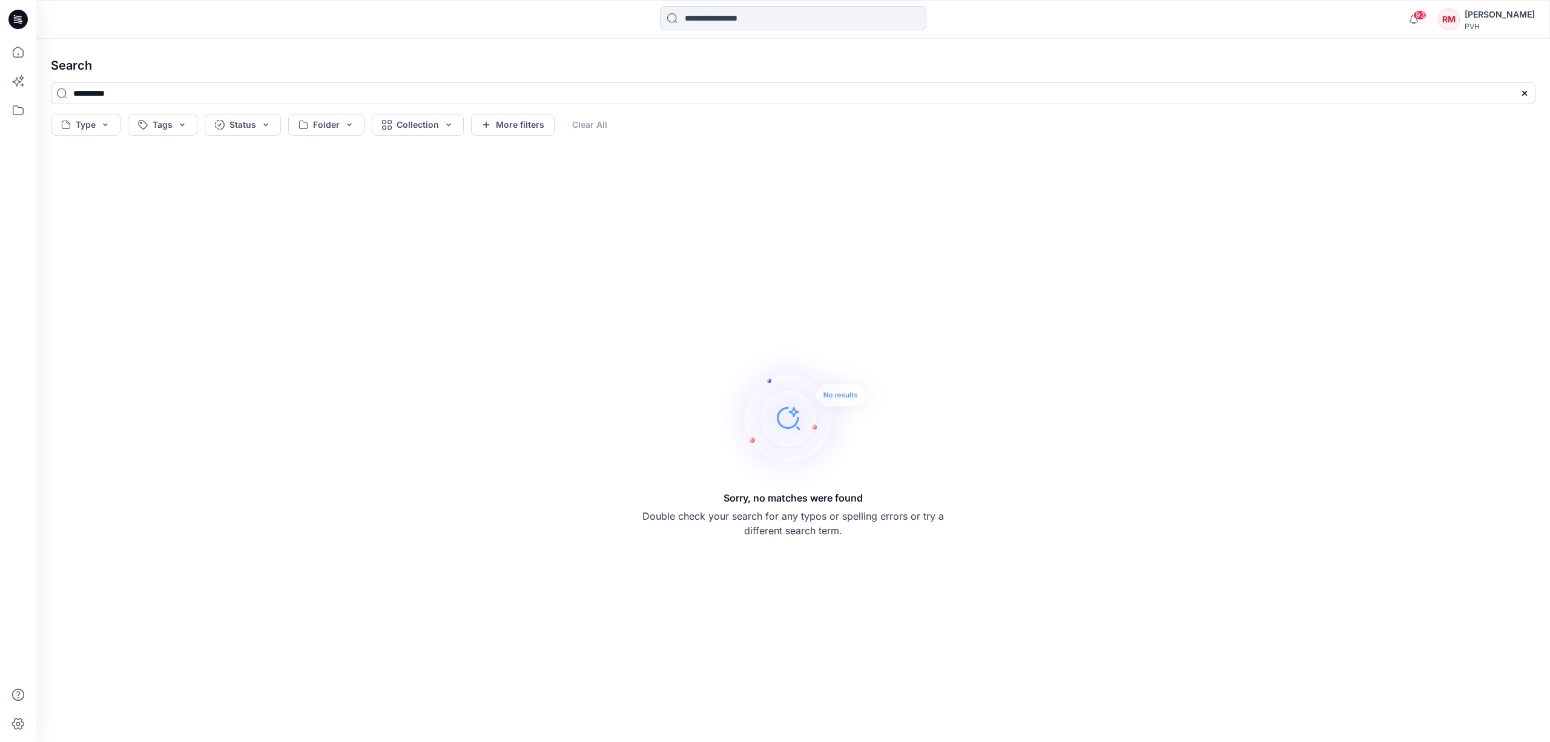
drag, startPoint x: 788, startPoint y: 20, endPoint x: 644, endPoint y: 10, distance: 143.8
click at [644, 10] on div at bounding box center [793, 19] width 757 height 27
click at [1024, 179] on div "Sorry, no matches were found Double check your search for any typos or spelling…" at bounding box center [793, 441] width 1504 height 582
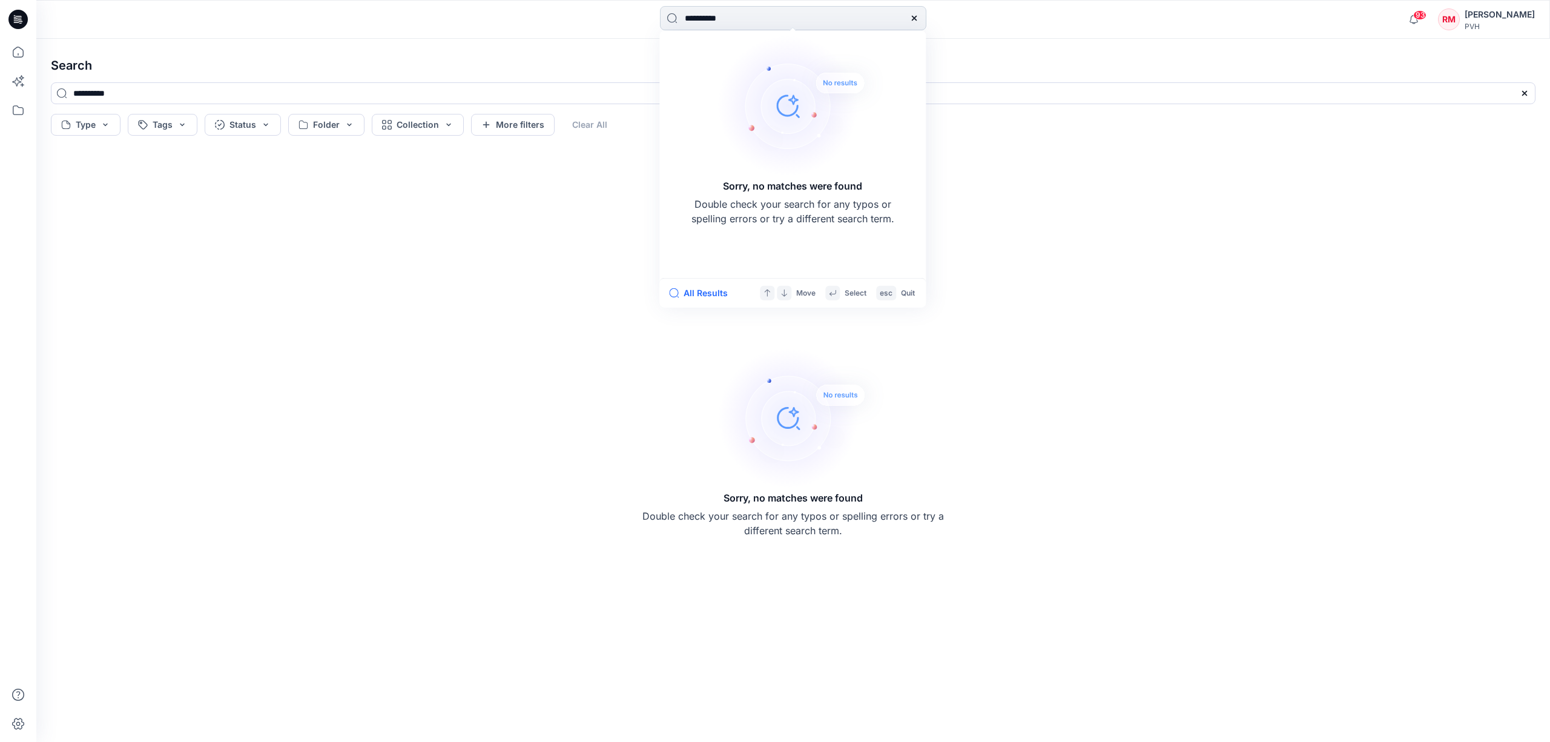
drag, startPoint x: 766, startPoint y: 27, endPoint x: 659, endPoint y: 25, distance: 107.2
click at [660, 25] on input "**********" at bounding box center [793, 18] width 266 height 24
click at [788, 18] on input "**********" at bounding box center [793, 18] width 266 height 24
type input "**********"
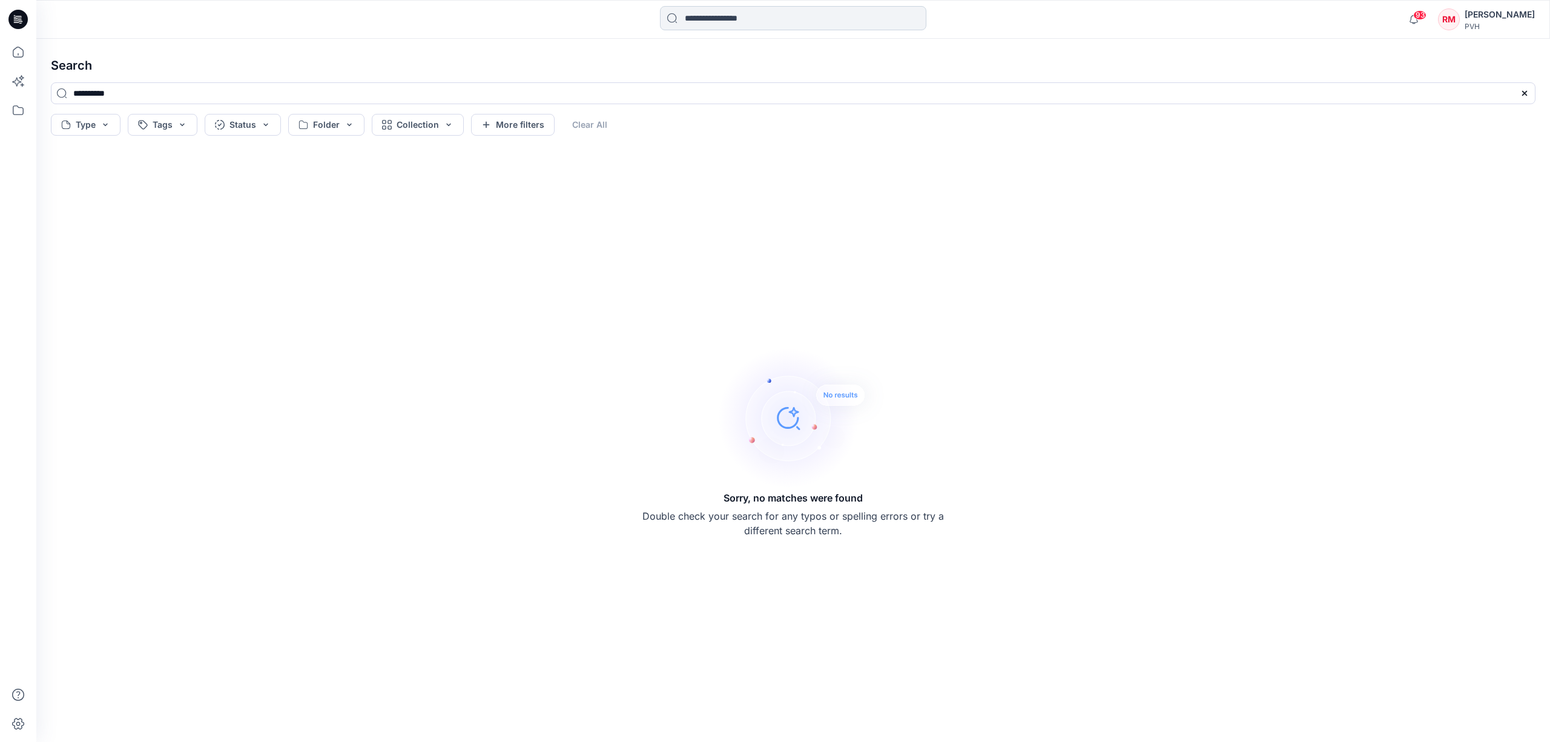
click at [792, 15] on input at bounding box center [793, 18] width 266 height 24
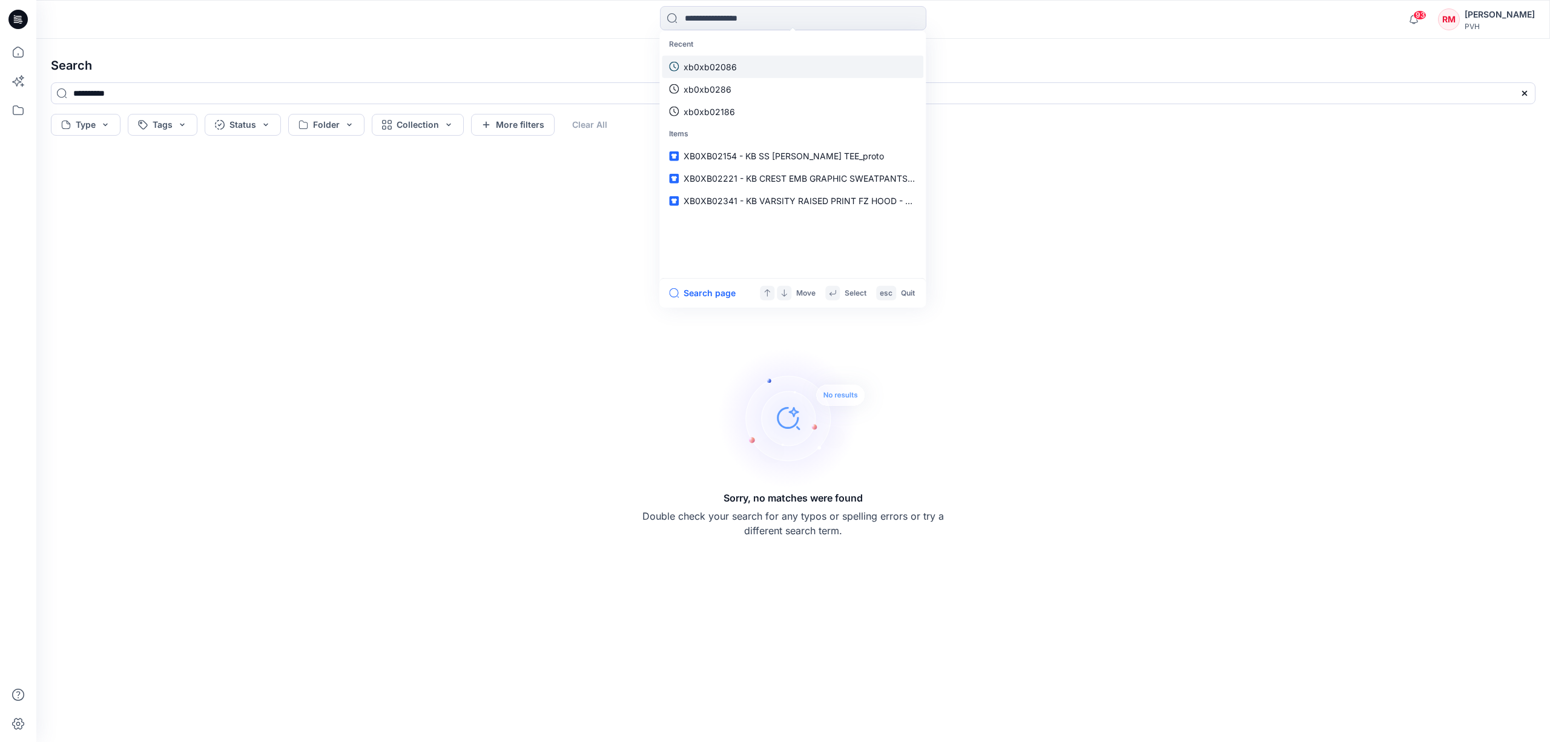
click at [746, 66] on link "xb0xb02086" at bounding box center [793, 66] width 262 height 22
click at [746, 22] on input at bounding box center [793, 18] width 266 height 24
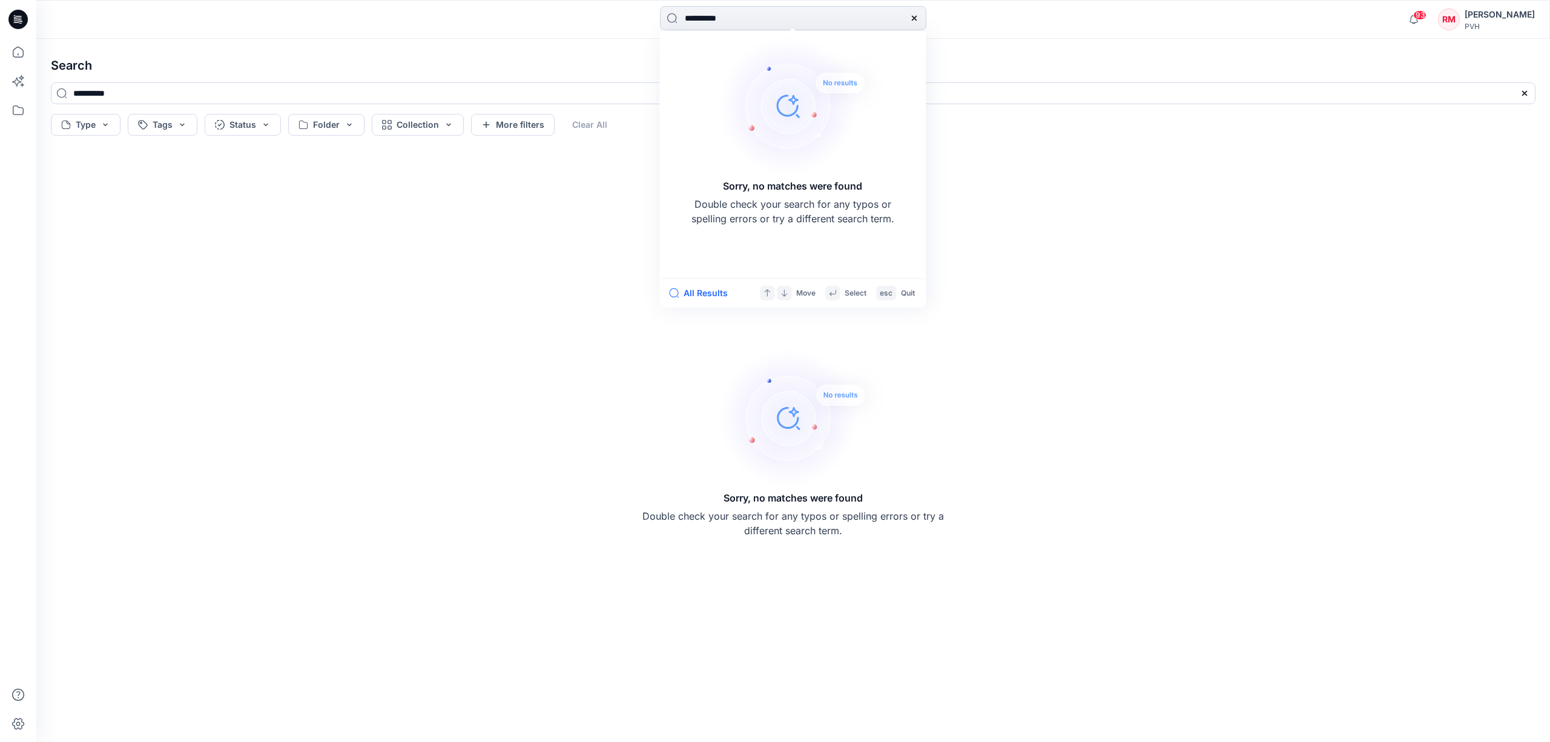
drag, startPoint x: 746, startPoint y: 22, endPoint x: 679, endPoint y: 25, distance: 67.3
click at [679, 25] on input "**********" at bounding box center [793, 18] width 266 height 24
click at [748, 18] on input "**********" at bounding box center [793, 18] width 266 height 24
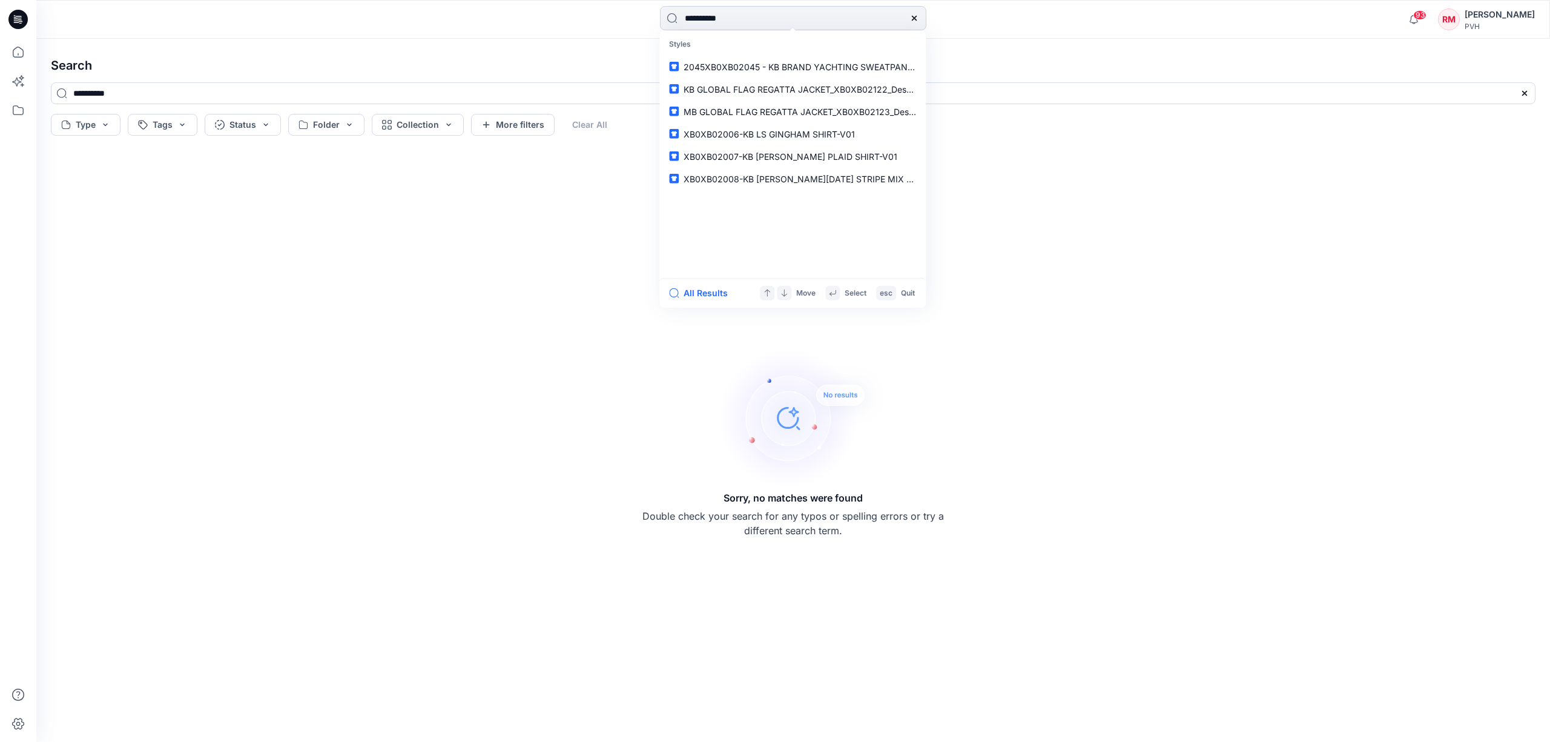
type input "**********"
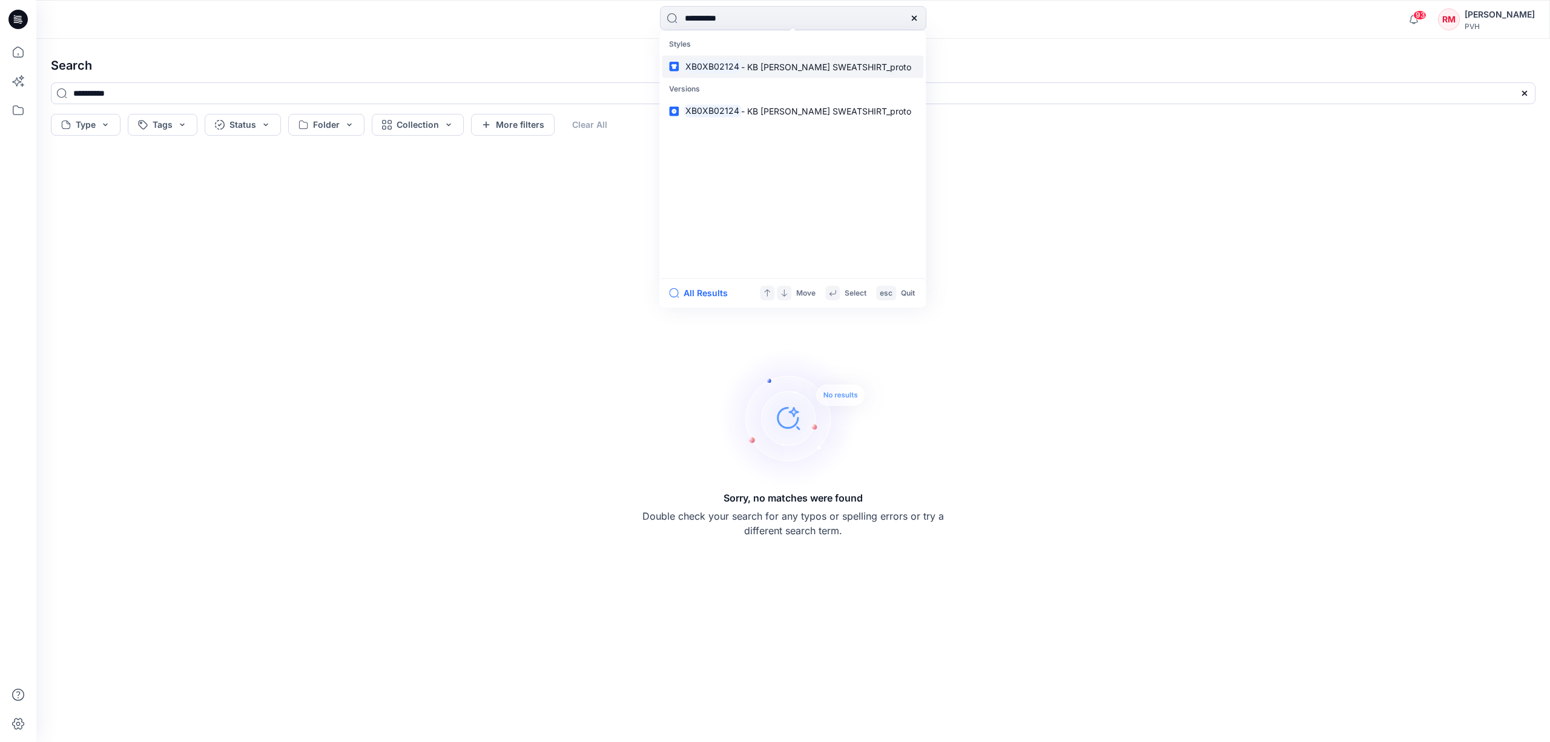
click at [754, 66] on span "- KB [PERSON_NAME] SWEATSHIRT_proto" at bounding box center [826, 66] width 170 height 10
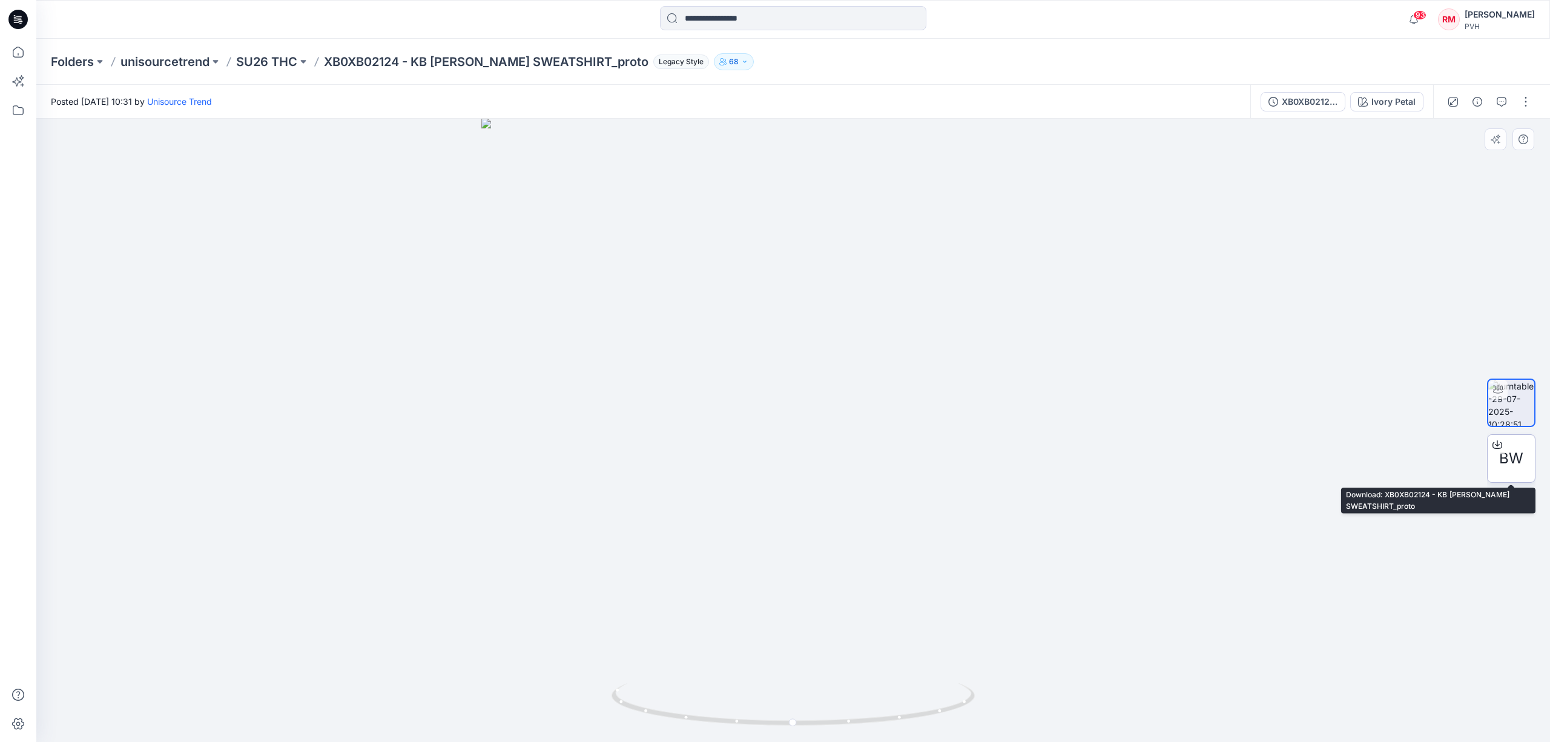
click at [1514, 470] on div "BW" at bounding box center [1511, 458] width 48 height 48
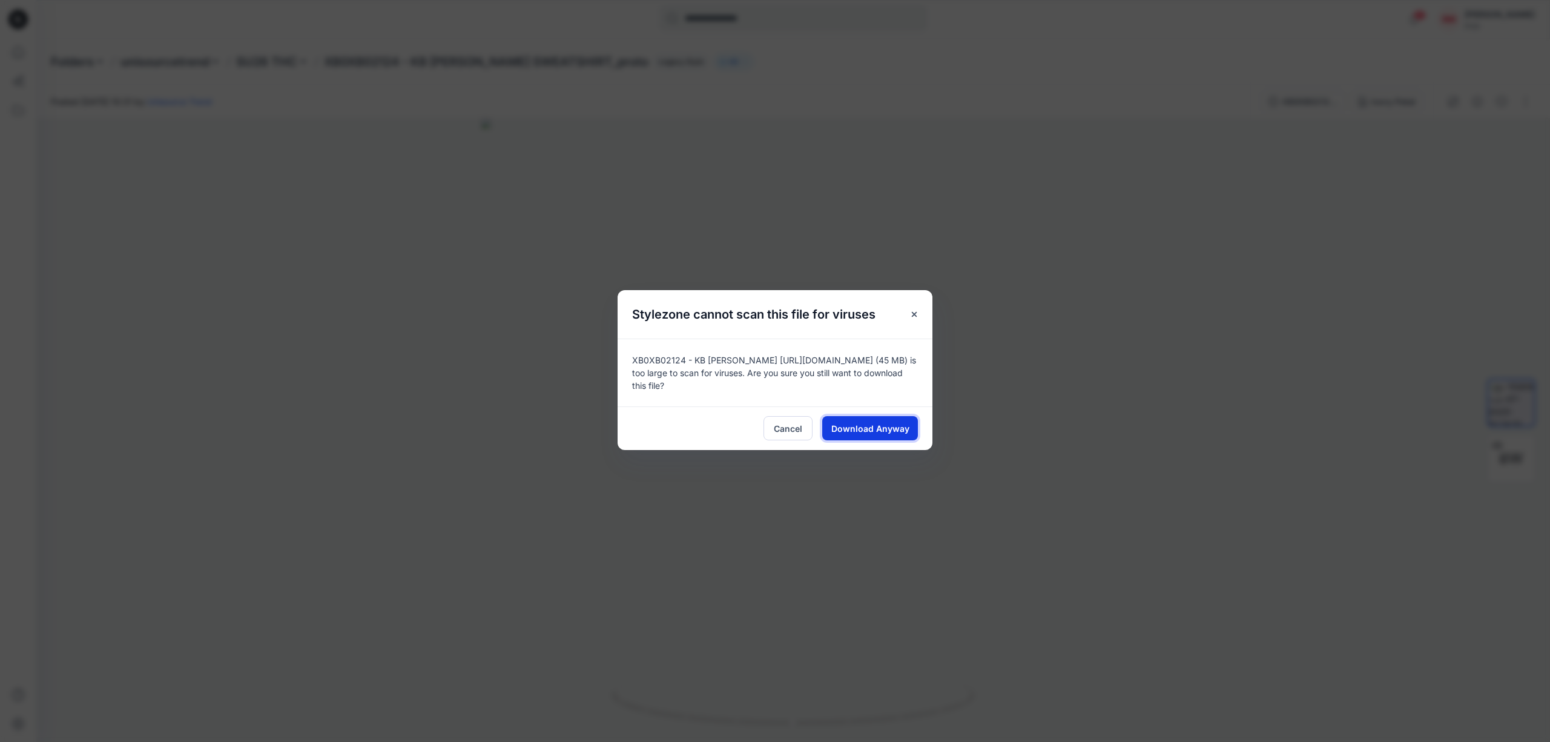
click at [886, 423] on span "Download Anyway" at bounding box center [870, 428] width 78 height 13
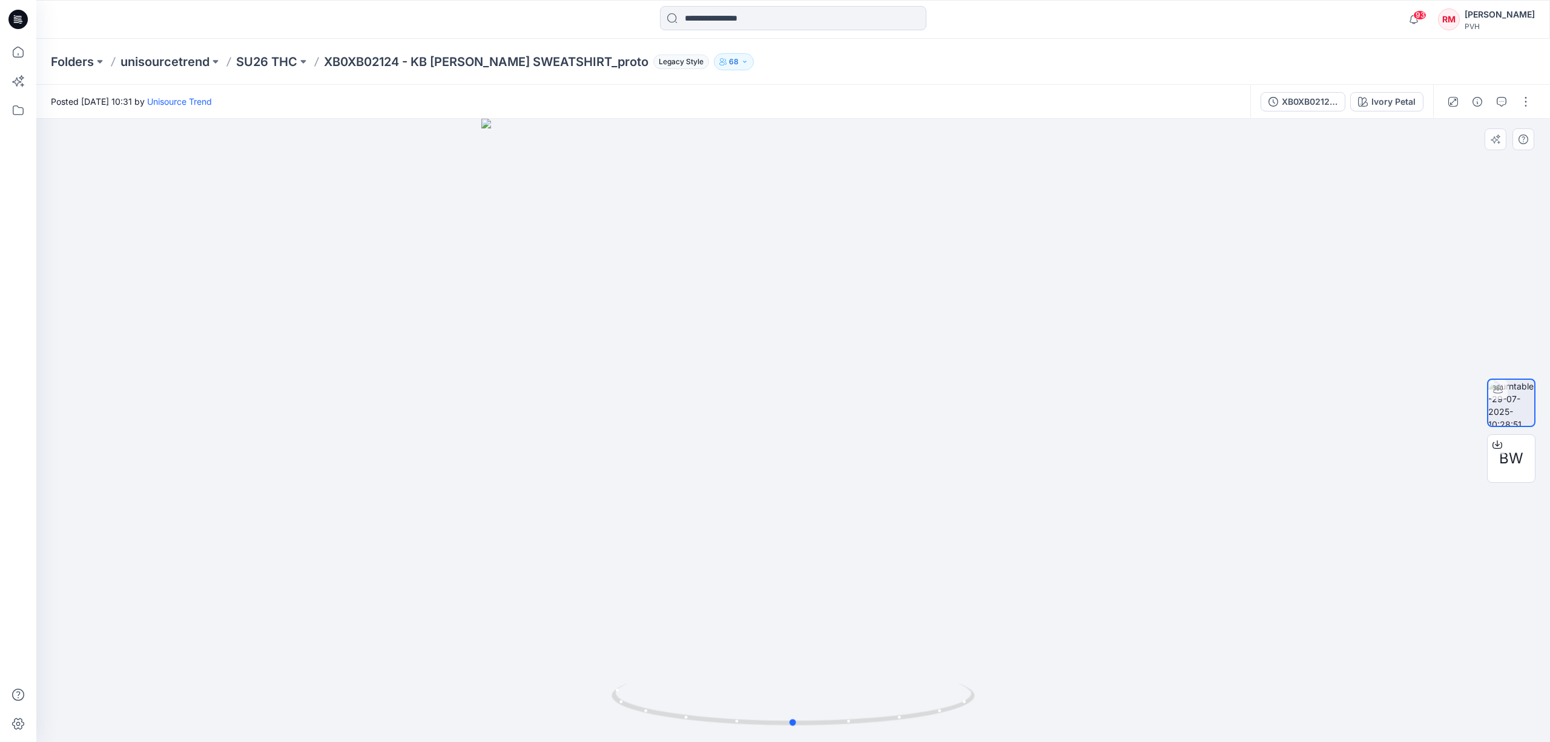
click at [1103, 229] on div at bounding box center [792, 430] width 1513 height 623
click at [1509, 448] on span "BW" at bounding box center [1511, 458] width 24 height 22
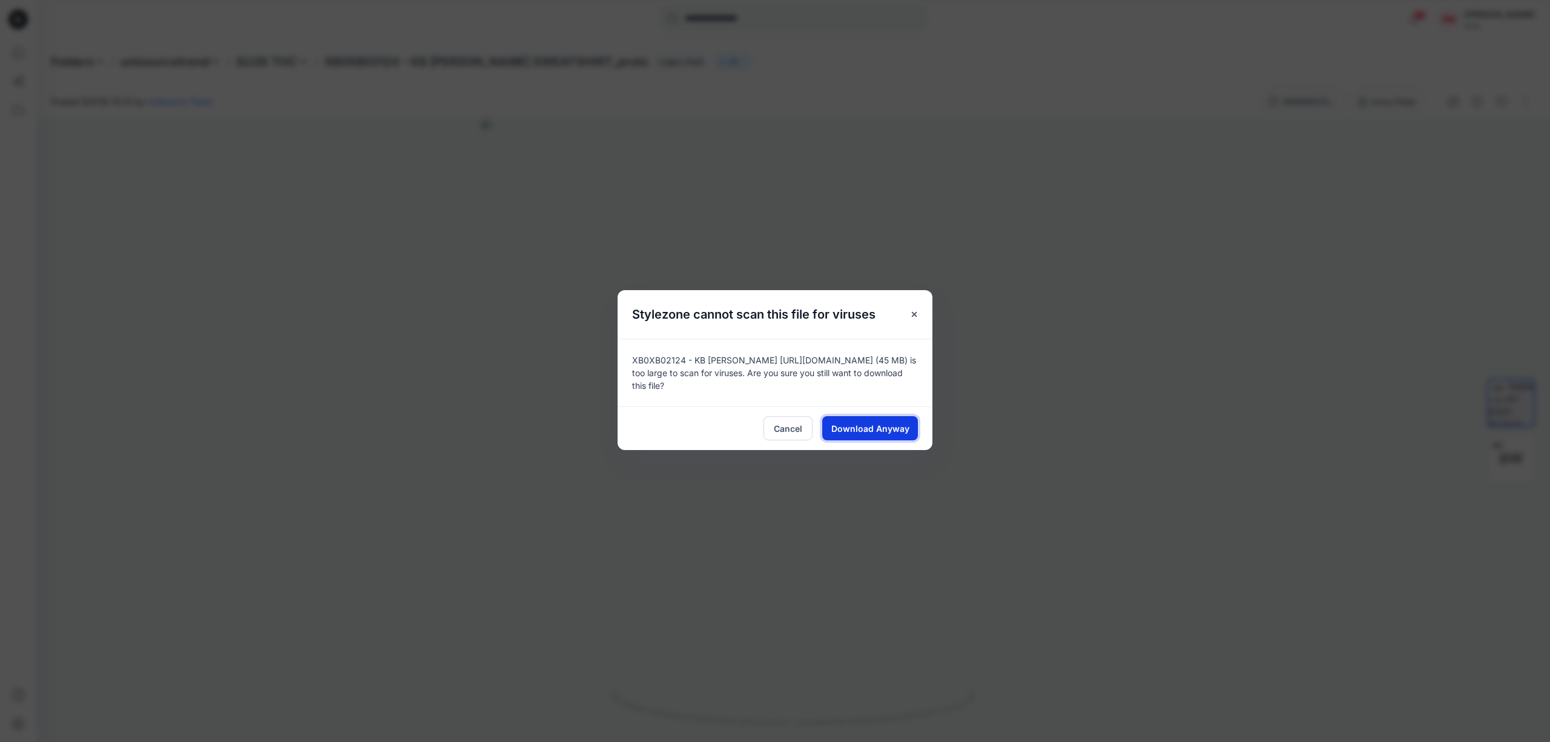
click at [899, 429] on span "Download Anyway" at bounding box center [870, 428] width 78 height 13
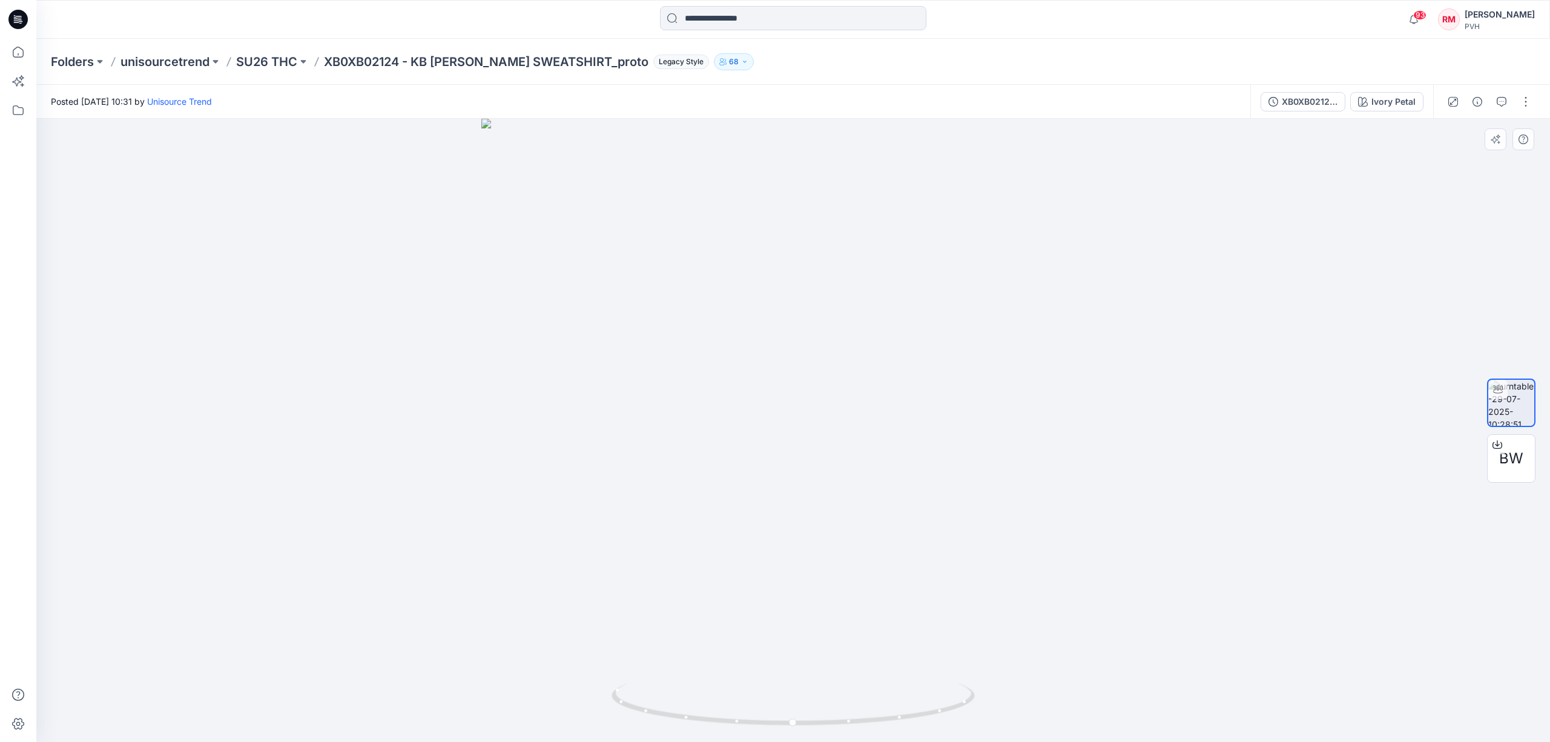
click at [1453, 297] on div at bounding box center [792, 430] width 1513 height 623
click at [1271, 594] on div at bounding box center [792, 430] width 1513 height 623
click at [1420, 274] on div at bounding box center [792, 430] width 1513 height 623
click at [768, 25] on input at bounding box center [793, 18] width 266 height 24
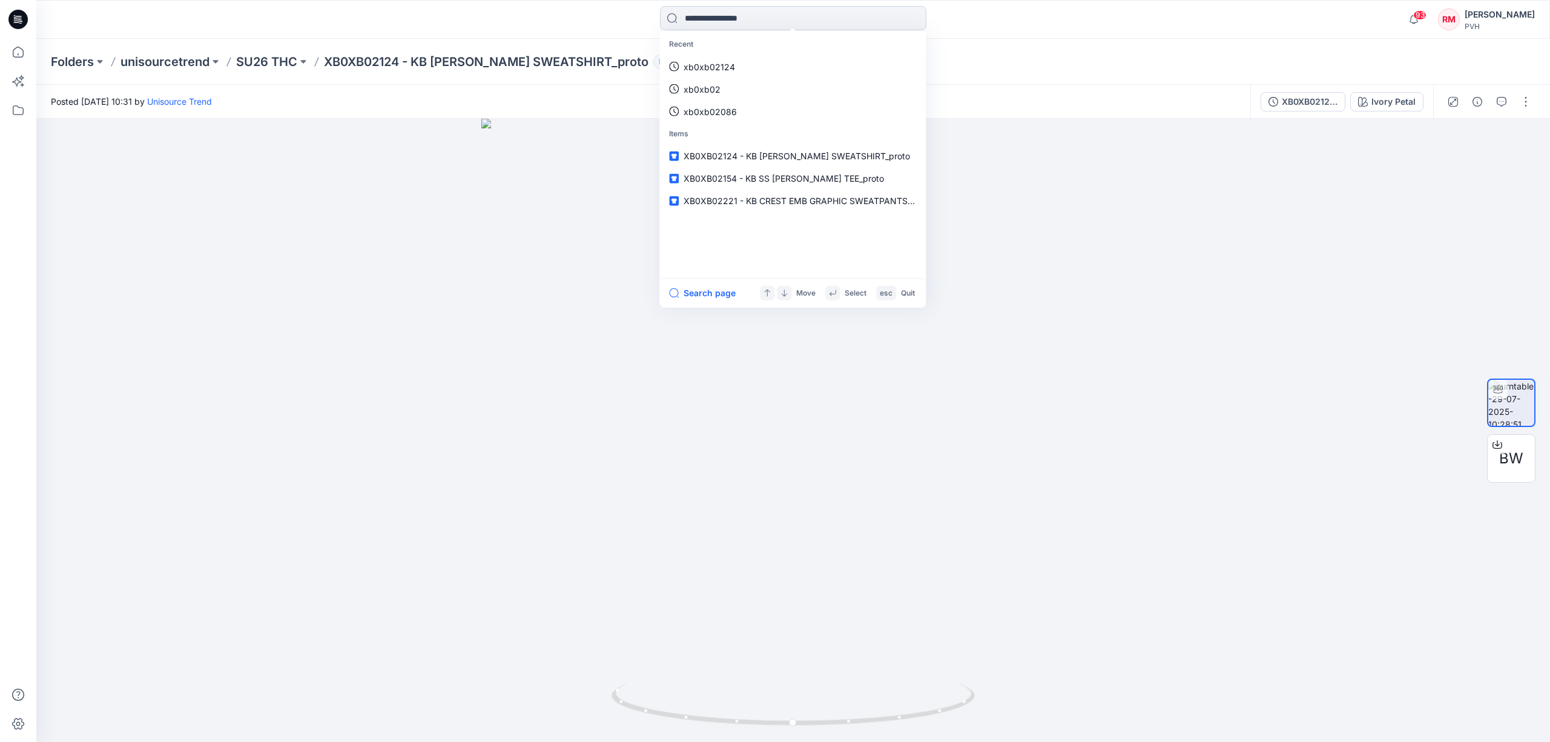
click at [730, 25] on input at bounding box center [793, 18] width 266 height 24
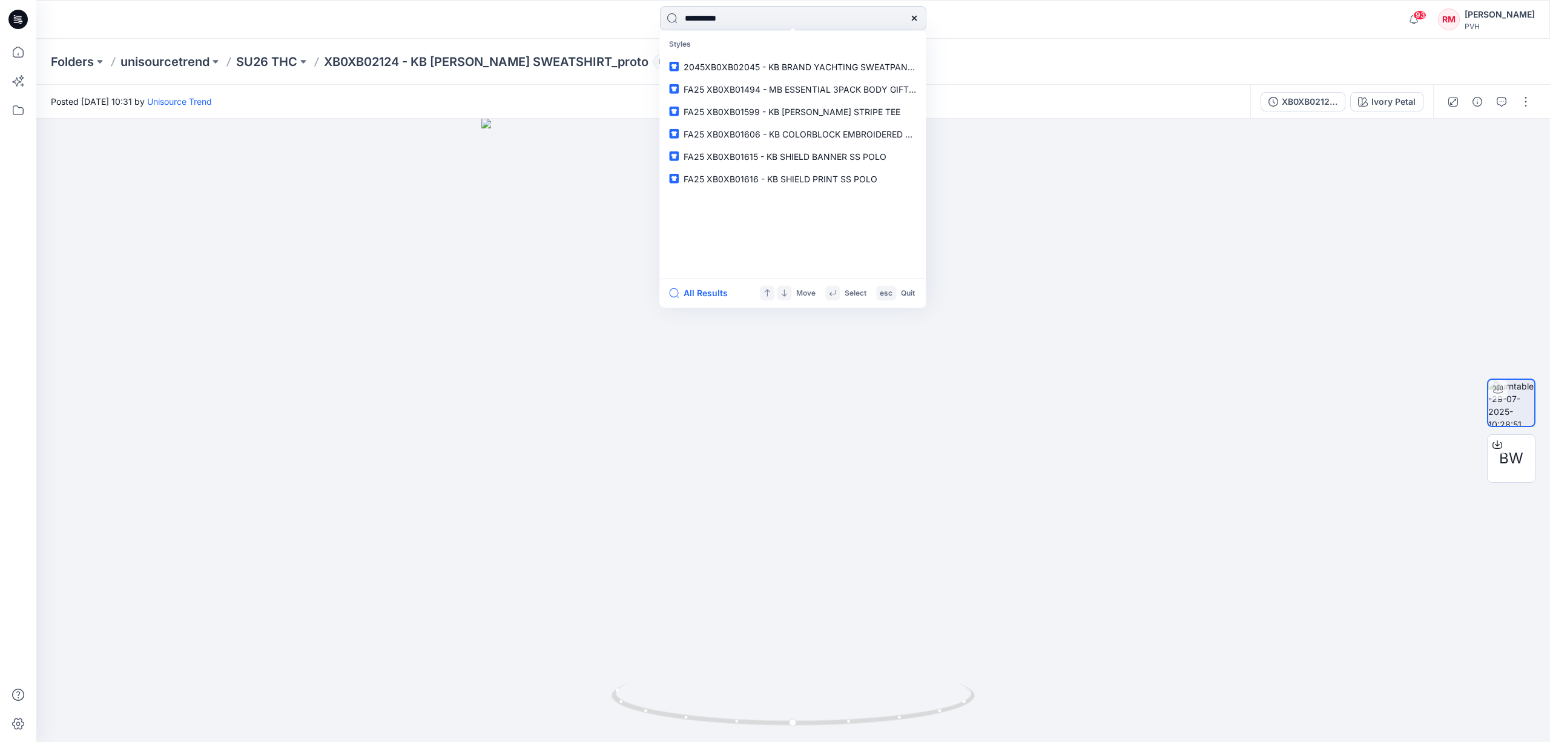
type input "**********"
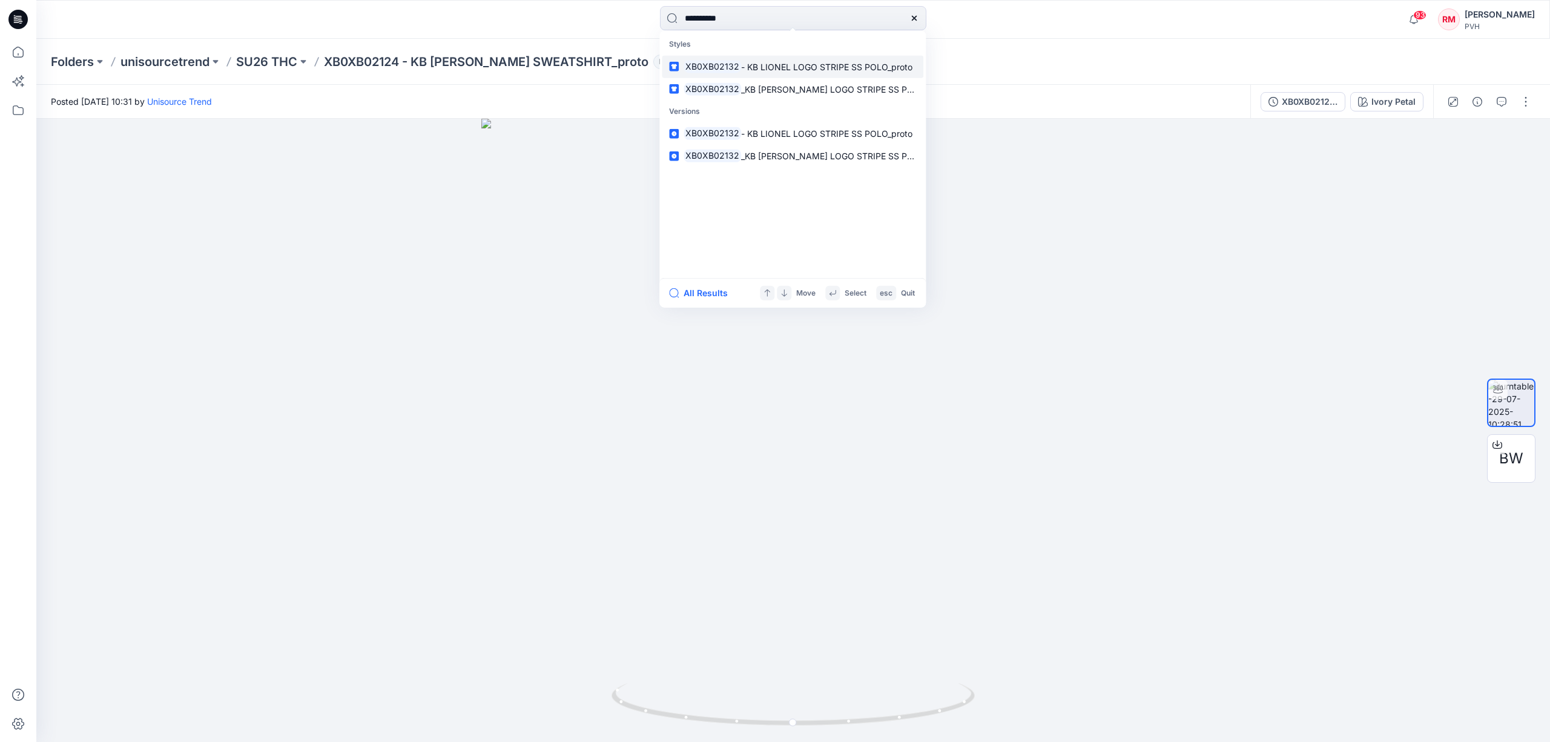
click at [831, 70] on span "- KB LIONEL LOGO STRIPE SS POLO_proto" at bounding box center [826, 66] width 171 height 10
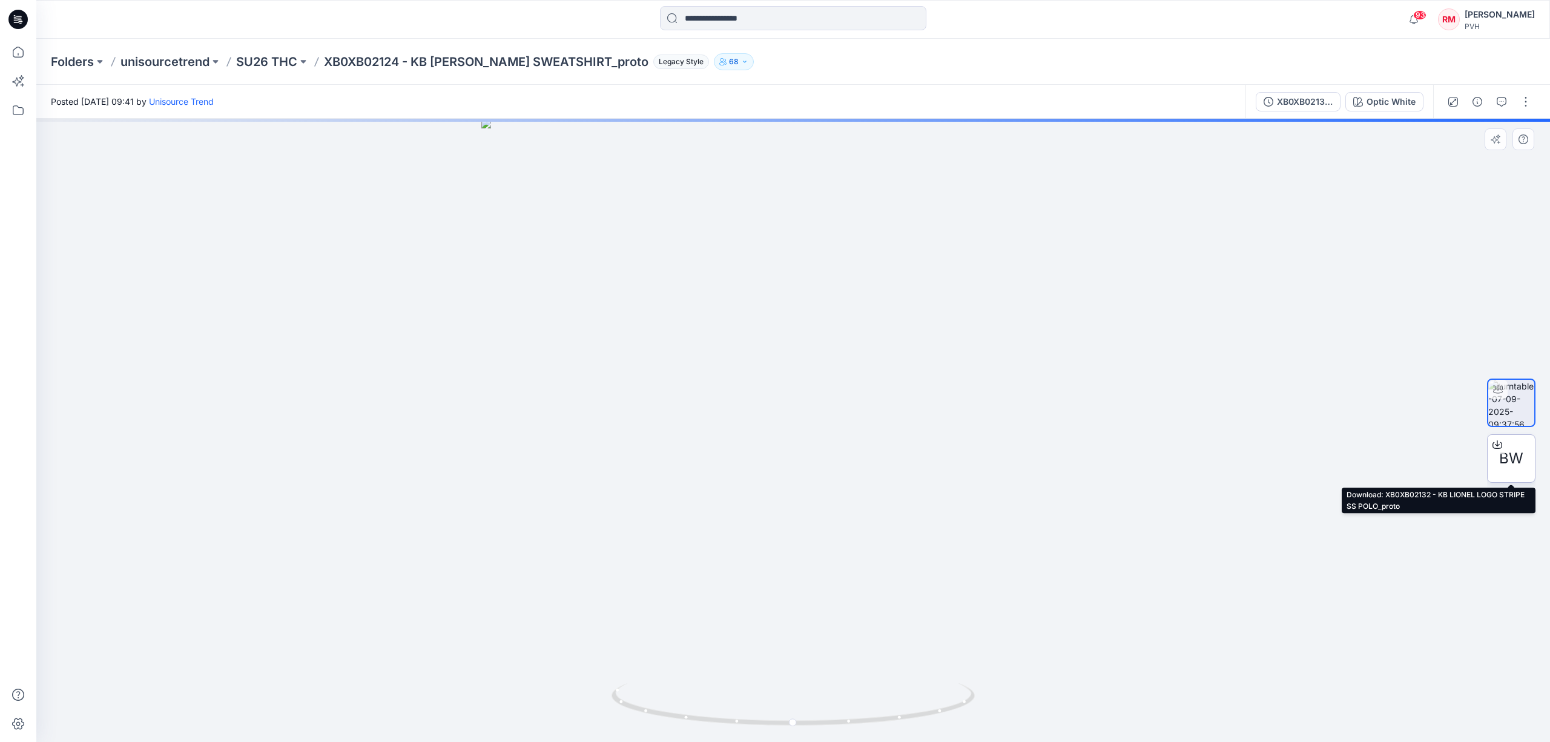
click at [1507, 446] on div "BW" at bounding box center [1511, 458] width 48 height 48
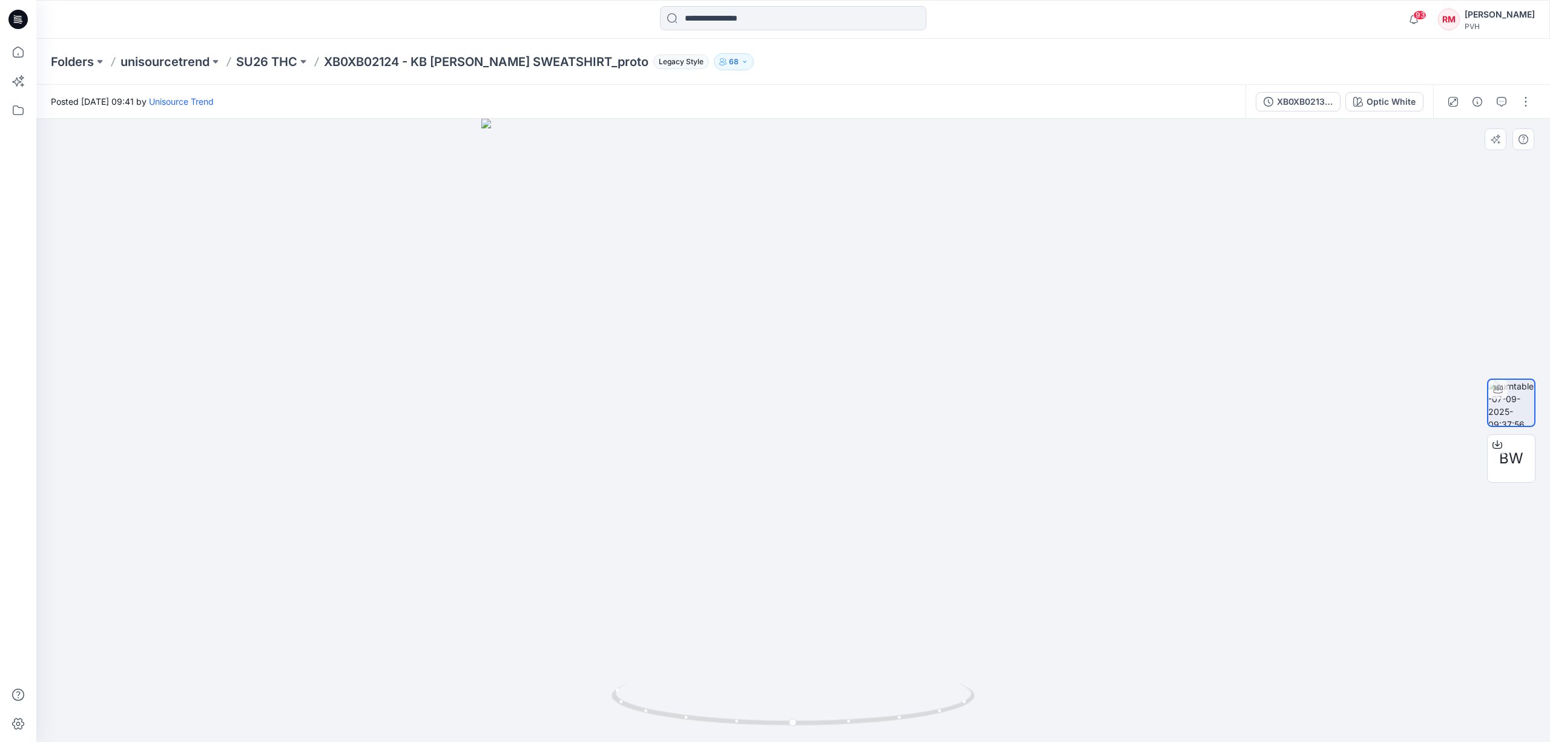
click at [1376, 230] on div at bounding box center [792, 430] width 1513 height 623
click at [783, 25] on input at bounding box center [793, 18] width 266 height 24
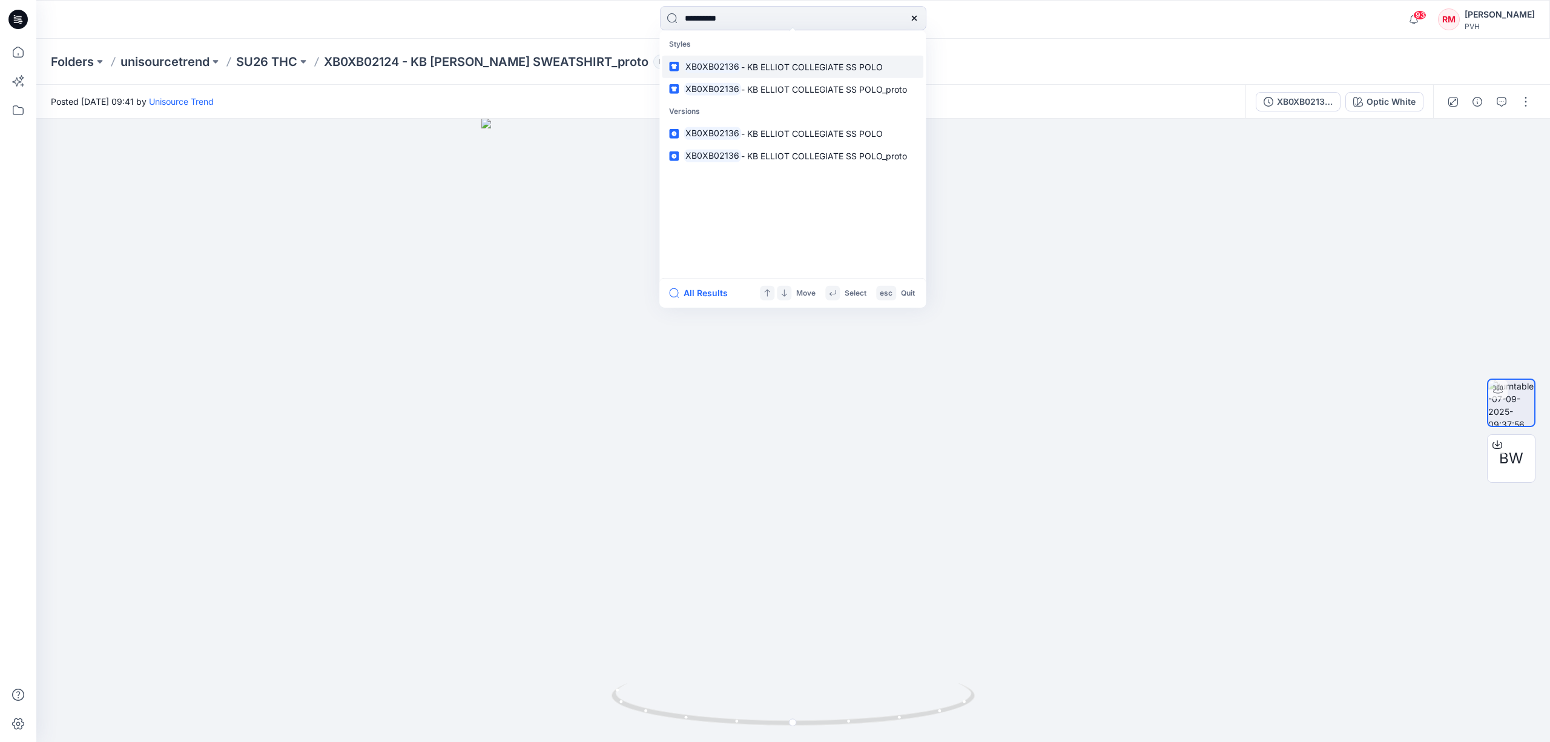
type input "**********"
click at [783, 71] on span "- KB ELLIOT COLLEGIATE SS POLO" at bounding box center [812, 66] width 142 height 10
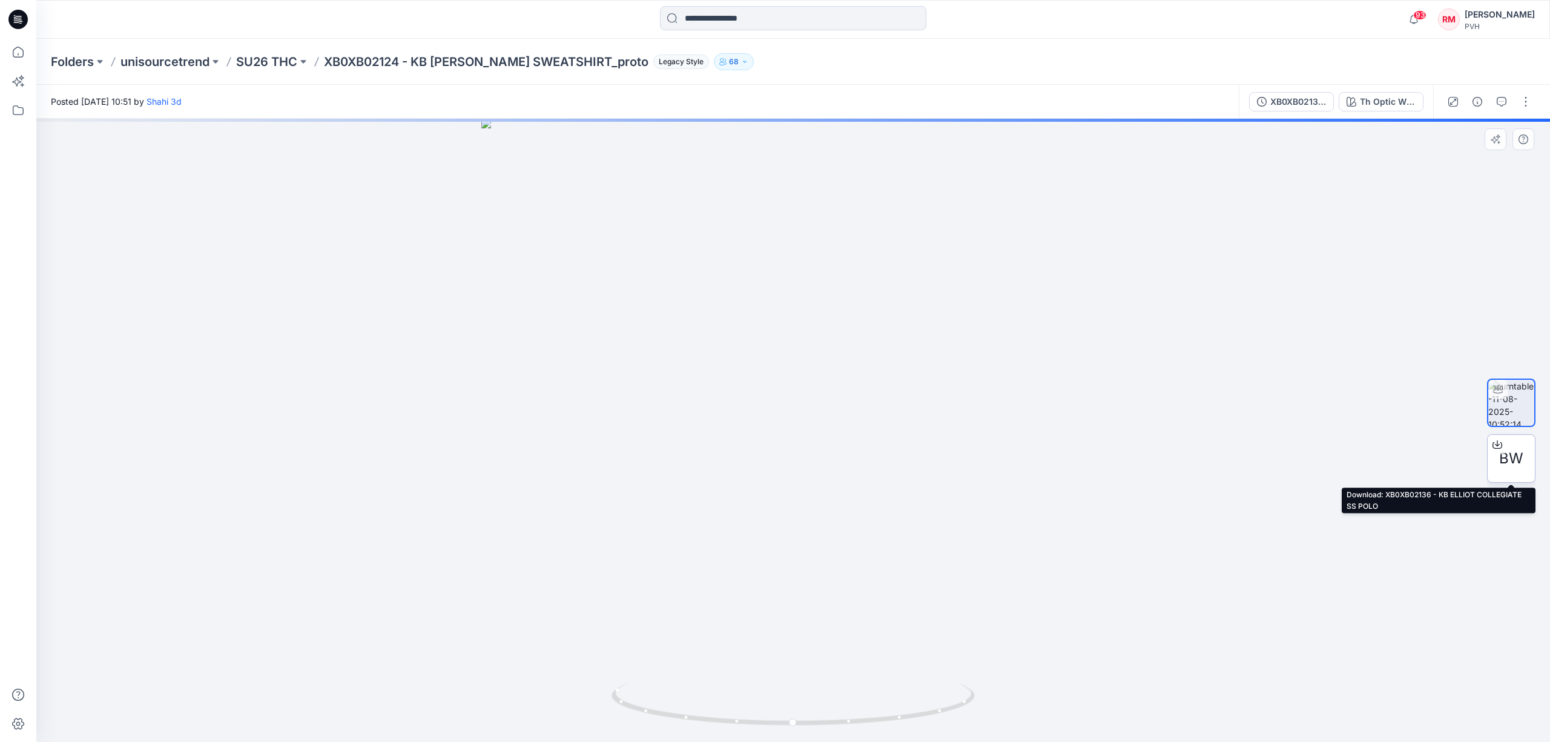
click at [1519, 461] on span "BW" at bounding box center [1511, 458] width 24 height 22
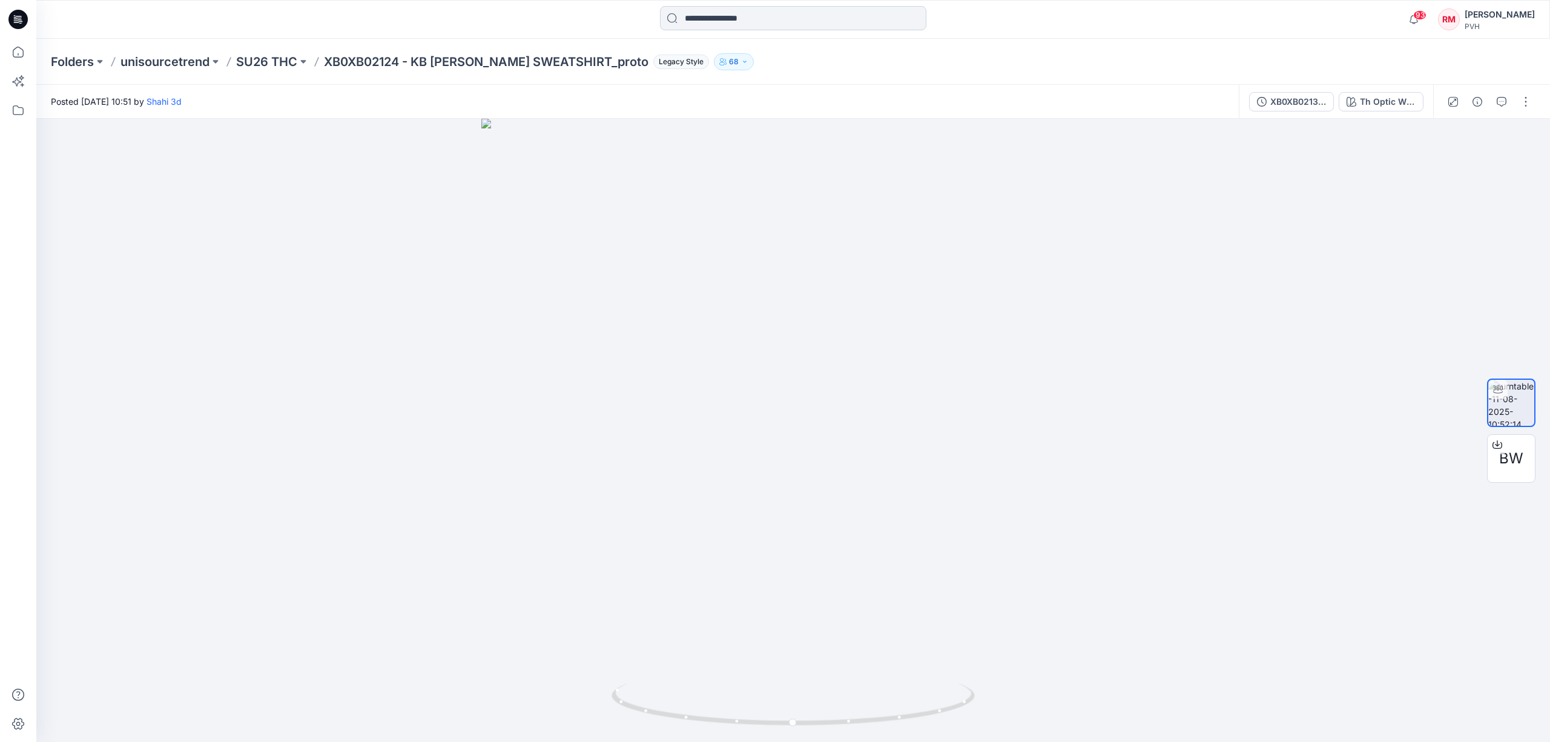
click at [777, 25] on input at bounding box center [793, 18] width 266 height 24
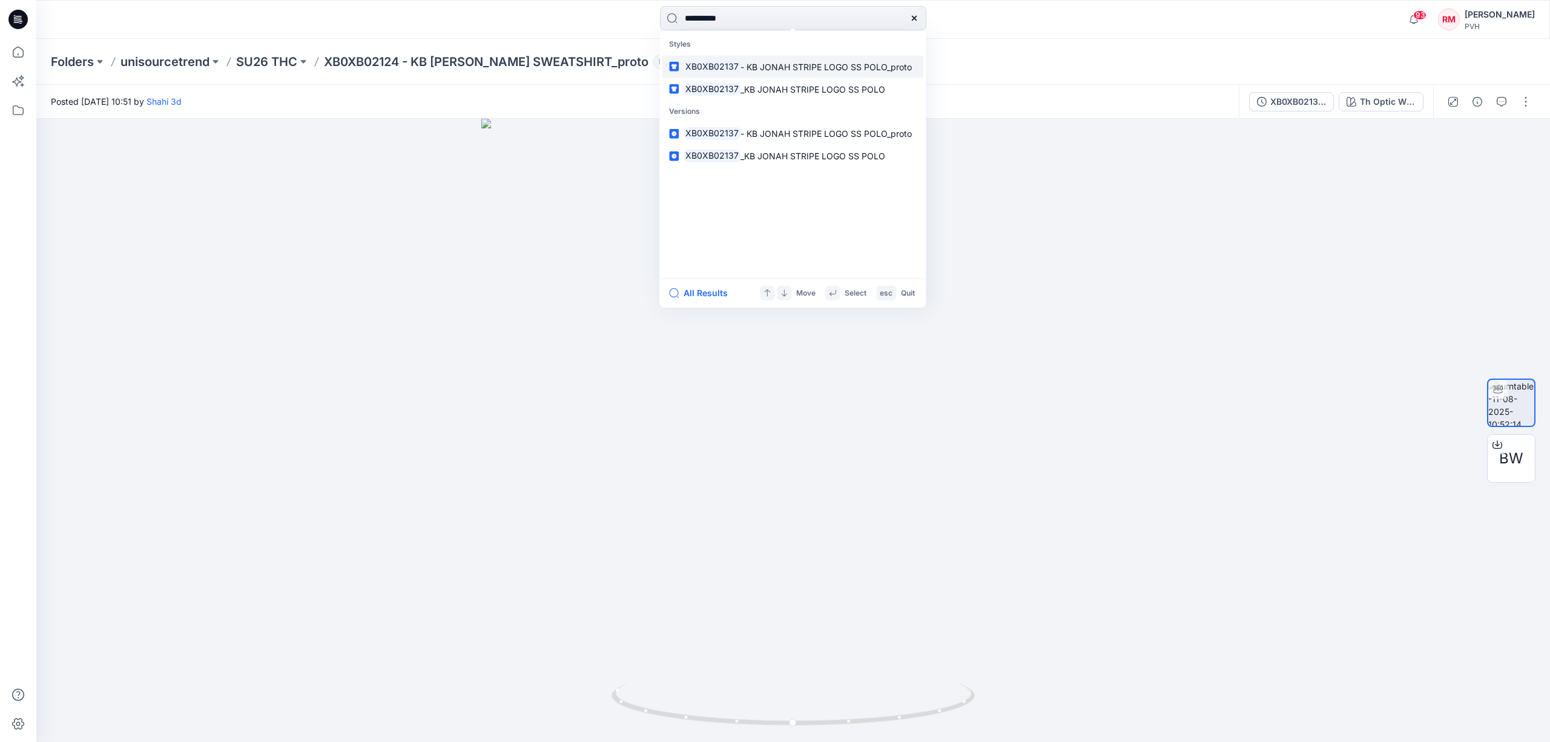
type input "**********"
click at [773, 68] on span "- KB JONAH STRIPE LOGO SS POLO_proto" at bounding box center [825, 66] width 171 height 10
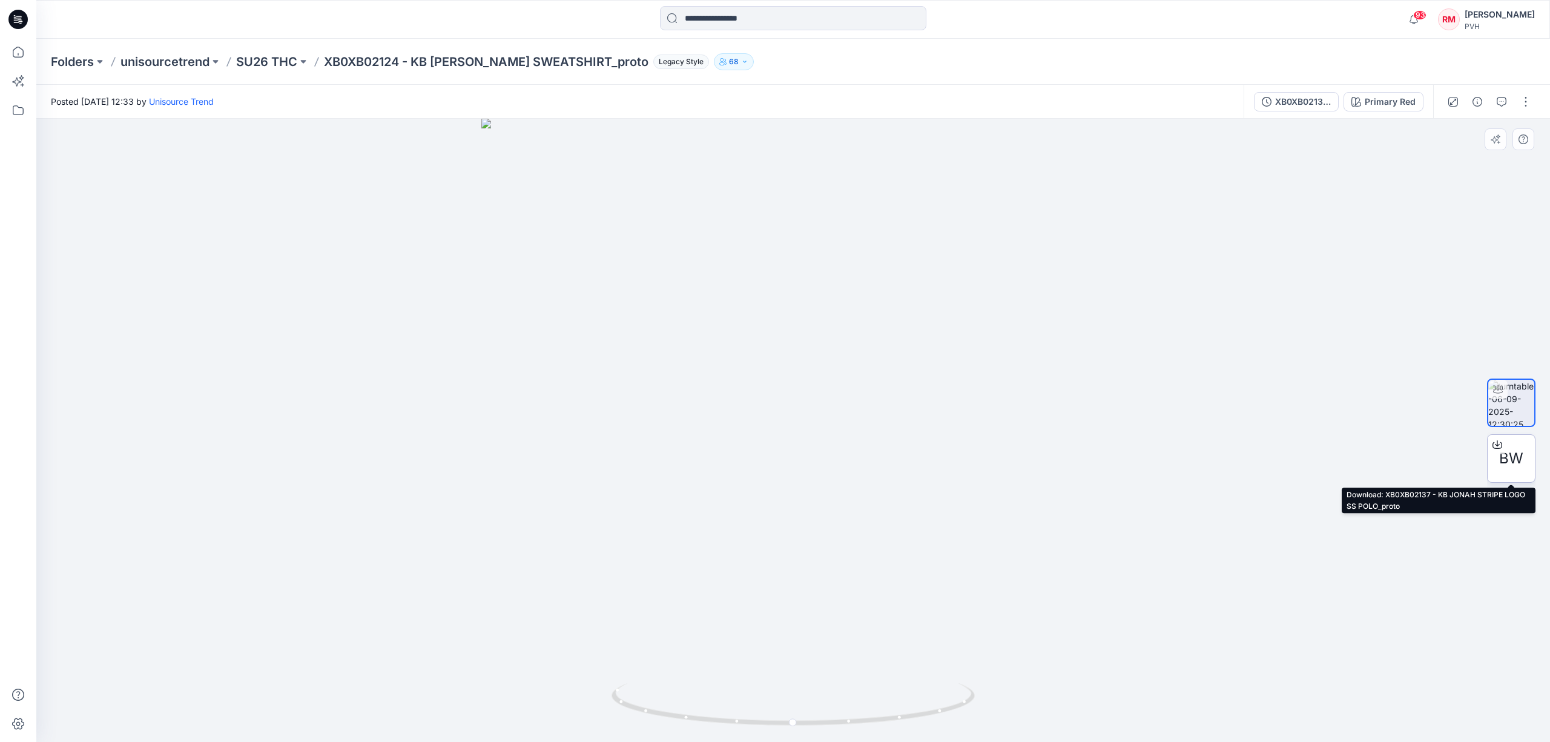
click at [1509, 468] on span "BW" at bounding box center [1511, 458] width 24 height 22
click at [1253, 221] on div at bounding box center [792, 430] width 1513 height 623
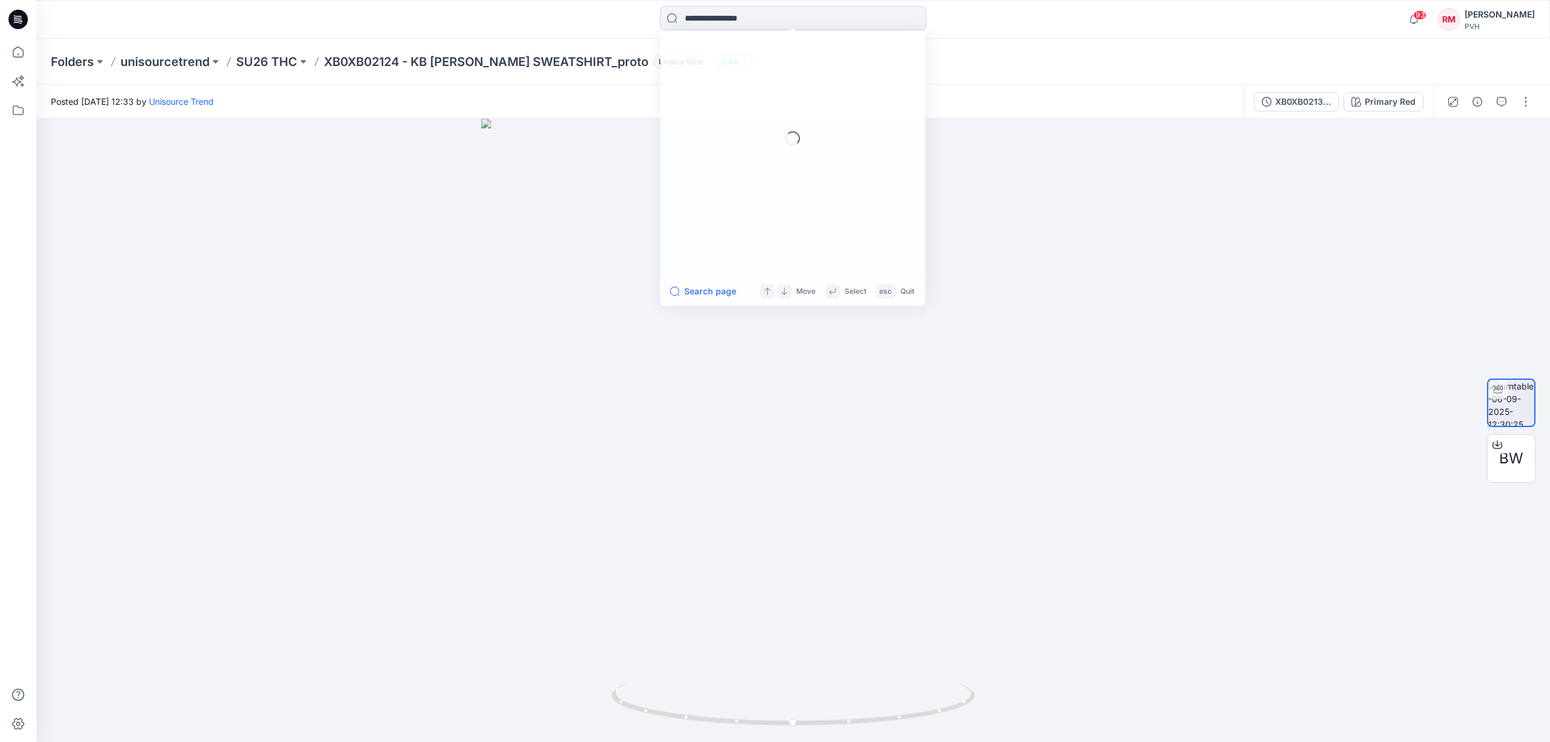
click at [763, 22] on input at bounding box center [793, 18] width 266 height 24
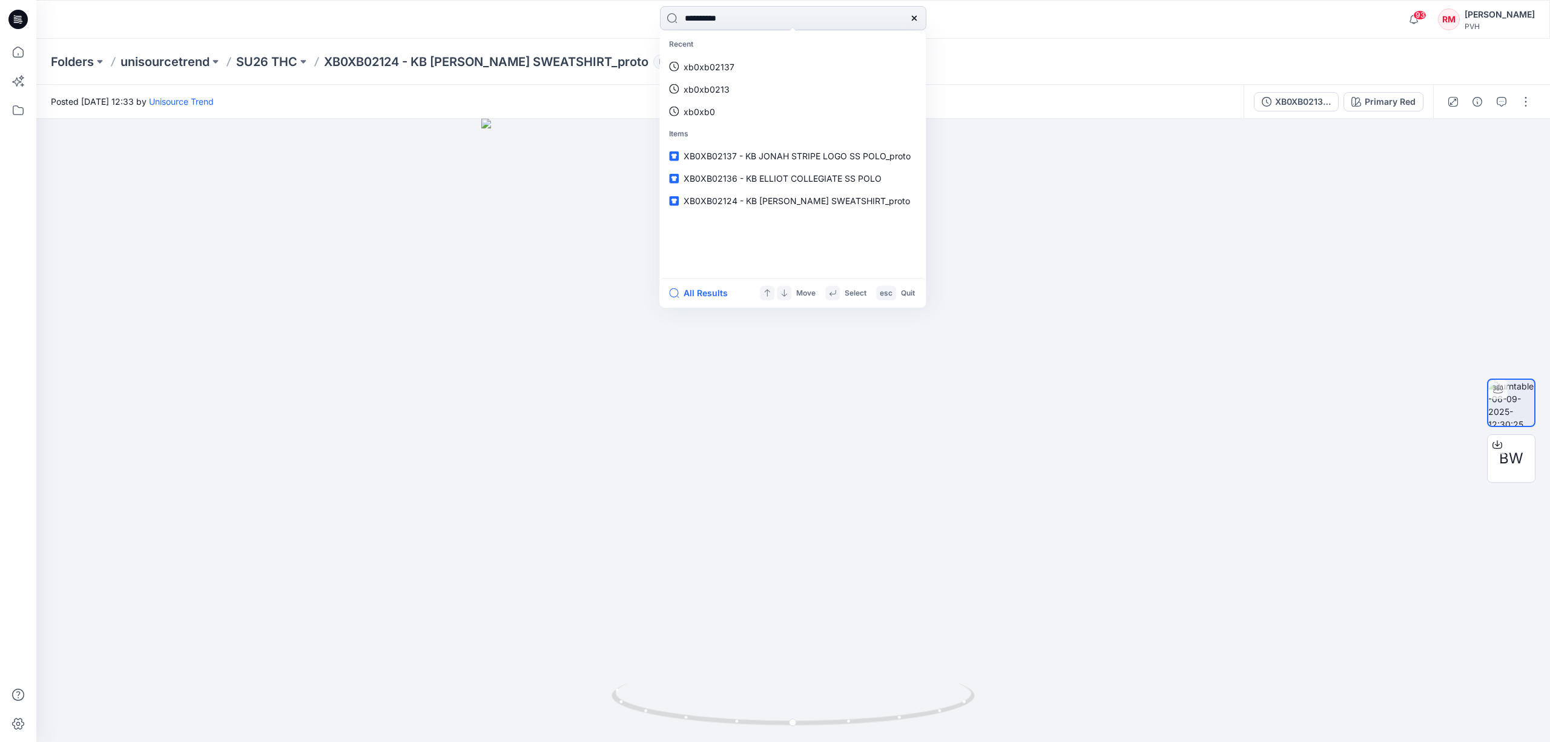
type input "**********"
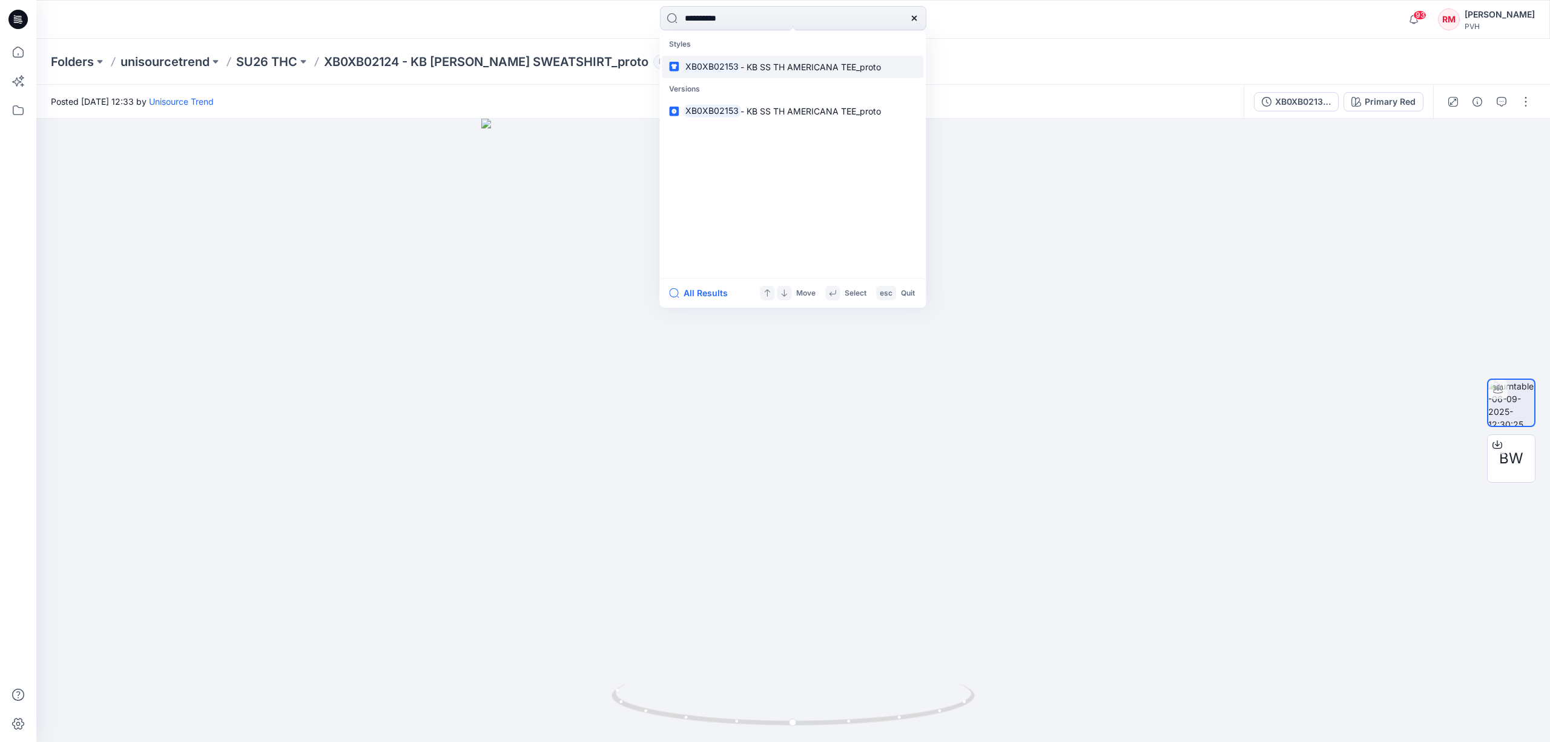
click at [757, 70] on span "- KB SS TH AMERICANA TEE_proto" at bounding box center [810, 66] width 140 height 10
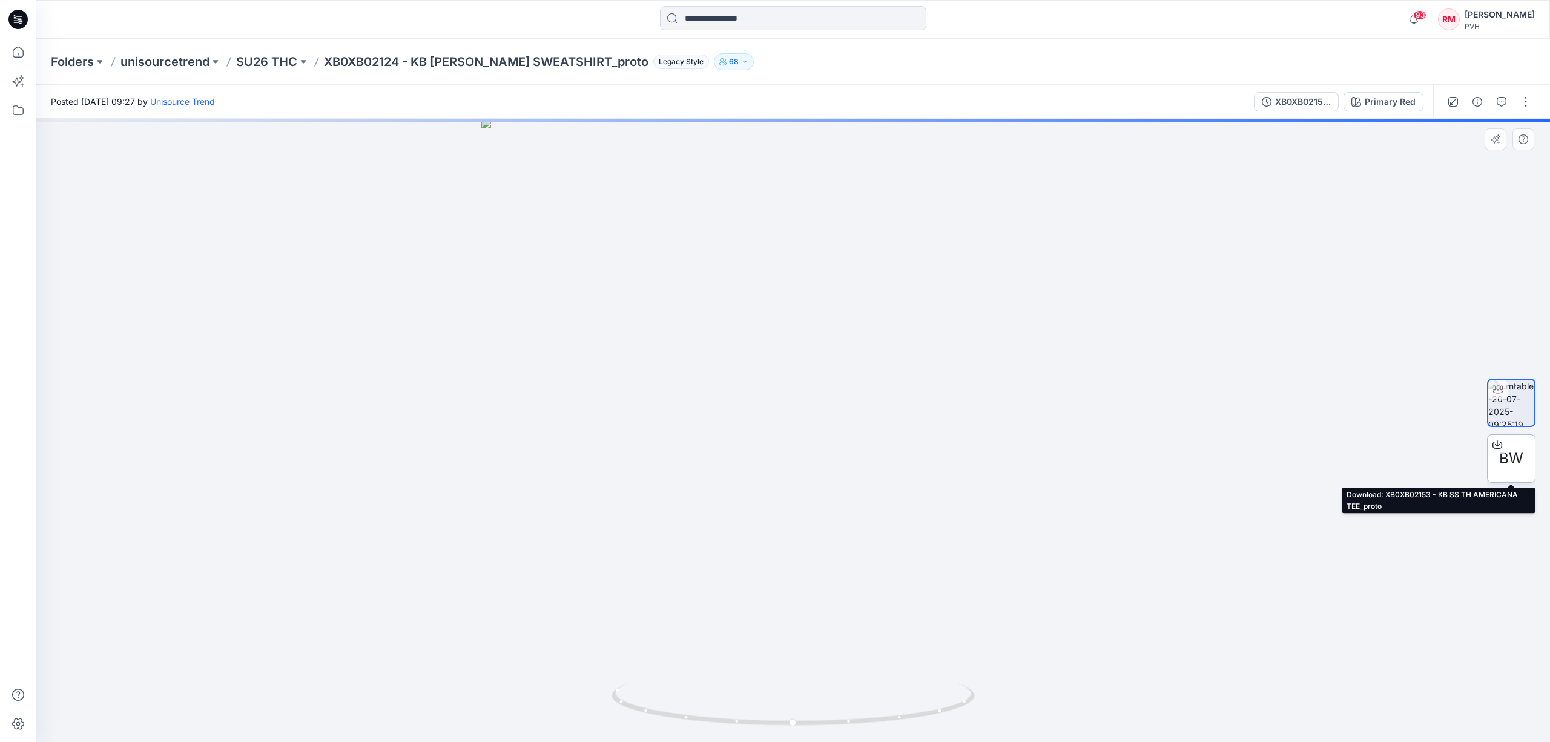
click at [1509, 466] on span "BW" at bounding box center [1511, 458] width 24 height 22
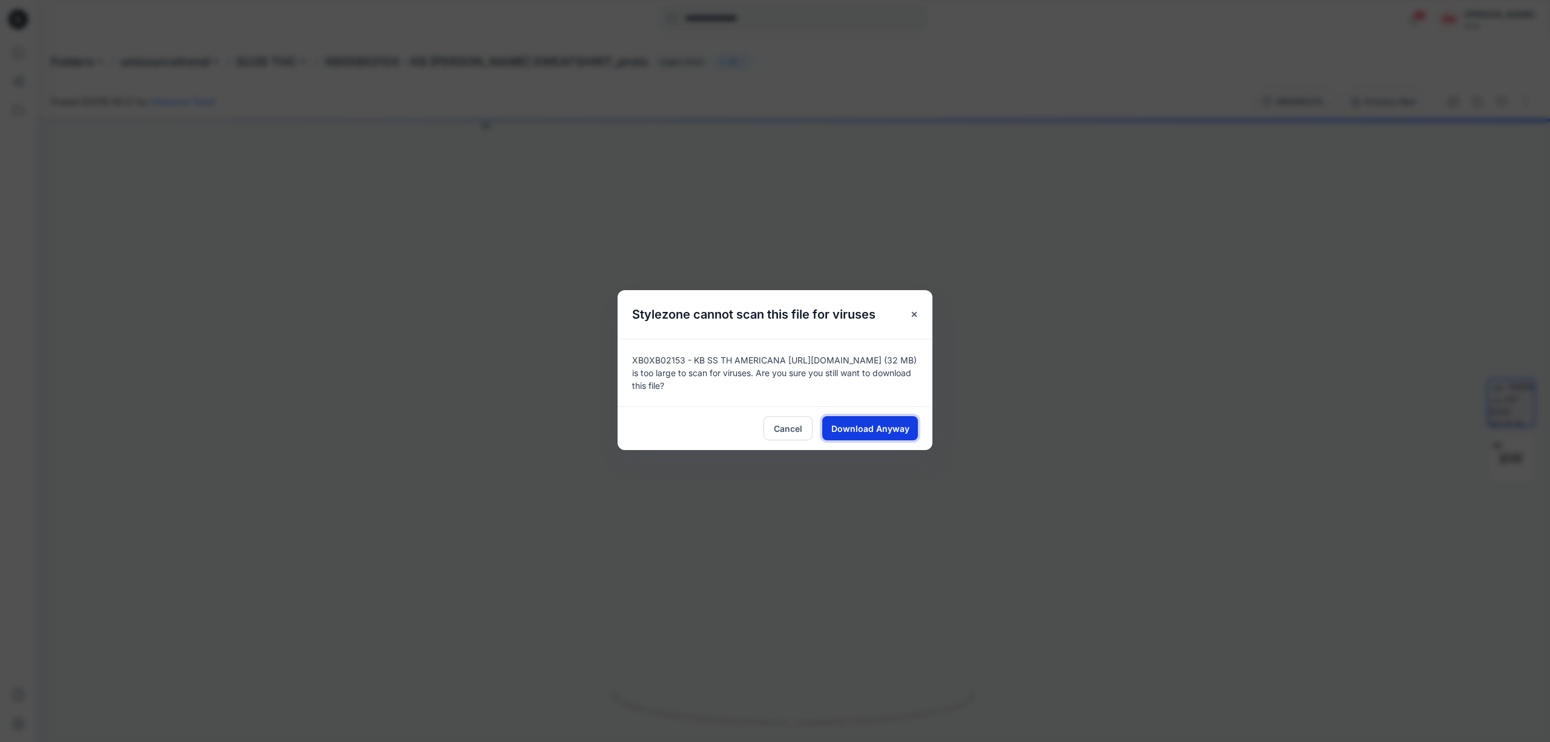
click at [897, 427] on span "Download Anyway" at bounding box center [870, 428] width 78 height 13
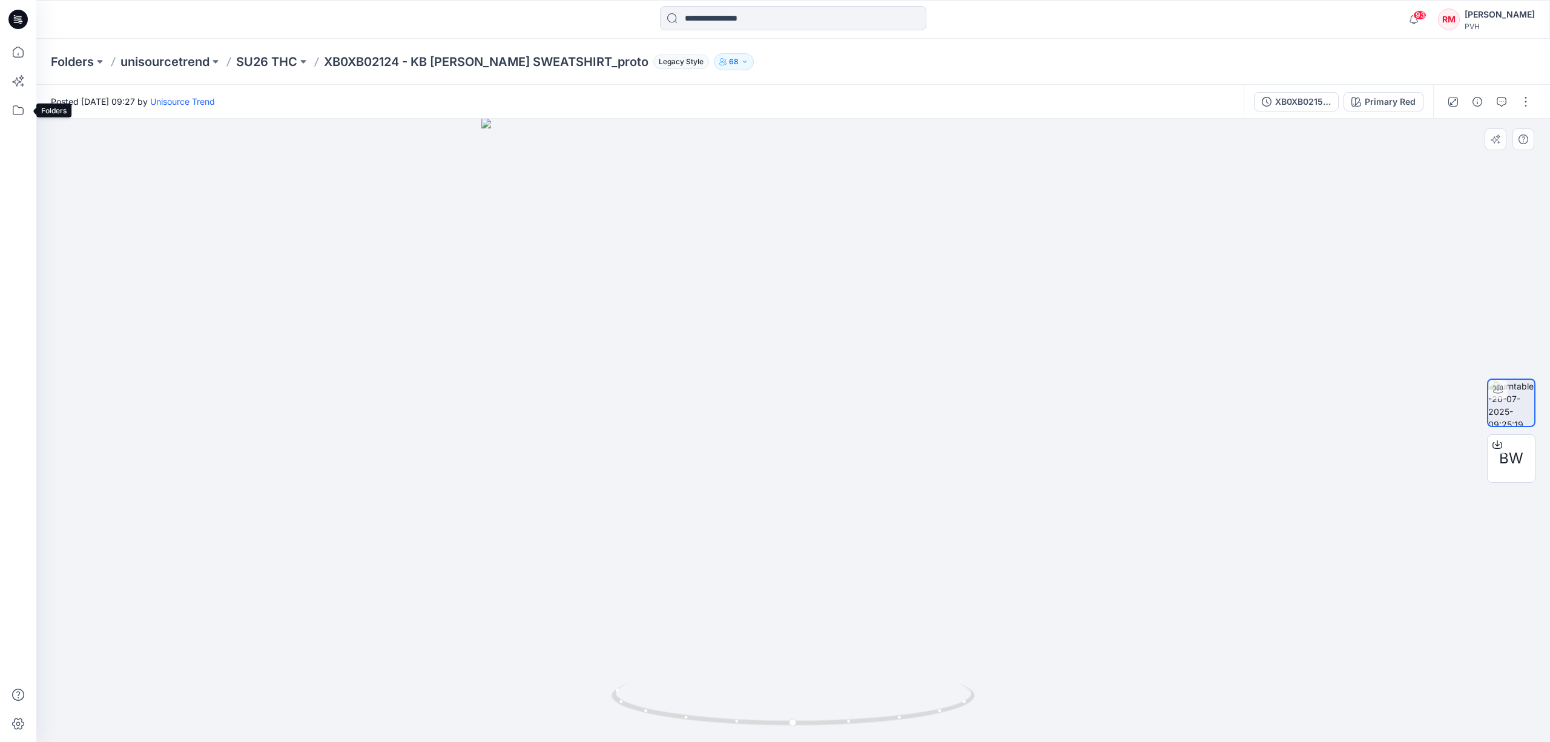
click at [103, 162] on div at bounding box center [792, 430] width 1513 height 623
click at [769, 22] on input at bounding box center [793, 18] width 266 height 24
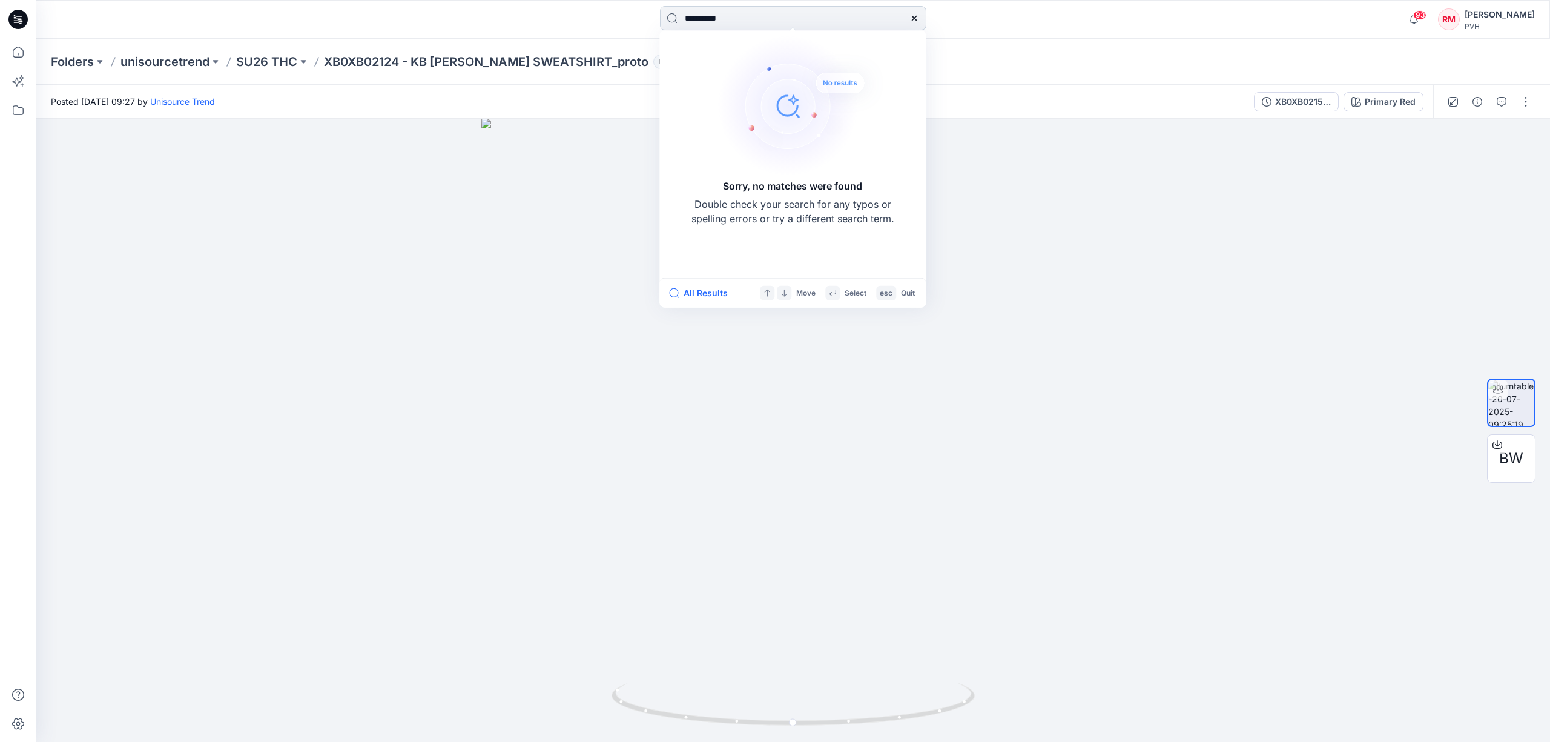
click at [734, 20] on input "**********" at bounding box center [793, 18] width 266 height 24
drag, startPoint x: 753, startPoint y: 19, endPoint x: 611, endPoint y: 8, distance: 142.1
click at [611, 8] on div "**********" at bounding box center [793, 19] width 757 height 27
drag, startPoint x: 735, startPoint y: 20, endPoint x: 624, endPoint y: 10, distance: 111.8
click at [624, 10] on div "**********" at bounding box center [793, 19] width 757 height 27
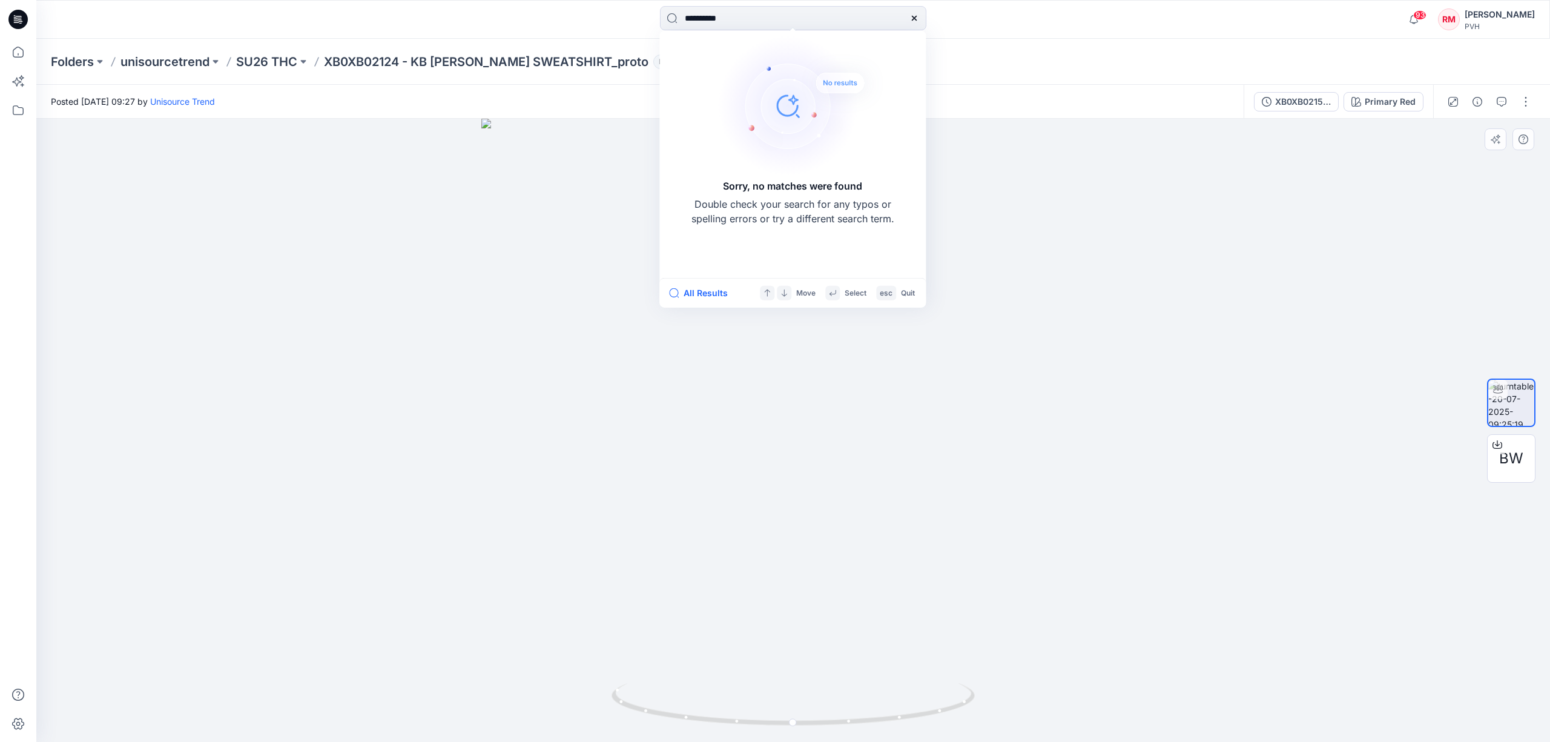
click at [1132, 252] on div at bounding box center [792, 430] width 1513 height 623
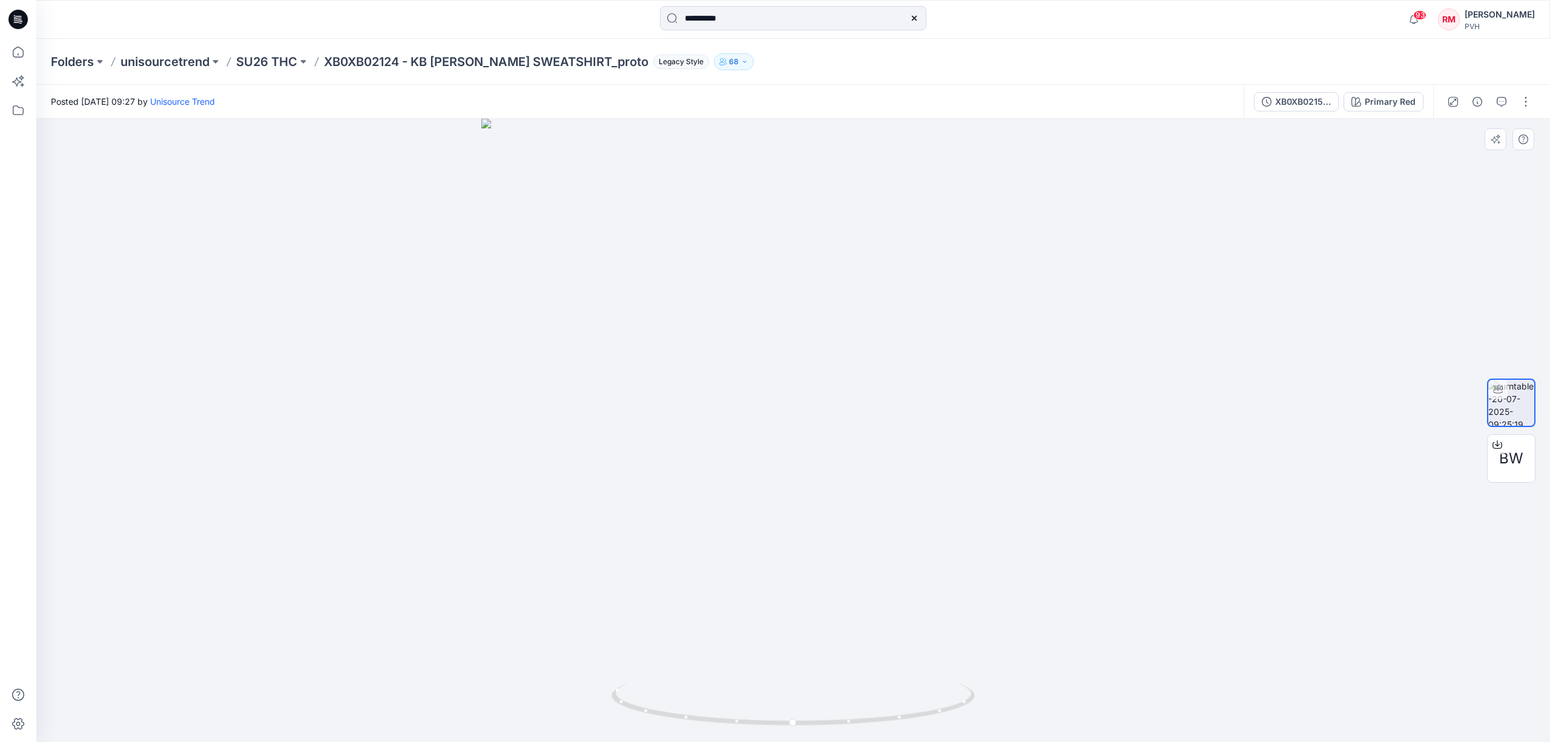
click at [1139, 264] on div at bounding box center [792, 430] width 1513 height 623
click at [1205, 257] on div at bounding box center [792, 430] width 1513 height 623
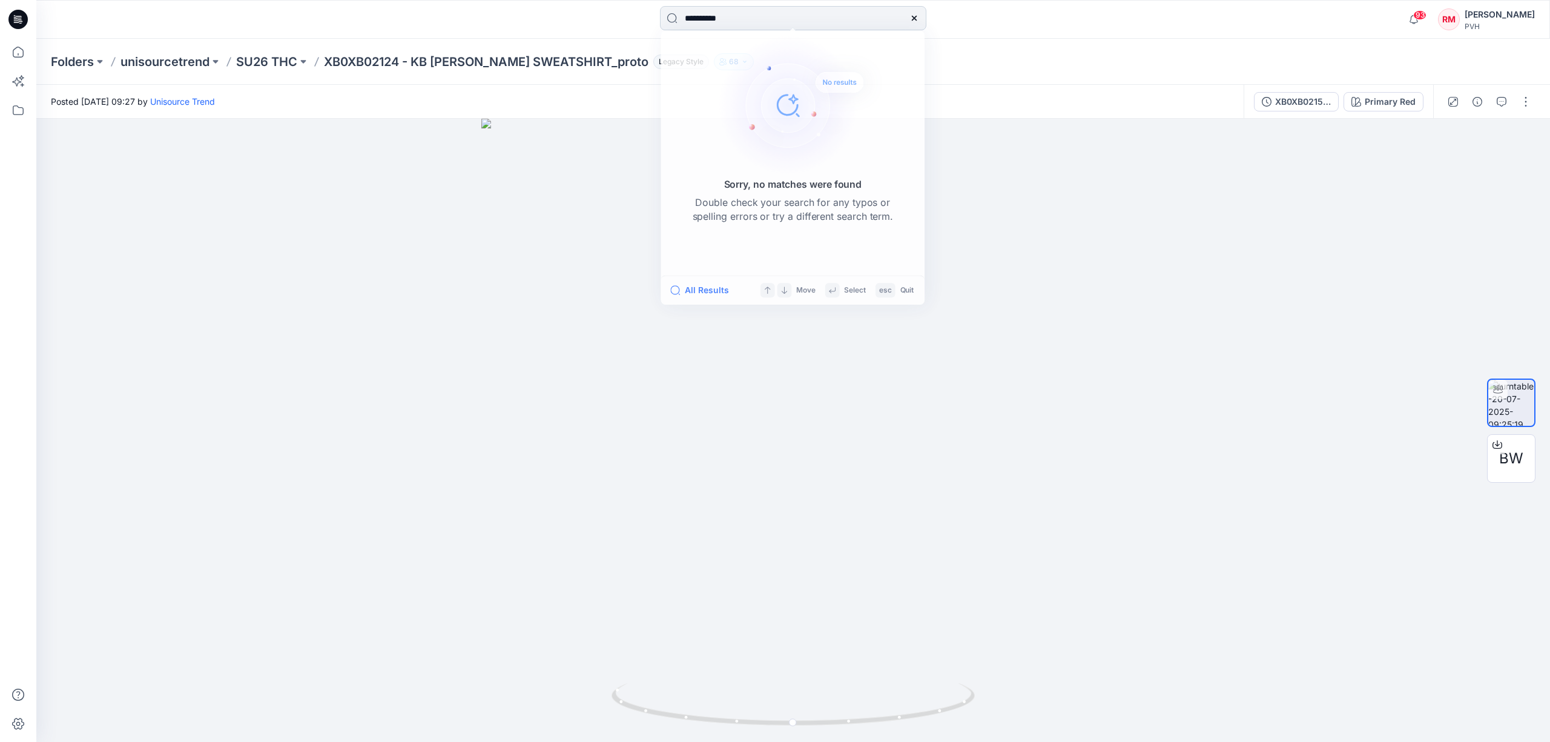
click at [774, 23] on input "**********" at bounding box center [793, 18] width 266 height 24
type input "*"
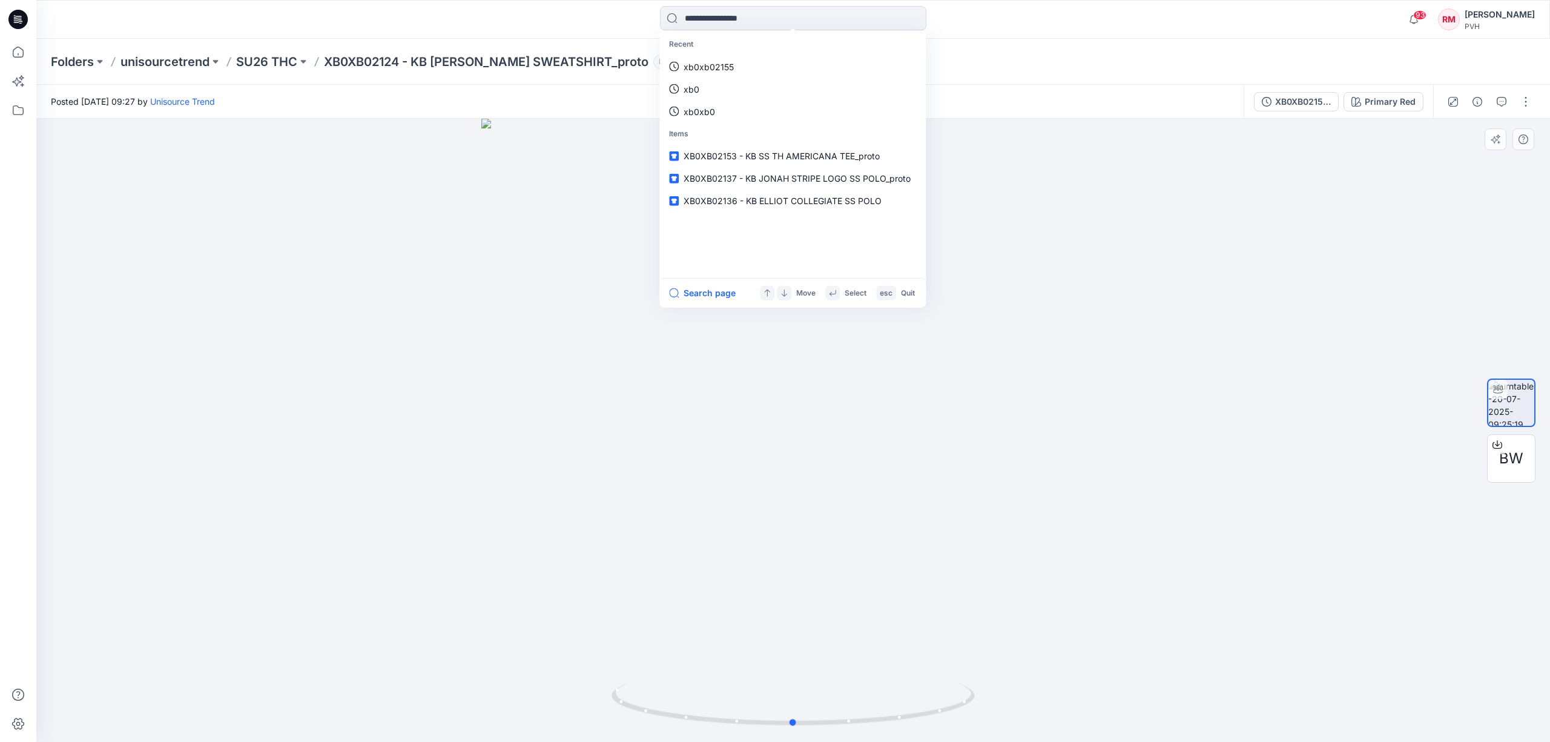
click at [1345, 260] on div at bounding box center [792, 430] width 1513 height 623
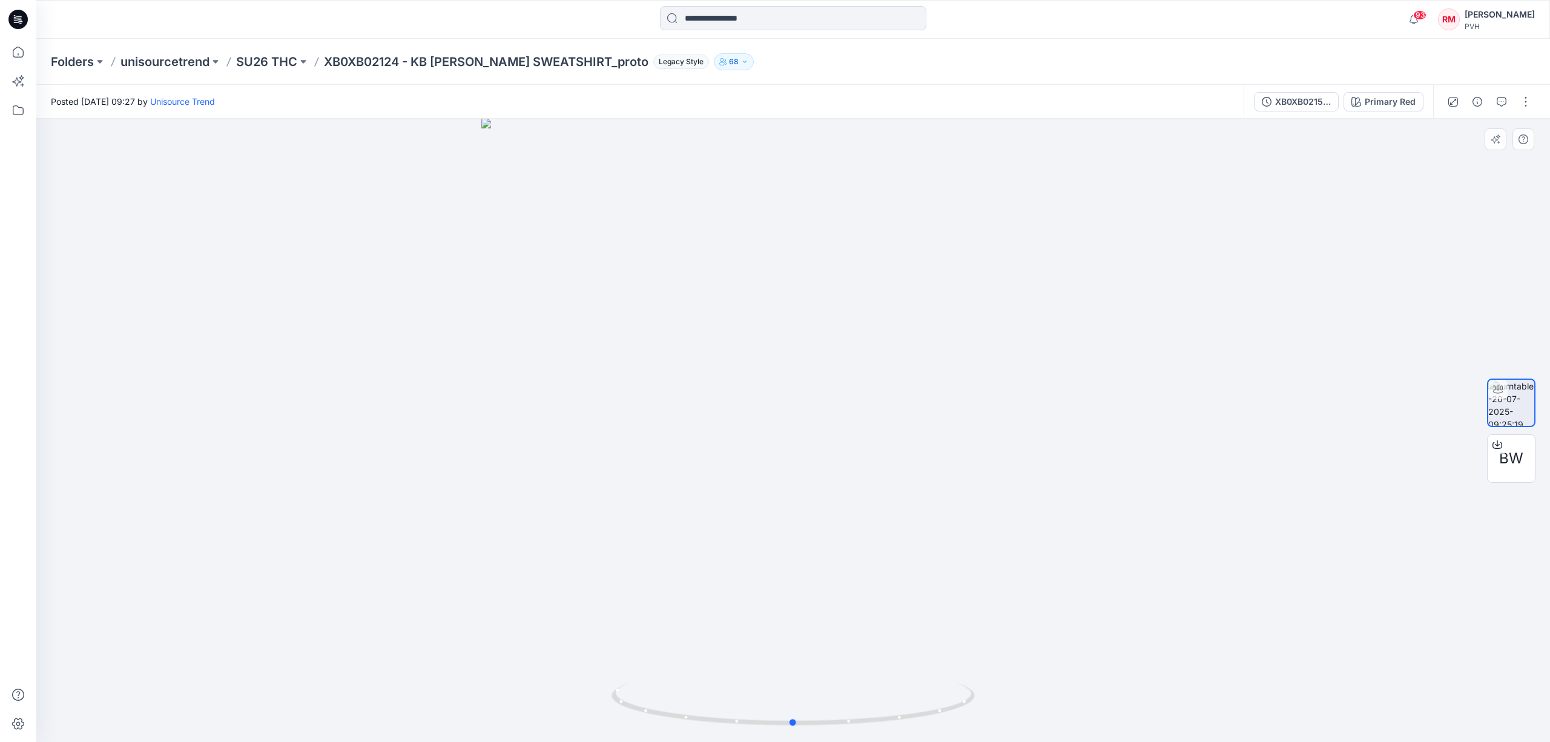
click at [1257, 357] on div at bounding box center [792, 430] width 1513 height 623
drag, startPoint x: 1257, startPoint y: 345, endPoint x: 1294, endPoint y: 334, distance: 38.5
click at [1258, 346] on div at bounding box center [792, 430] width 1513 height 623
click at [1272, 298] on div at bounding box center [792, 430] width 1513 height 623
click at [1310, 318] on div at bounding box center [792, 430] width 1513 height 623
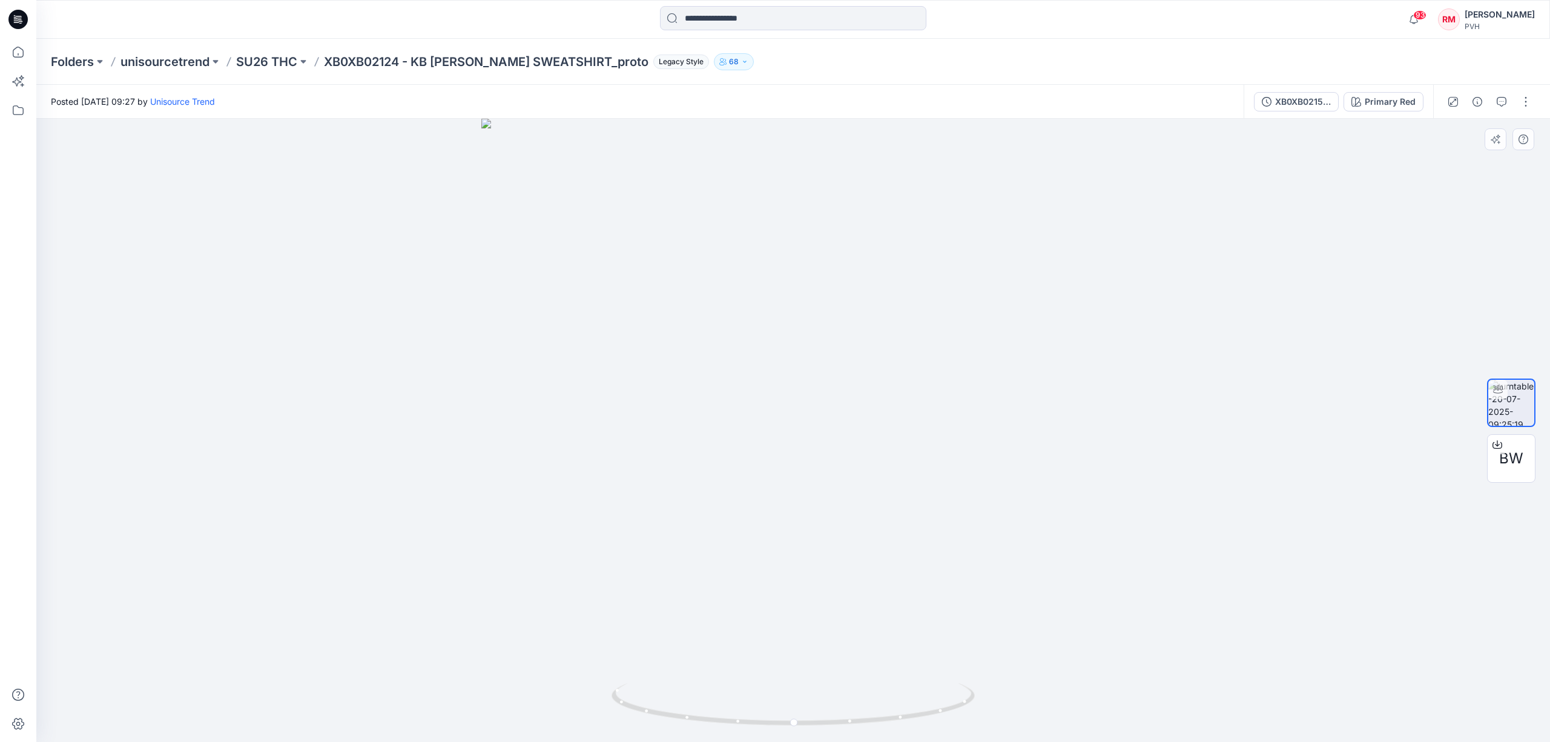
click at [1273, 322] on div at bounding box center [792, 430] width 1513 height 623
click at [241, 558] on div at bounding box center [792, 430] width 1513 height 623
click at [1085, 233] on div at bounding box center [792, 430] width 1513 height 623
